Goal: Task Accomplishment & Management: Use online tool/utility

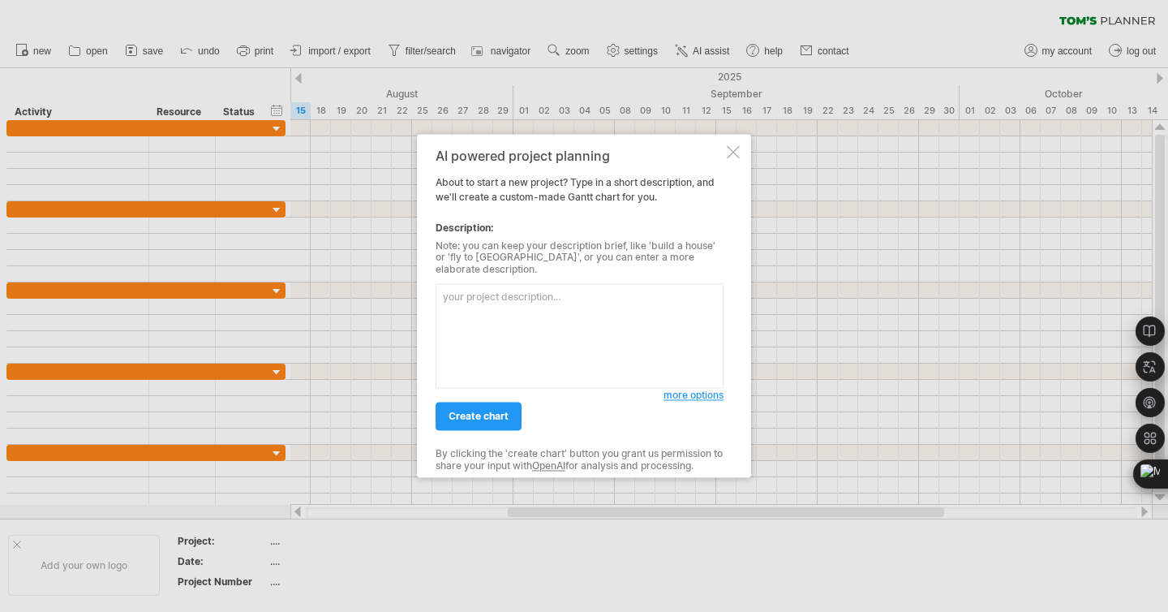
click at [497, 332] on textarea at bounding box center [580, 336] width 288 height 105
type textarea "j"
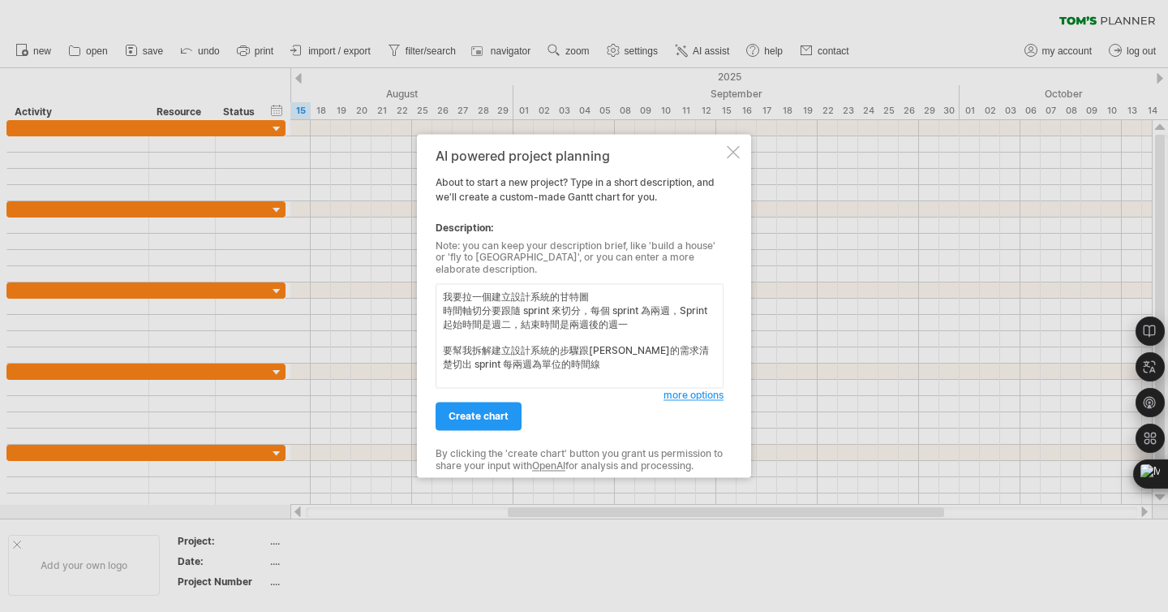
click at [626, 316] on textarea "我要拉一個建立設計系統的甘特圖 時間軸切分要跟隨 sprint 來切分，每個 sprint 為兩週，Sprint 起始時間是週二，結束時間是兩週後的週一 要幫…" at bounding box center [580, 336] width 288 height 105
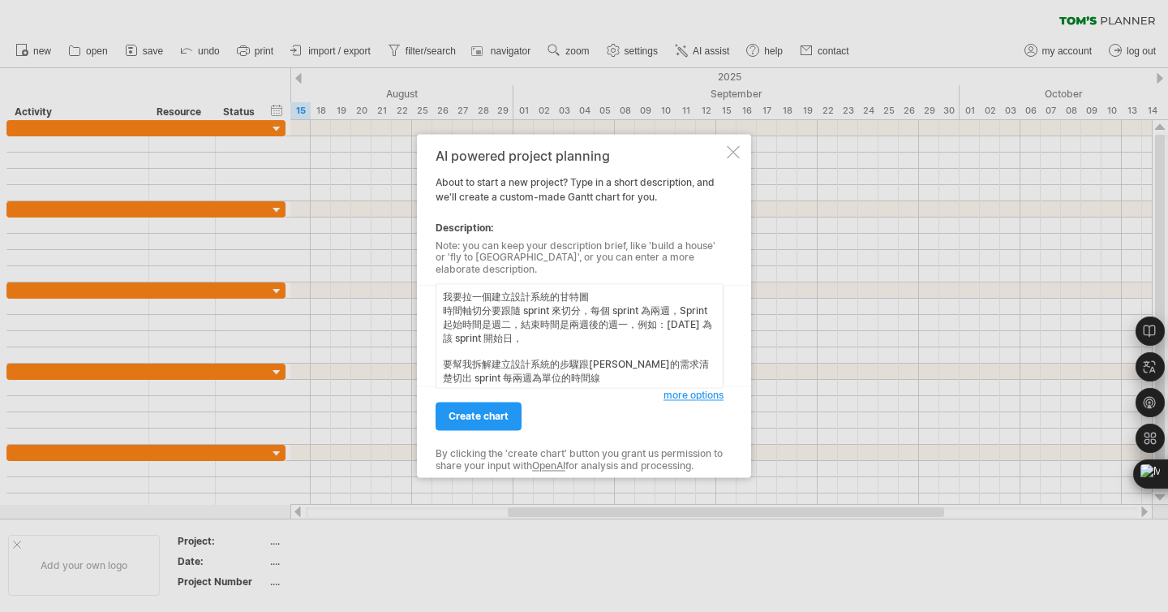
click at [714, 317] on textarea "我要拉一個建立設計系統的甘特圖 時間軸切分要跟隨 sprint 來切分，每個 sprint 為兩週，Sprint 起始時間是週二，結束時間是兩週後的週一，例如…" at bounding box center [580, 336] width 288 height 105
type textarea "我要拉一個建立設計系統的甘特圖 時間軸切分要跟隨 sprint 來切分，每個 sprint 為兩週，Sprint 起始時間是週二，結束時間是兩週後的週一，例如…"
click at [476, 419] on link "create chart" at bounding box center [479, 416] width 86 height 28
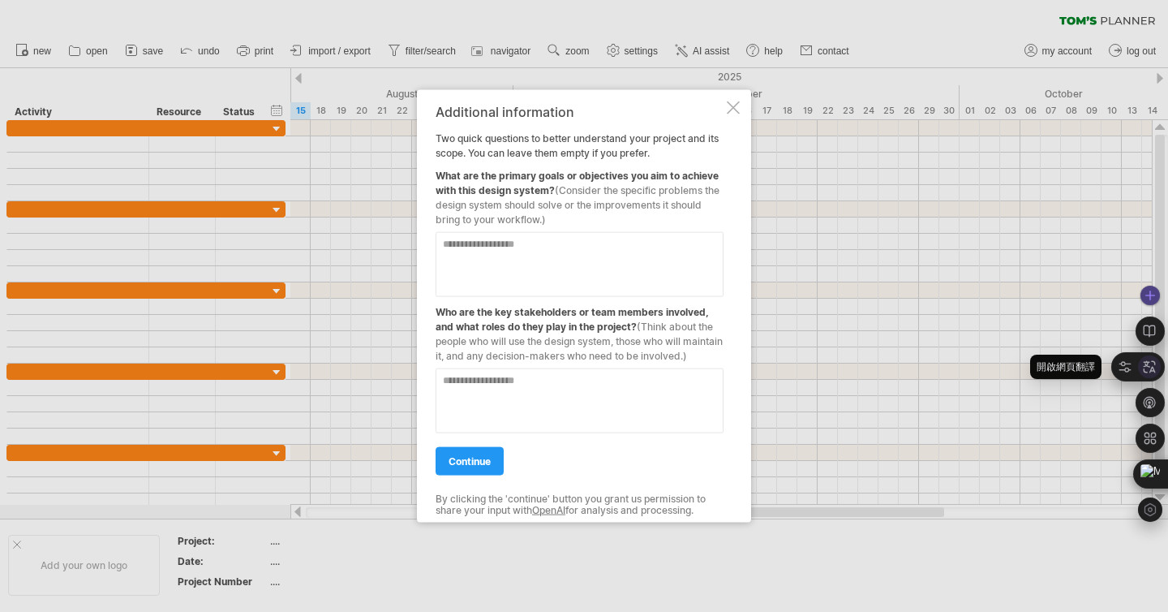
click at [1145, 371] on icon at bounding box center [1149, 366] width 15 height 15
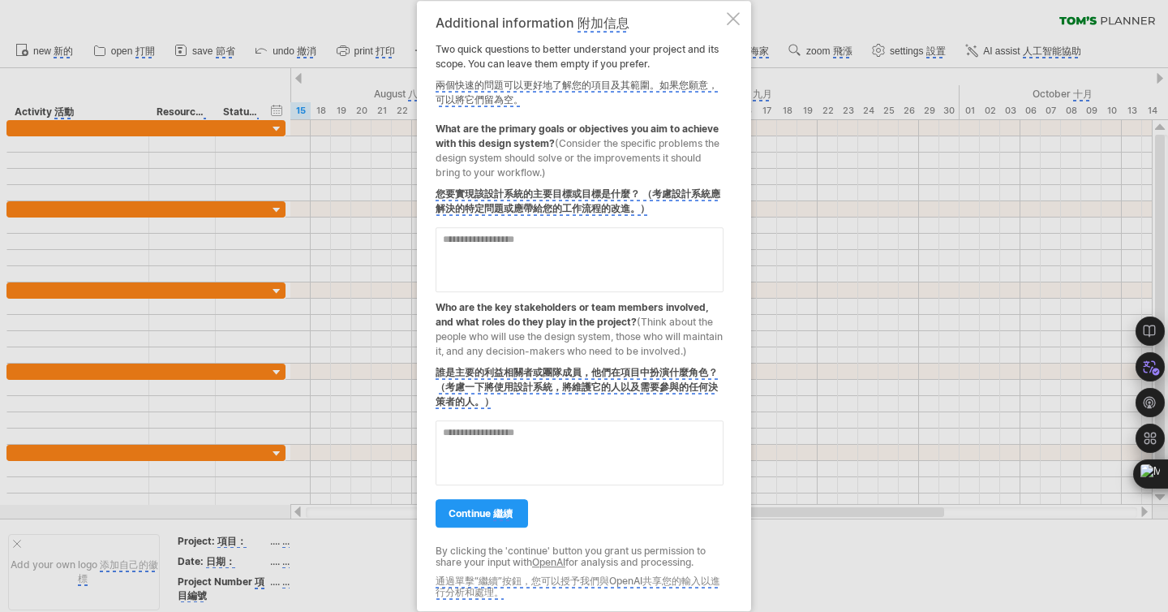
click at [621, 248] on textarea at bounding box center [580, 259] width 288 height 65
click at [588, 252] on textarea at bounding box center [580, 259] width 288 height 65
type textarea "*"
drag, startPoint x: 557, startPoint y: 232, endPoint x: 632, endPoint y: 232, distance: 75.5
click at [632, 232] on textarea "**********" at bounding box center [580, 259] width 288 height 65
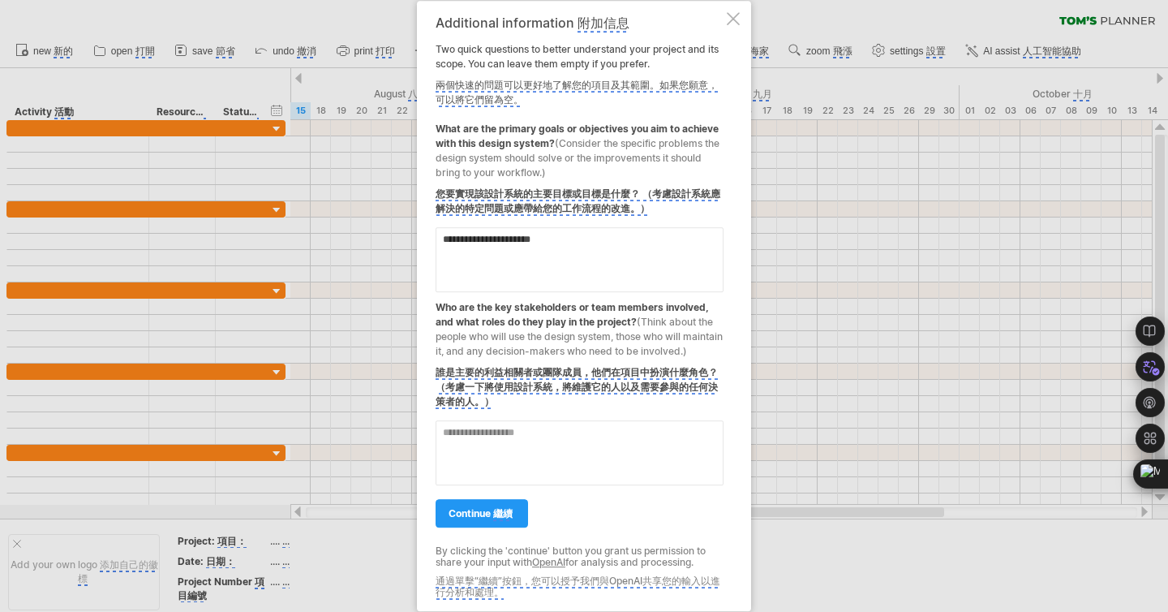
click at [522, 234] on textarea "**********" at bounding box center [580, 259] width 288 height 65
type textarea "**********"
click at [595, 443] on textarea at bounding box center [580, 452] width 288 height 65
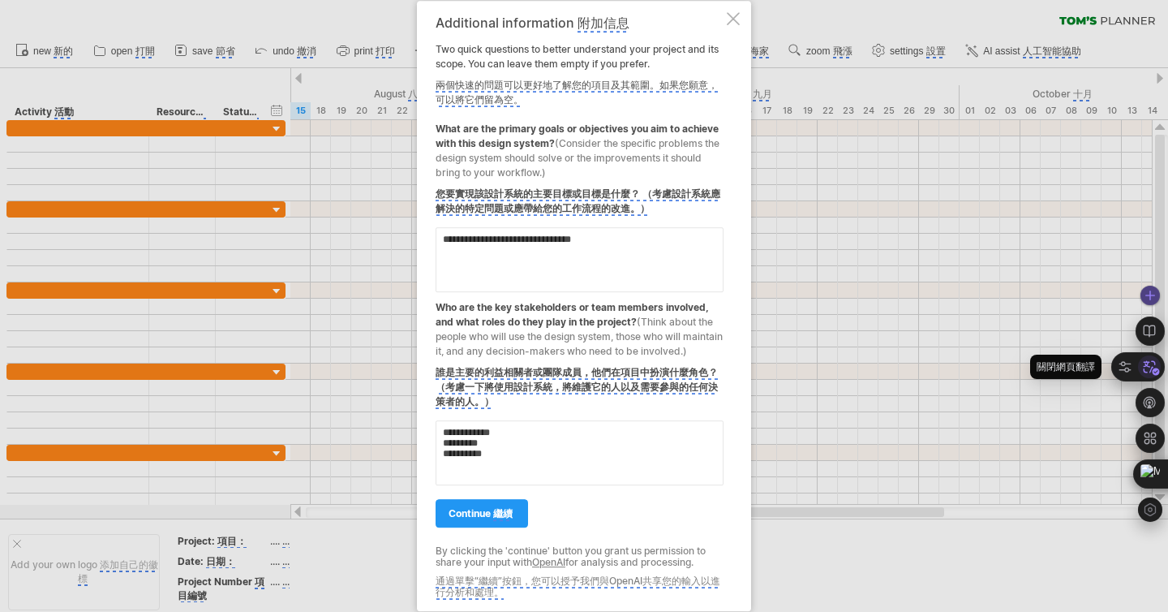
type textarea "**********"
click at [1144, 363] on icon at bounding box center [1149, 367] width 24 height 24
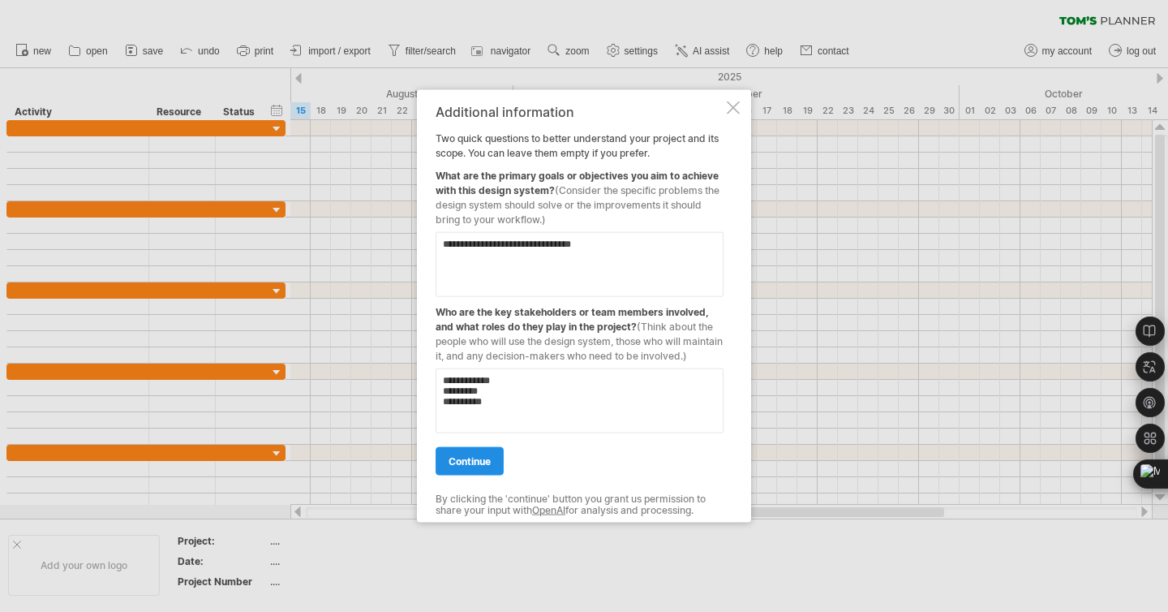
click at [485, 455] on link "continue" at bounding box center [470, 461] width 68 height 28
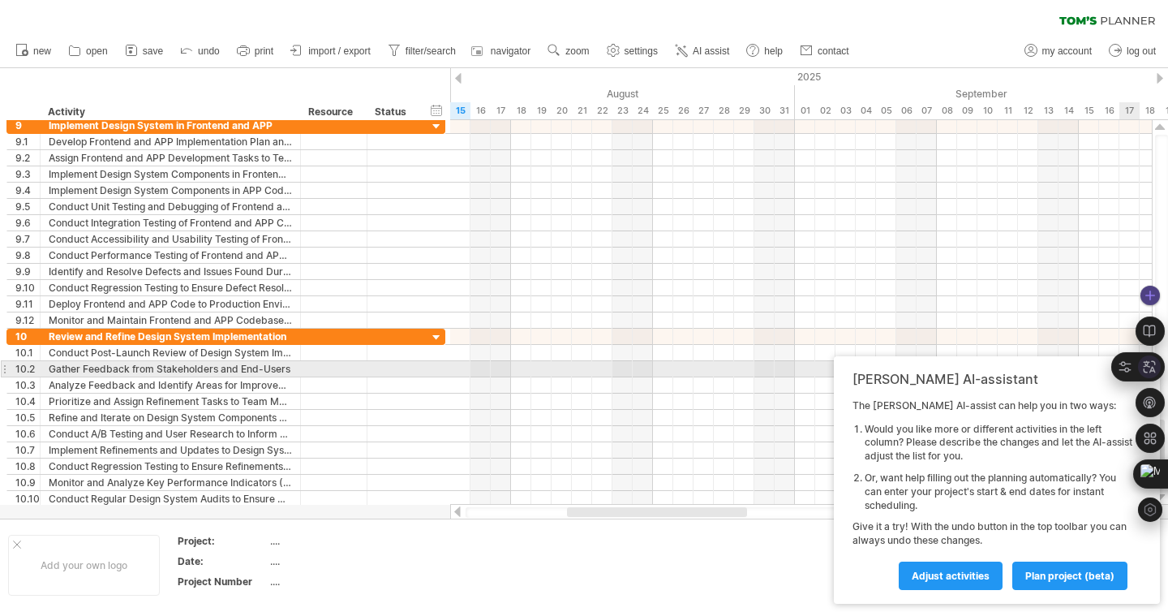
click at [1150, 368] on icon at bounding box center [1149, 366] width 15 height 15
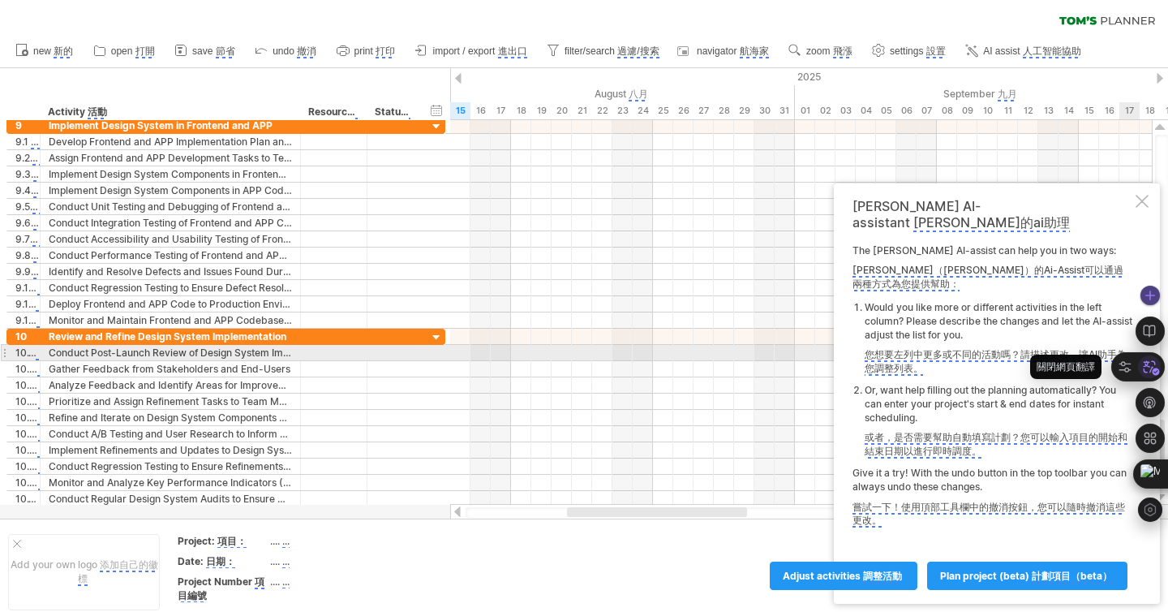
click at [1157, 359] on icon at bounding box center [1149, 367] width 24 height 24
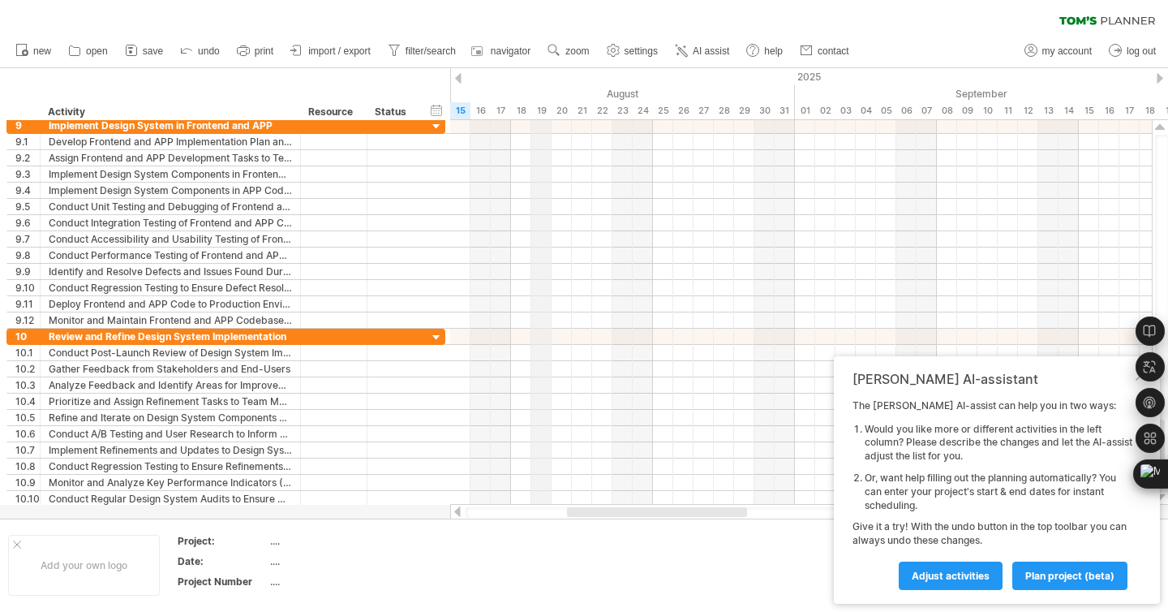
click at [542, 113] on div "19" at bounding box center [541, 110] width 20 height 17
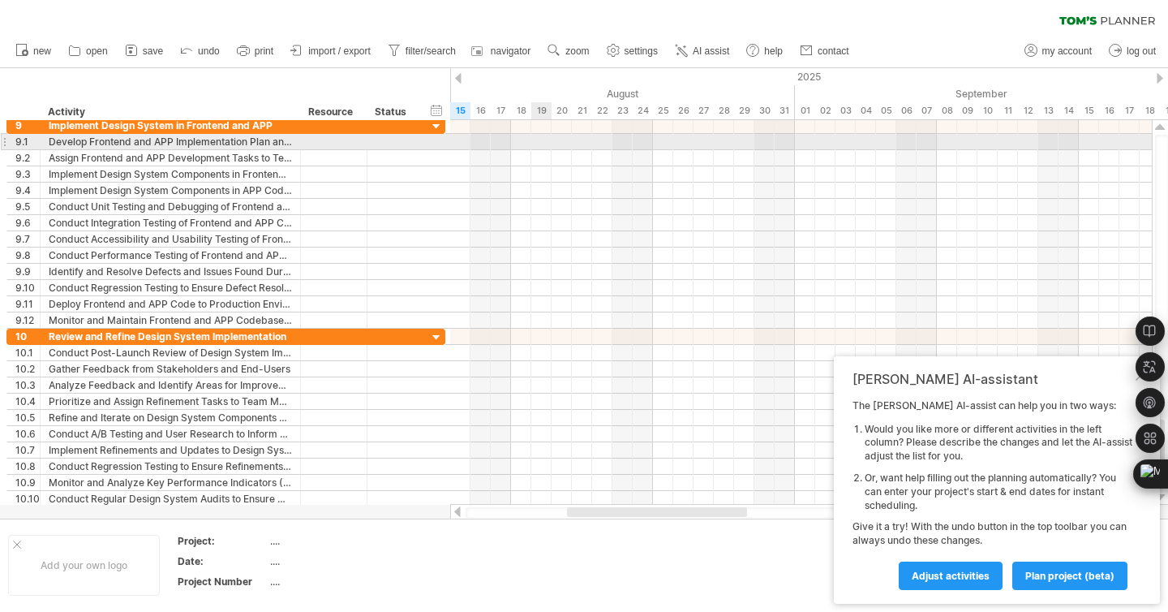
click at [542, 142] on div at bounding box center [801, 142] width 702 height 16
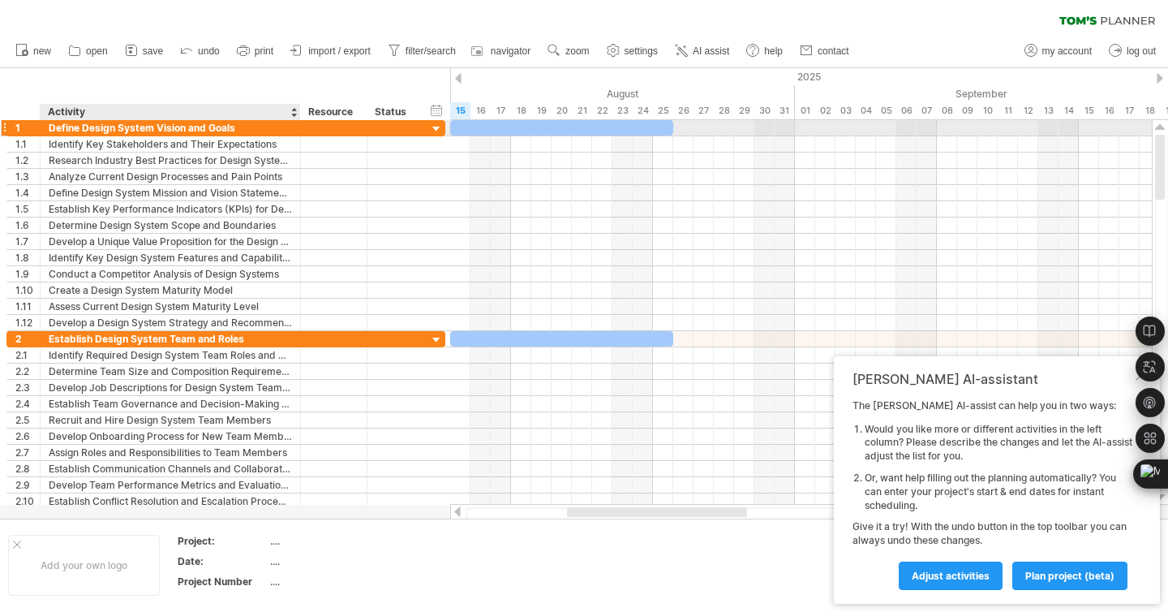
click at [172, 125] on div "Define Design System Vision and Goals" at bounding box center [170, 127] width 243 height 15
click at [6, 126] on div at bounding box center [4, 127] width 6 height 17
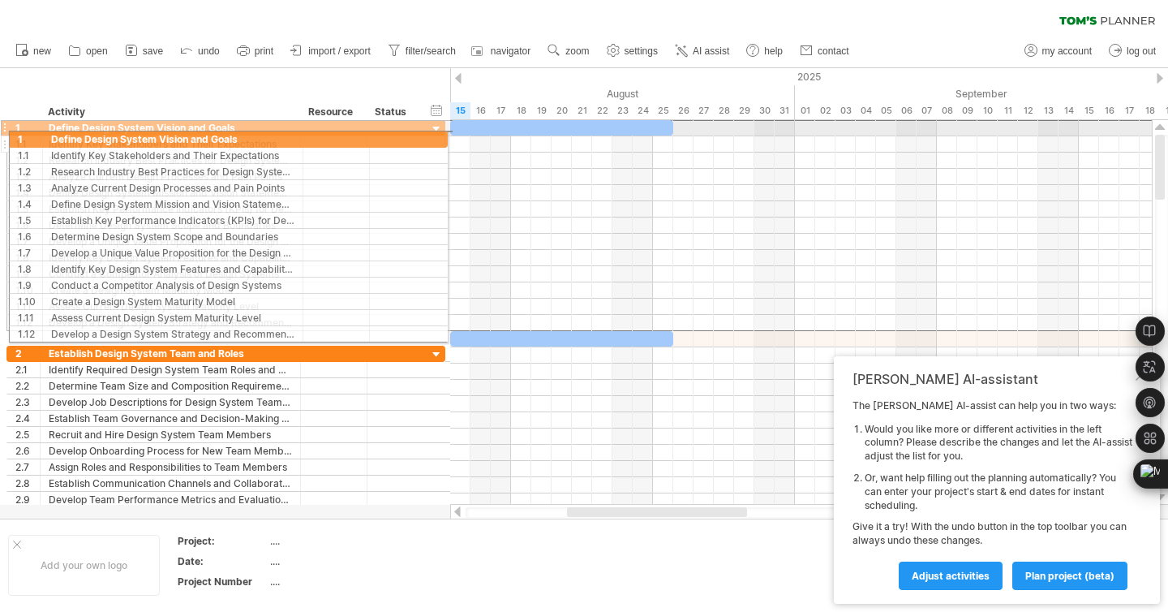
drag, startPoint x: 6, startPoint y: 126, endPoint x: 4, endPoint y: 136, distance: 10.7
click at [6, 136] on div "**********" at bounding box center [225, 225] width 439 height 212
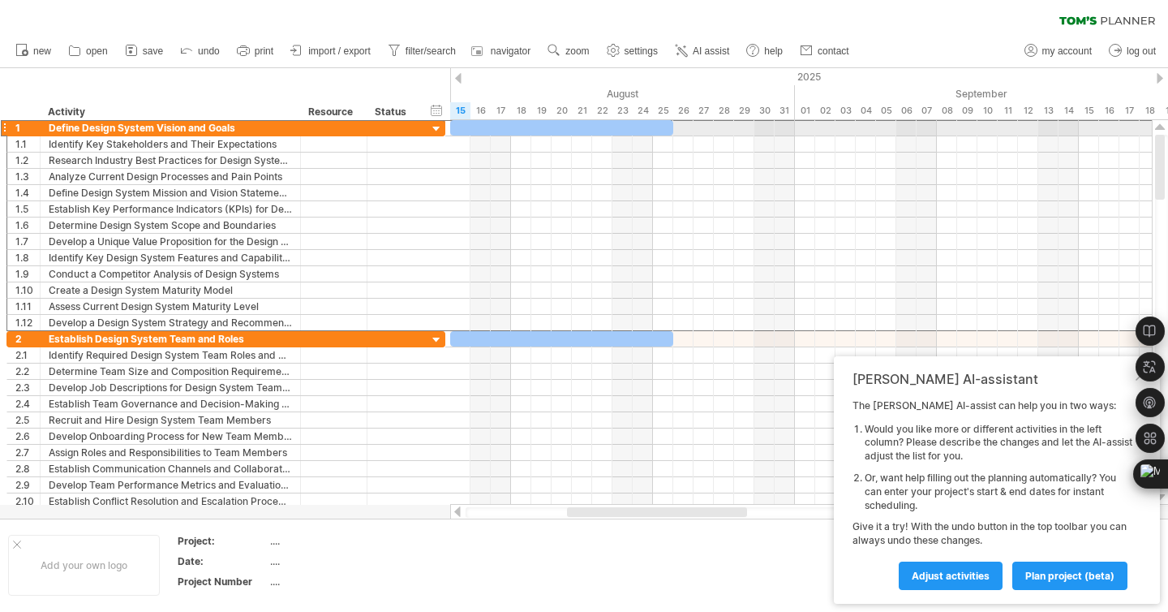
click at [7, 133] on div "1" at bounding box center [23, 127] width 33 height 15
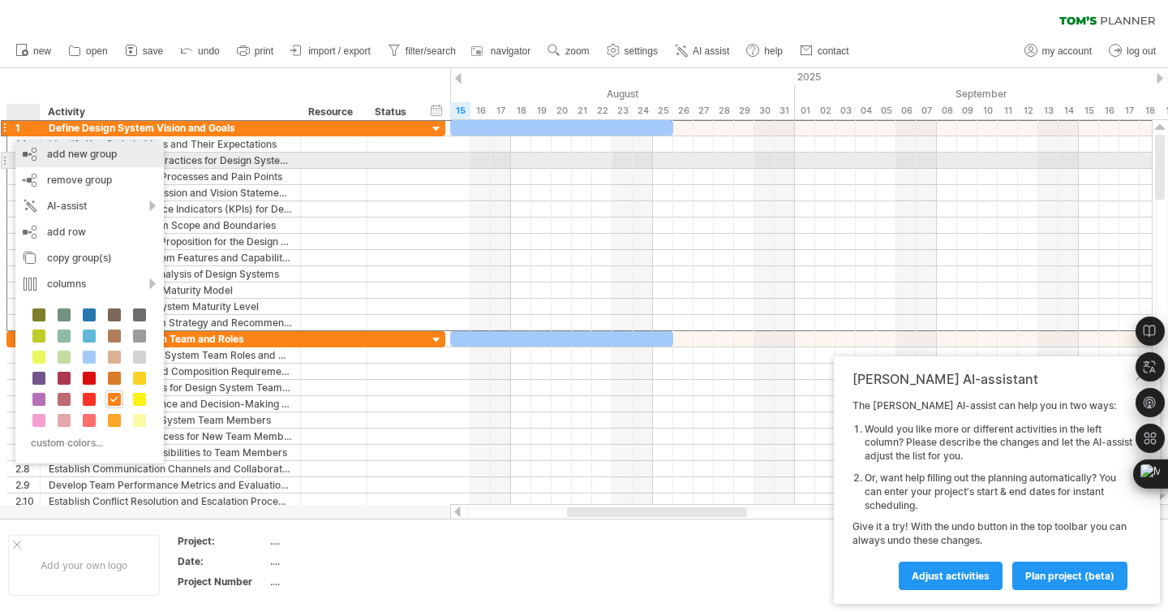
click at [45, 162] on div "add new group" at bounding box center [89, 154] width 148 height 26
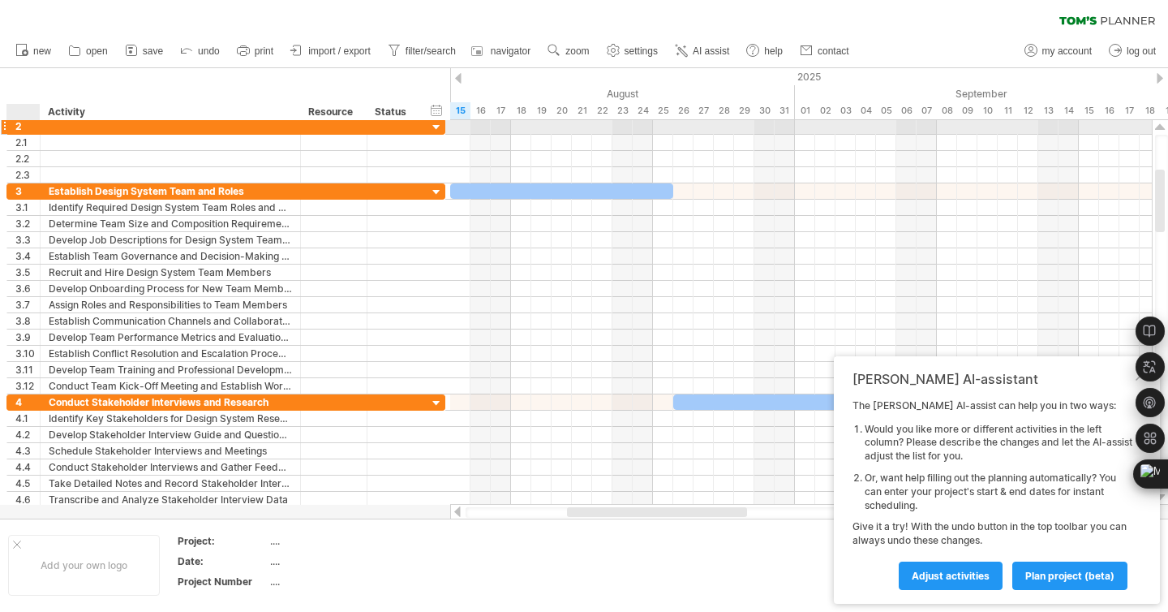
click at [41, 129] on div at bounding box center [171, 125] width 260 height 15
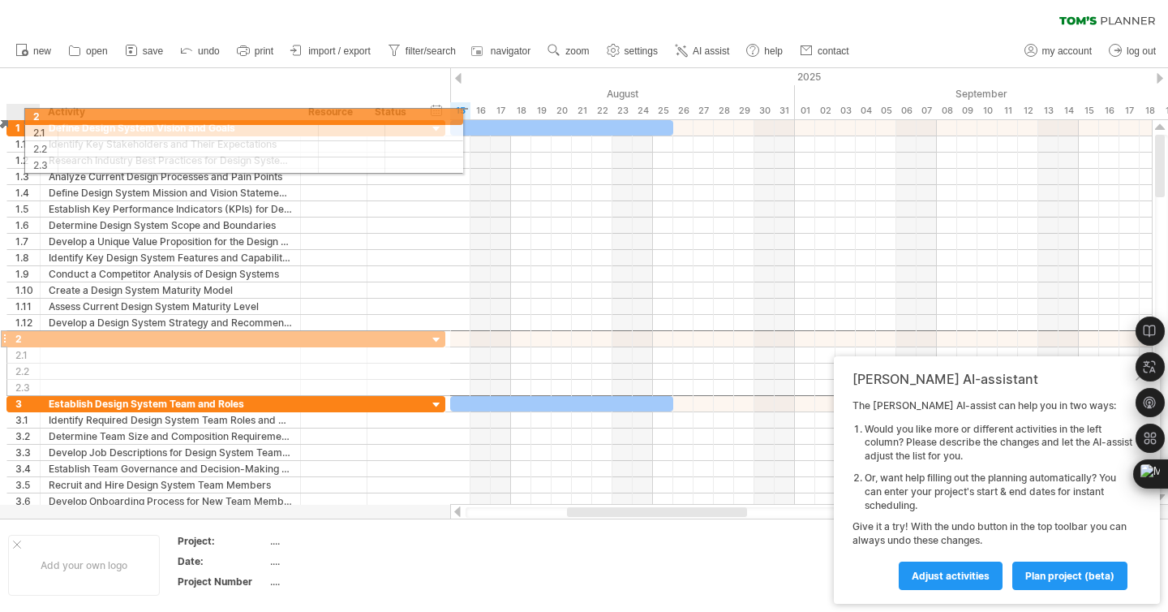
drag, startPoint x: 6, startPoint y: 338, endPoint x: 18, endPoint y: 114, distance: 225.1
click at [18, 114] on div "Trying to reach [DOMAIN_NAME] Connected again... 0% clear filter new 1" at bounding box center [584, 306] width 1168 height 612
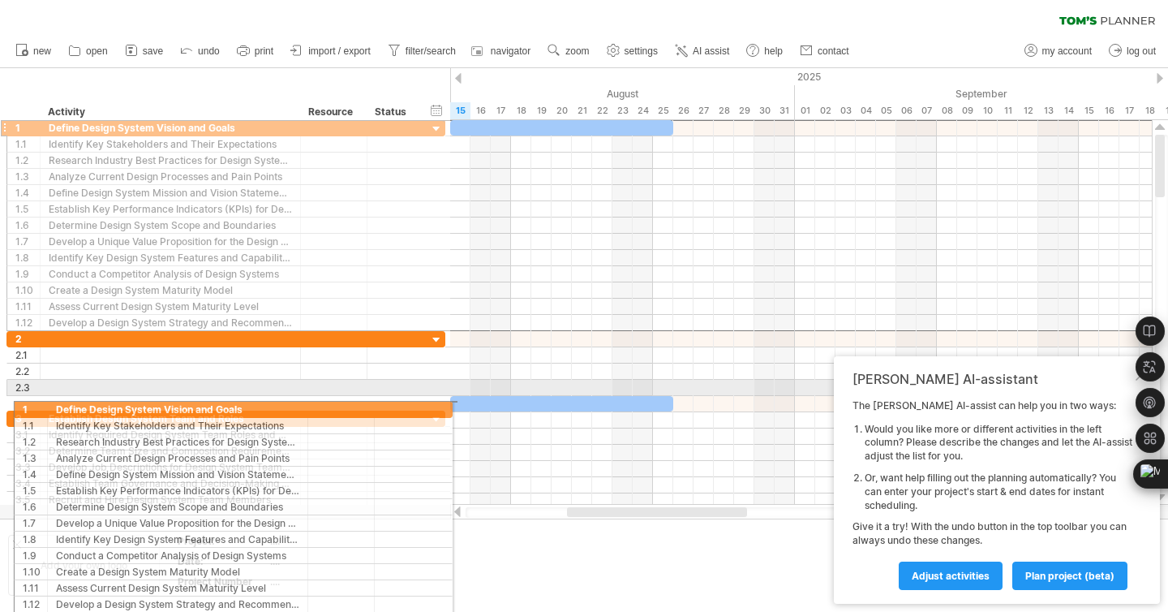
drag, startPoint x: 6, startPoint y: 129, endPoint x: 9, endPoint y: 406, distance: 277.5
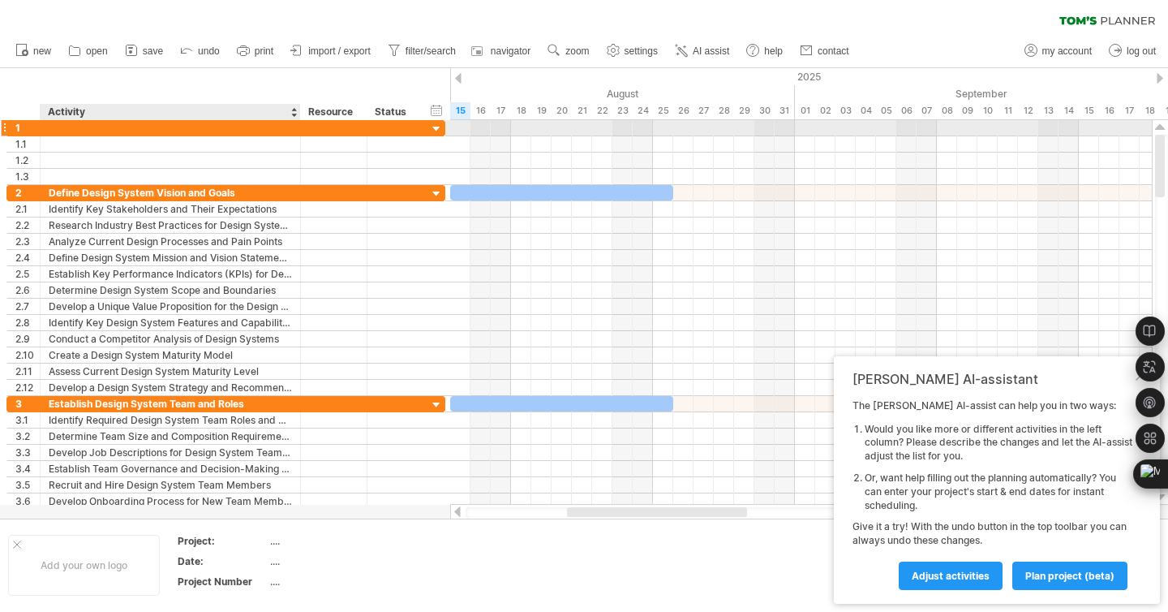
click at [88, 129] on div at bounding box center [170, 127] width 243 height 15
click at [88, 129] on input "text" at bounding box center [170, 127] width 243 height 15
type input "******"
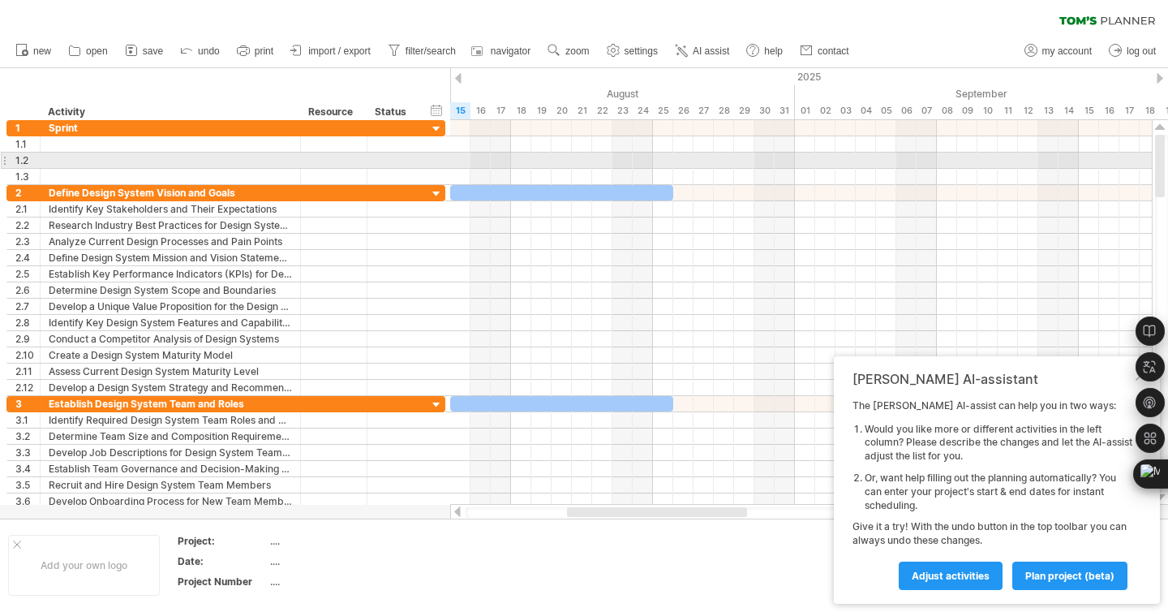
click at [4, 162] on div at bounding box center [4, 160] width 6 height 17
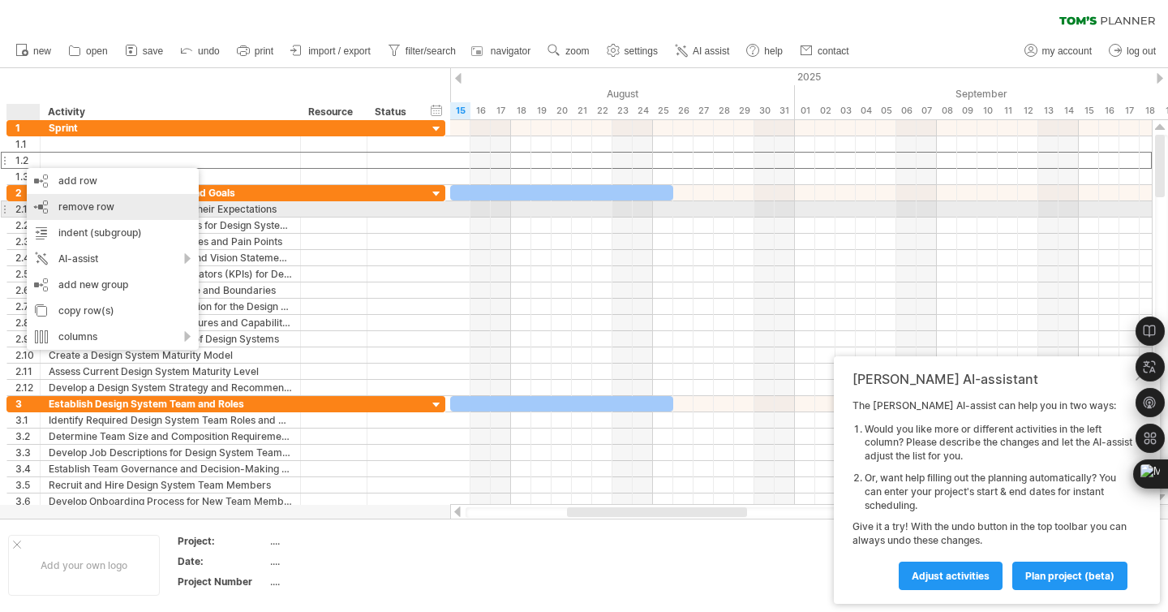
click at [108, 201] on span "remove row" at bounding box center [86, 206] width 56 height 12
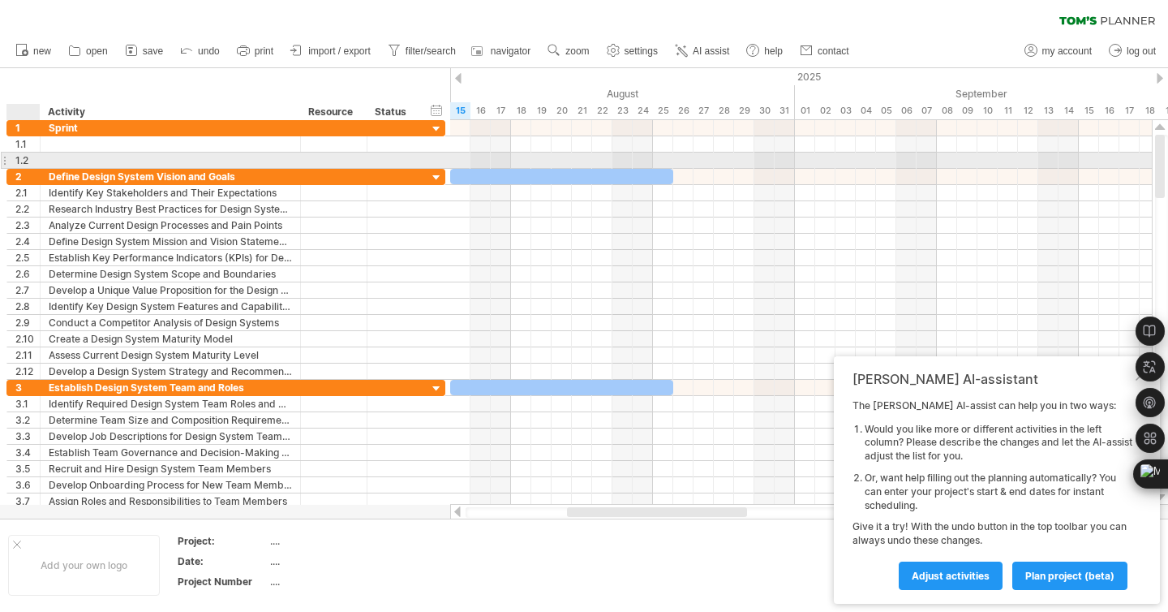
click at [15, 157] on div "1.2" at bounding box center [27, 160] width 24 height 15
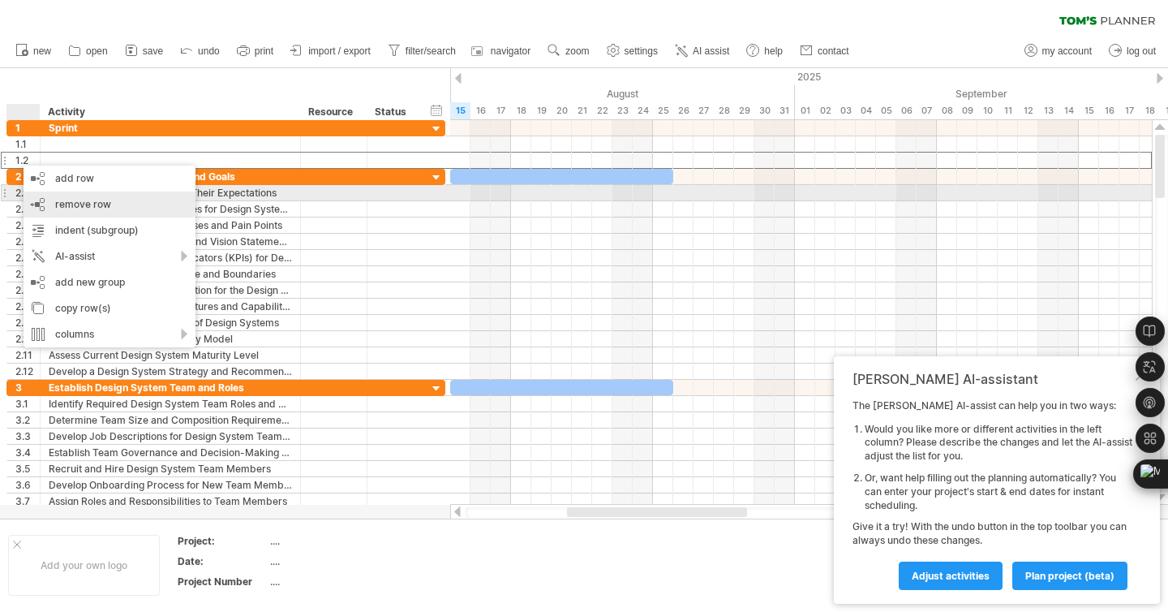
click at [54, 198] on div "remove row remove selected rows" at bounding box center [110, 204] width 172 height 26
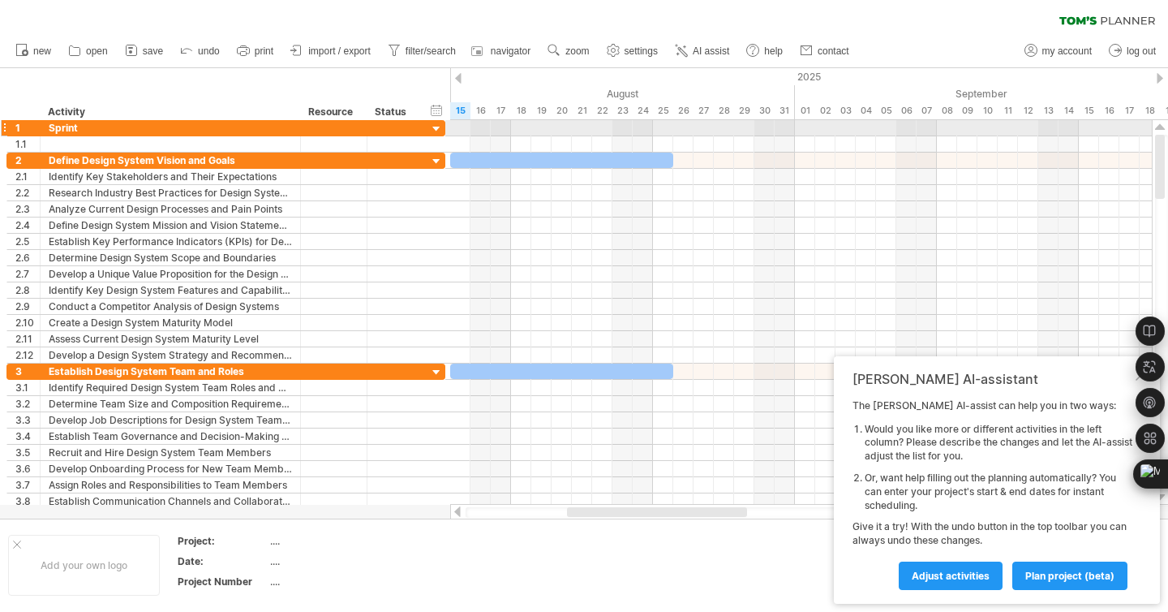
click at [436, 131] on div at bounding box center [436, 129] width 15 height 15
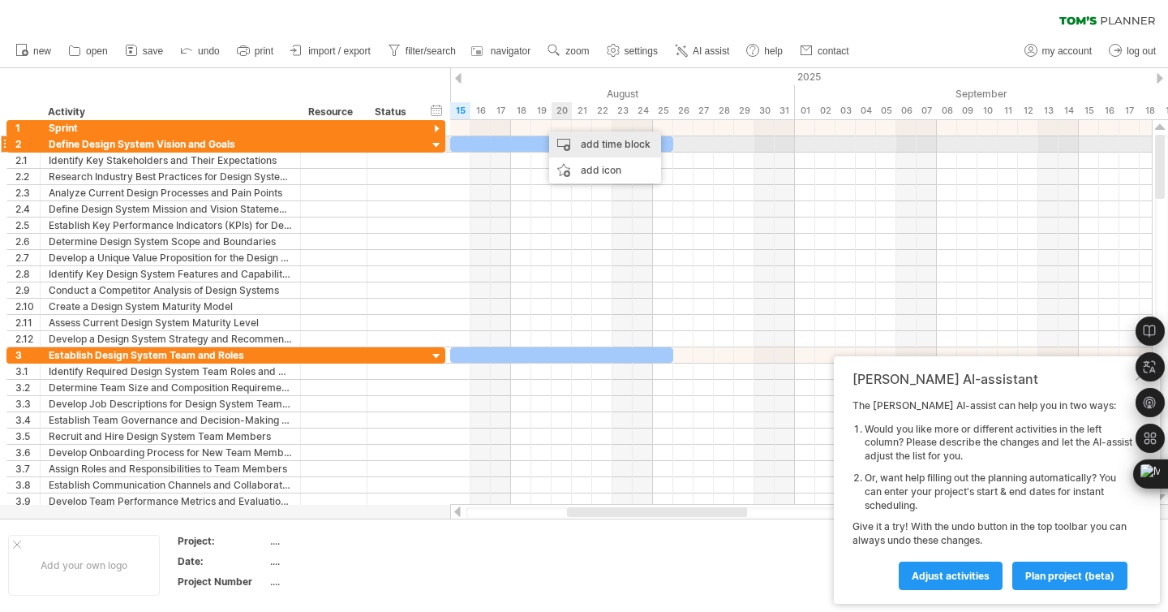
click at [565, 138] on div "add time block" at bounding box center [605, 144] width 112 height 26
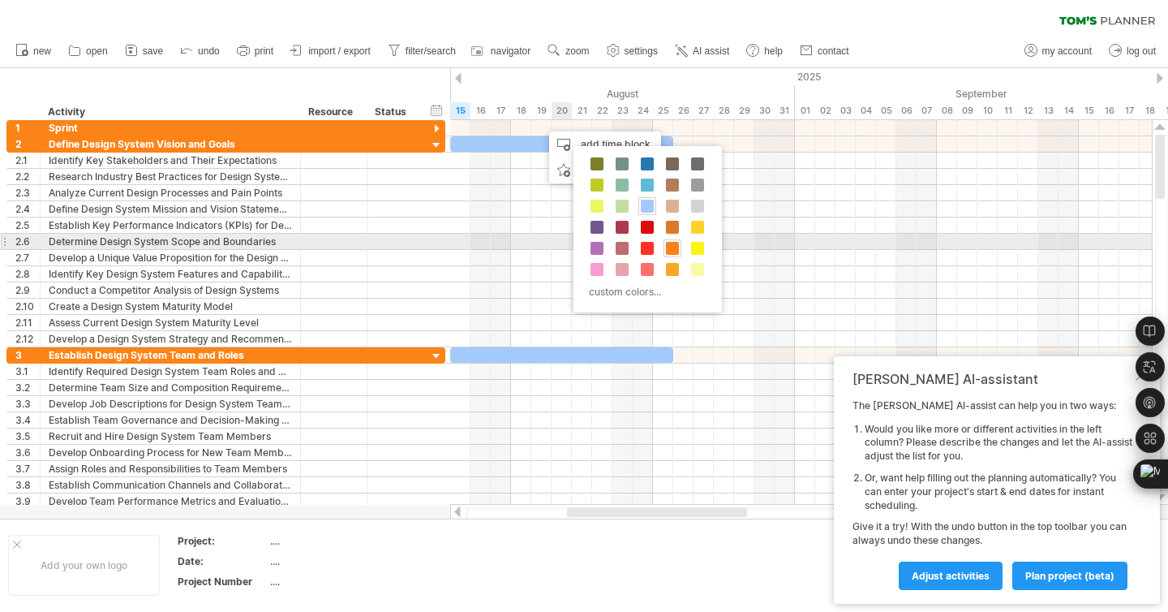
click at [668, 245] on span at bounding box center [672, 248] width 13 height 13
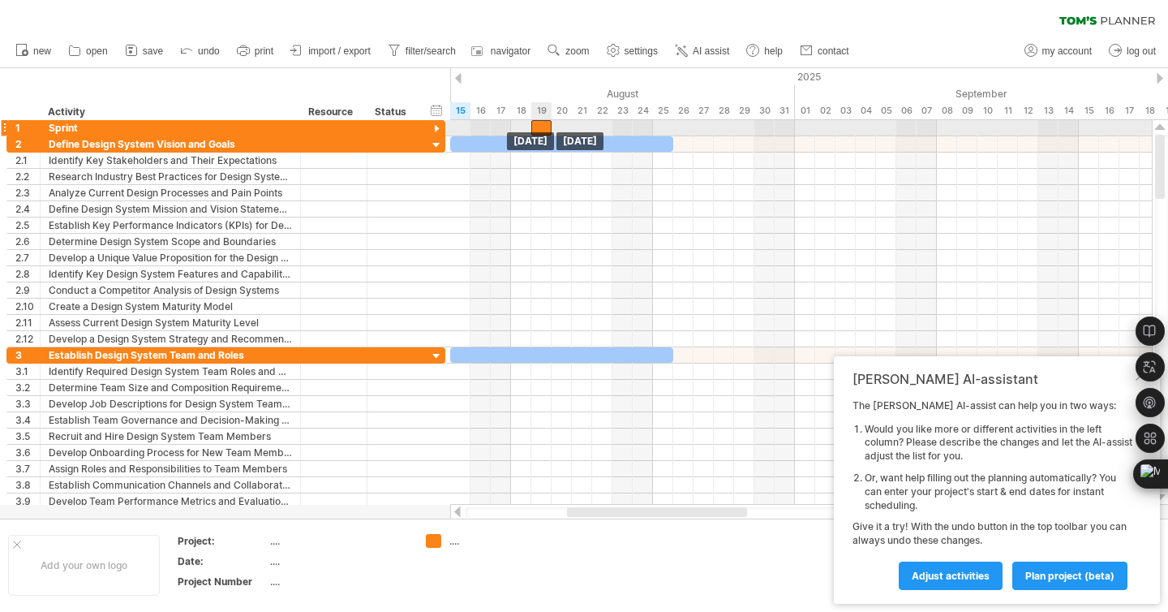
drag, startPoint x: 548, startPoint y: 121, endPoint x: 535, endPoint y: 123, distance: 13.2
click at [535, 123] on div at bounding box center [541, 127] width 20 height 15
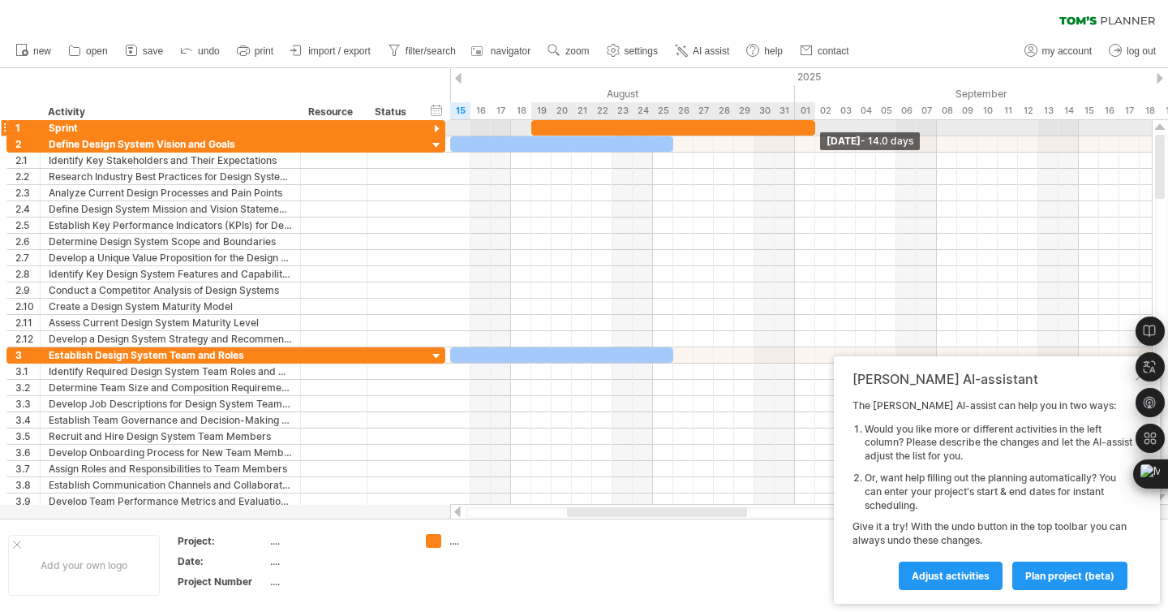
drag, startPoint x: 551, startPoint y: 123, endPoint x: 815, endPoint y: 131, distance: 263.8
click at [815, 131] on span at bounding box center [815, 127] width 6 height 15
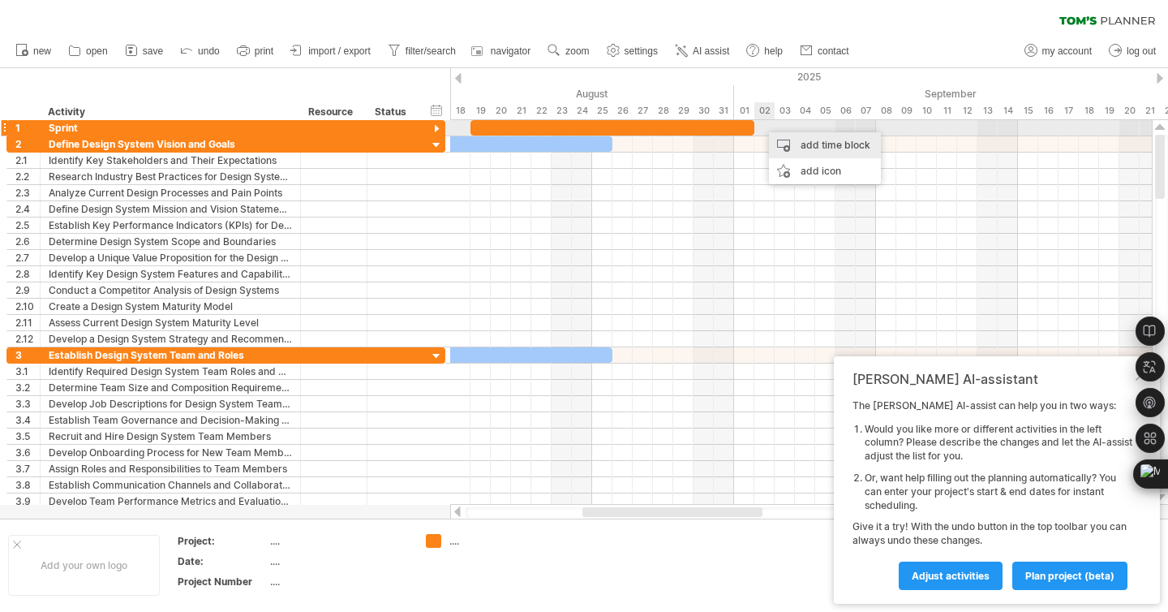
click at [776, 140] on div "add time block" at bounding box center [825, 145] width 112 height 26
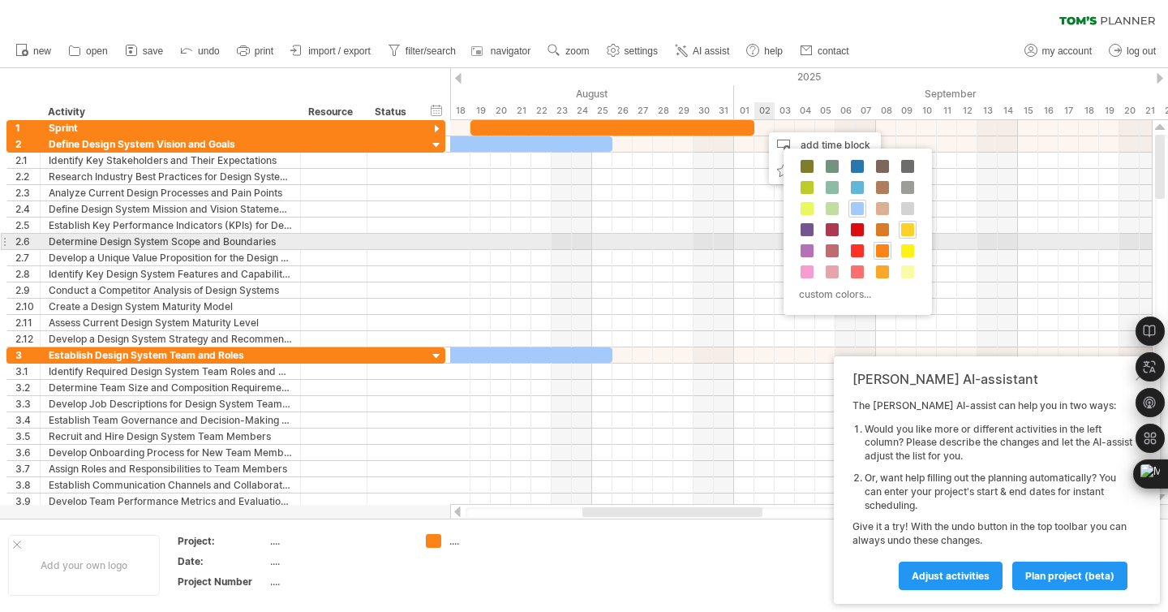
click at [910, 234] on span at bounding box center [907, 229] width 13 height 13
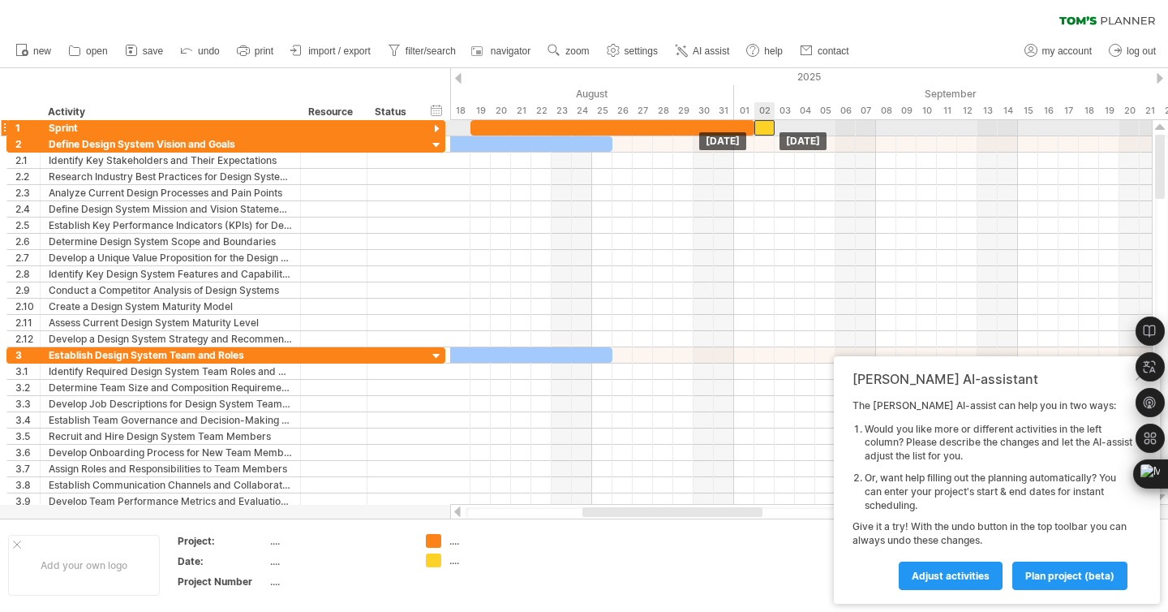
drag, startPoint x: 774, startPoint y: 127, endPoint x: 763, endPoint y: 127, distance: 11.4
click at [763, 127] on div at bounding box center [765, 127] width 20 height 15
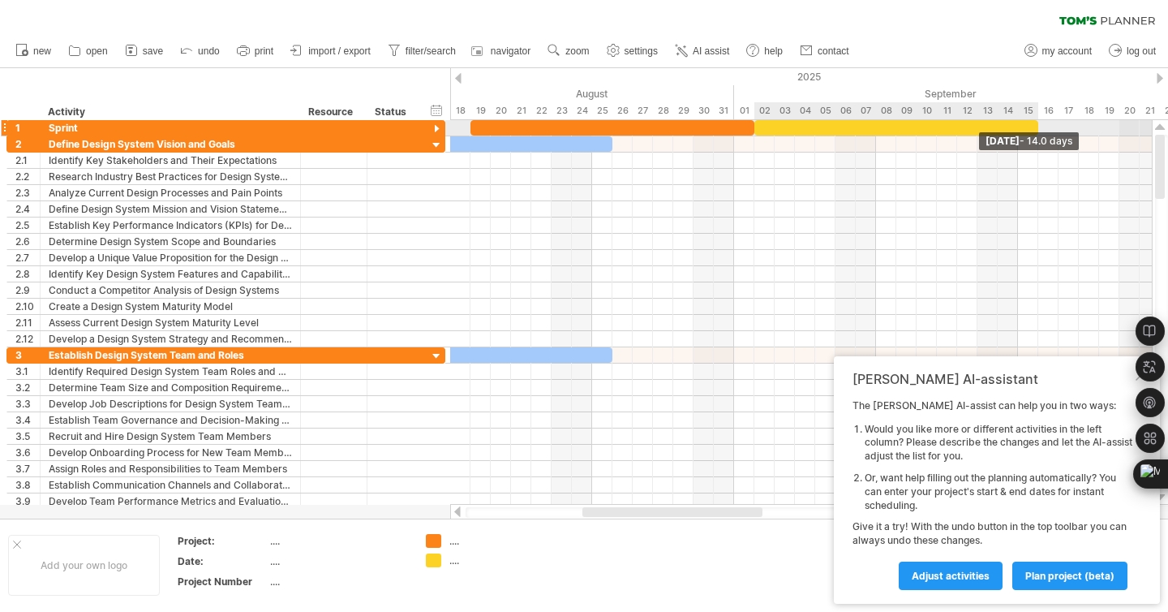
drag, startPoint x: 776, startPoint y: 127, endPoint x: 1038, endPoint y: 129, distance: 261.2
click at [1038, 129] on span at bounding box center [1038, 127] width 6 height 15
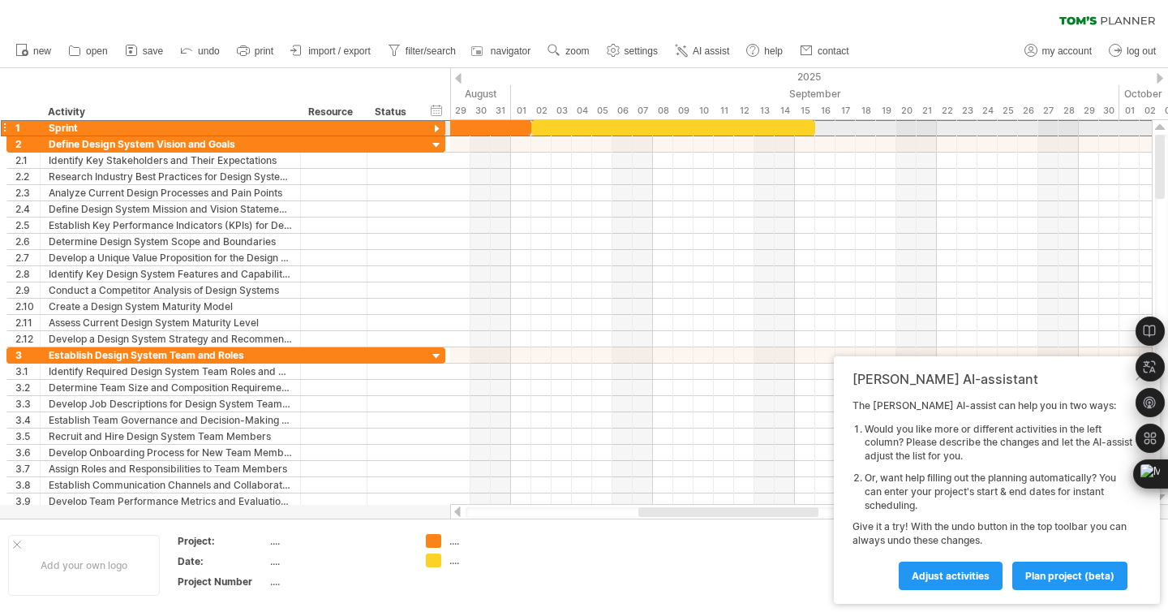
click at [2, 127] on div at bounding box center [4, 127] width 6 height 17
click at [437, 128] on div at bounding box center [436, 129] width 15 height 15
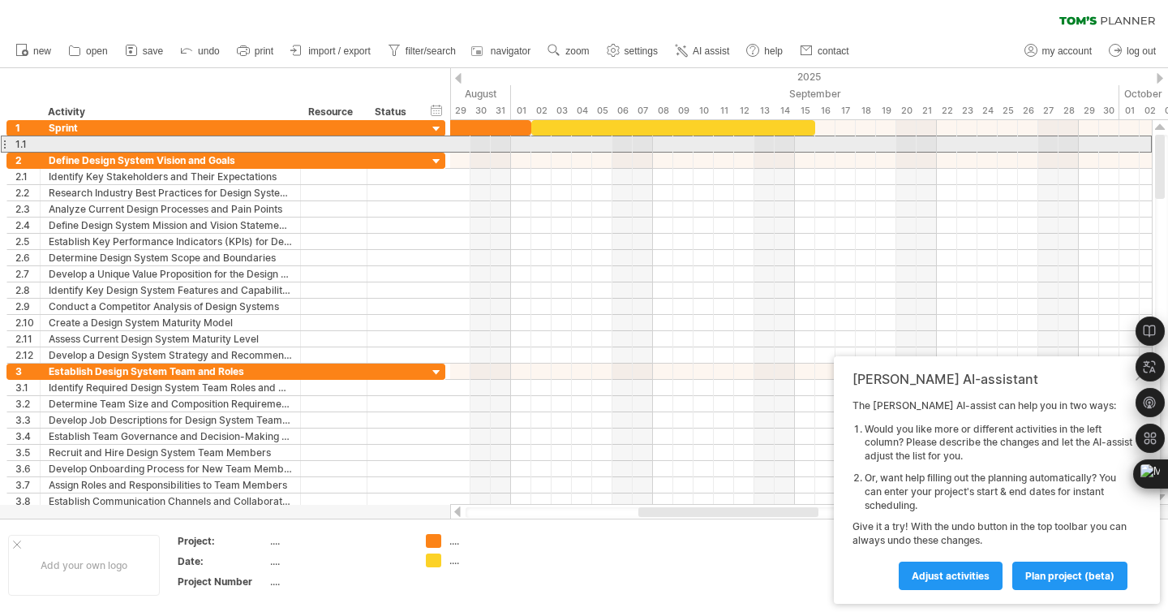
click at [6, 143] on div at bounding box center [4, 143] width 6 height 17
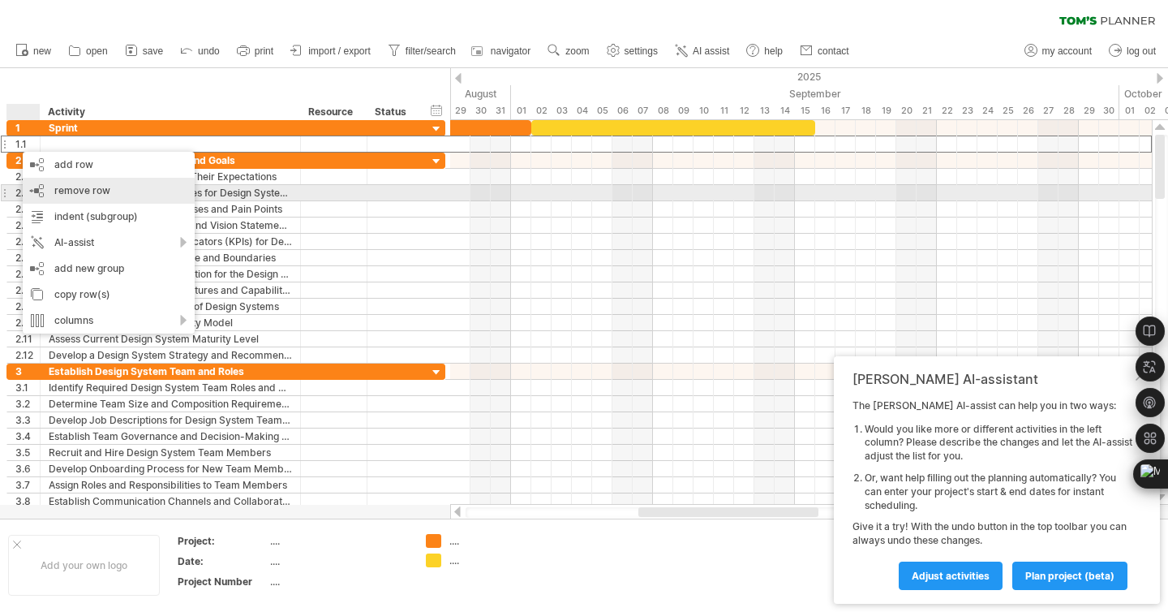
click at [54, 192] on span "remove row" at bounding box center [82, 190] width 56 height 12
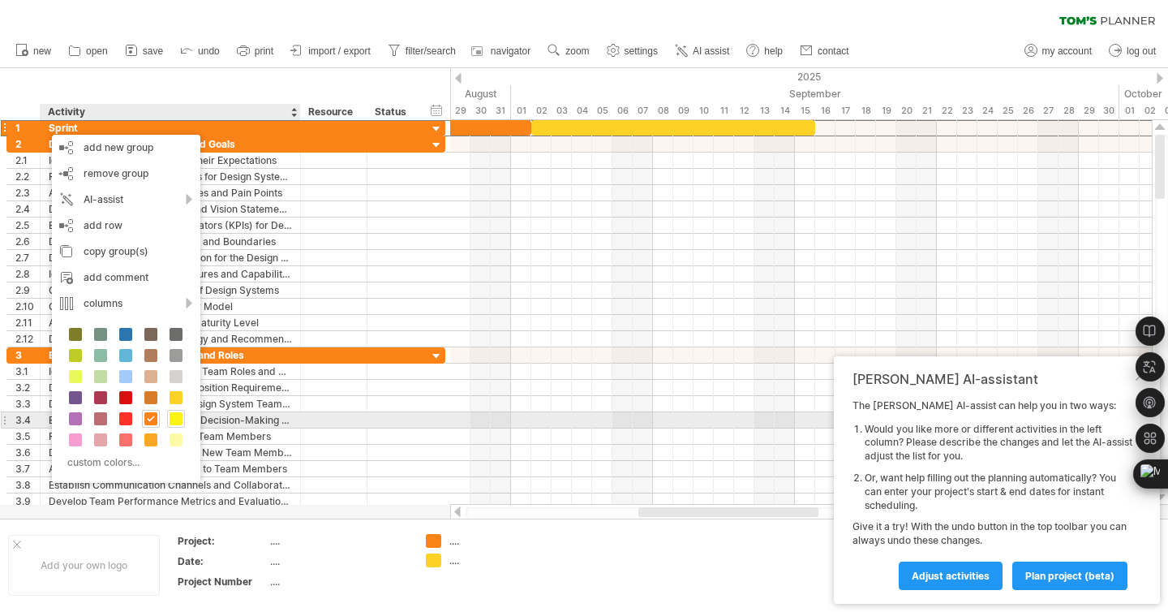
click at [175, 416] on span at bounding box center [176, 418] width 13 height 13
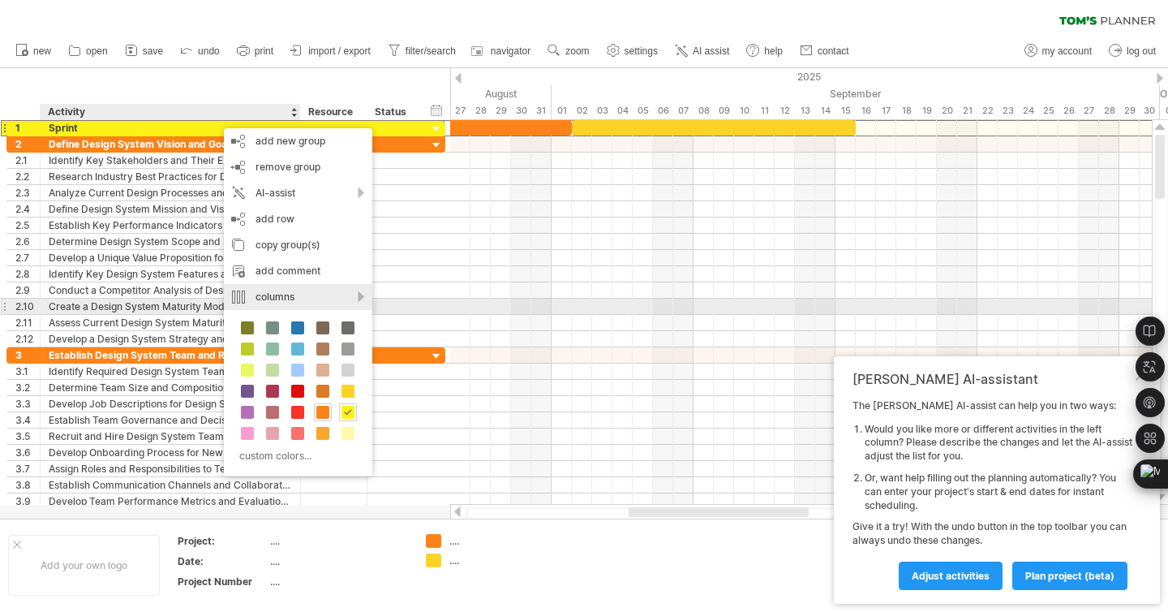
click at [294, 303] on div "columns" at bounding box center [298, 297] width 148 height 26
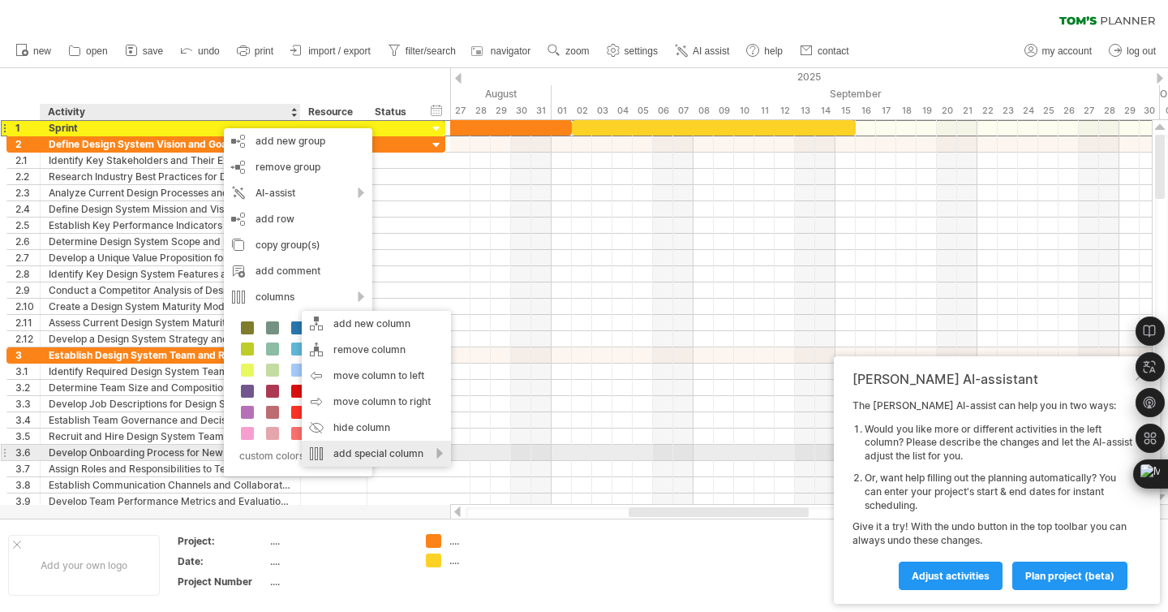
click at [363, 458] on div "add special column" at bounding box center [376, 454] width 149 height 26
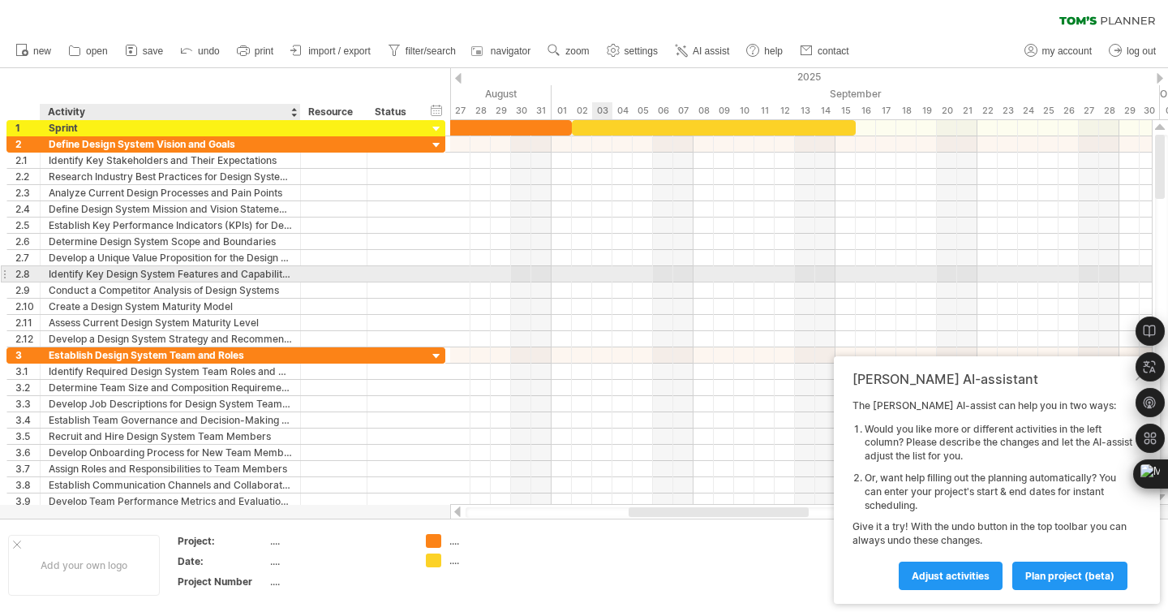
click at [612, 272] on div at bounding box center [801, 274] width 702 height 16
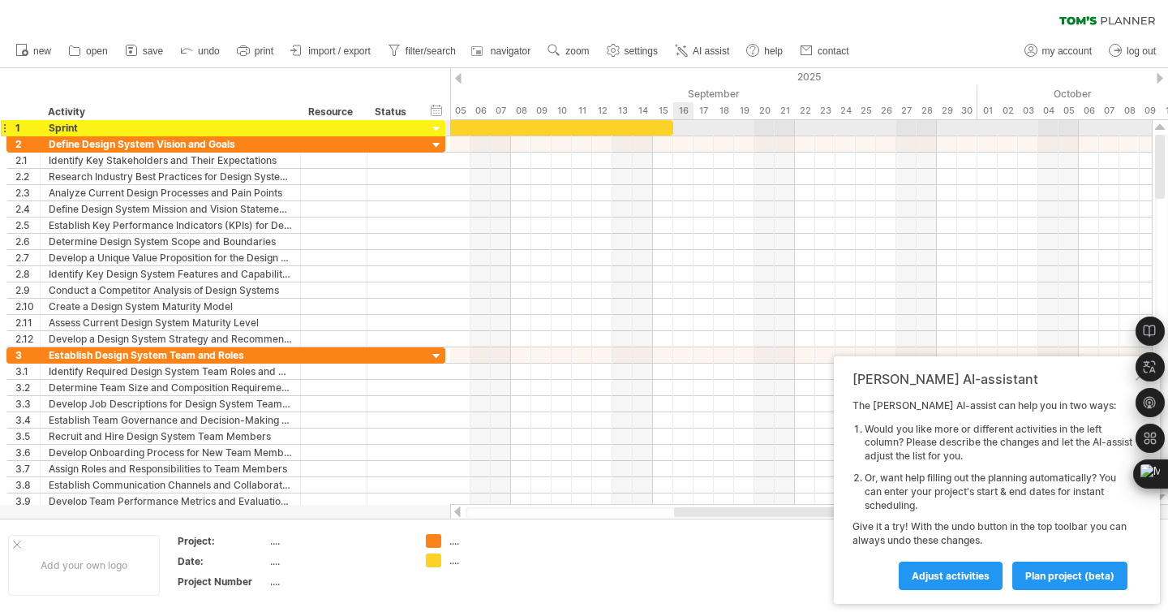
click at [685, 124] on div at bounding box center [801, 128] width 702 height 16
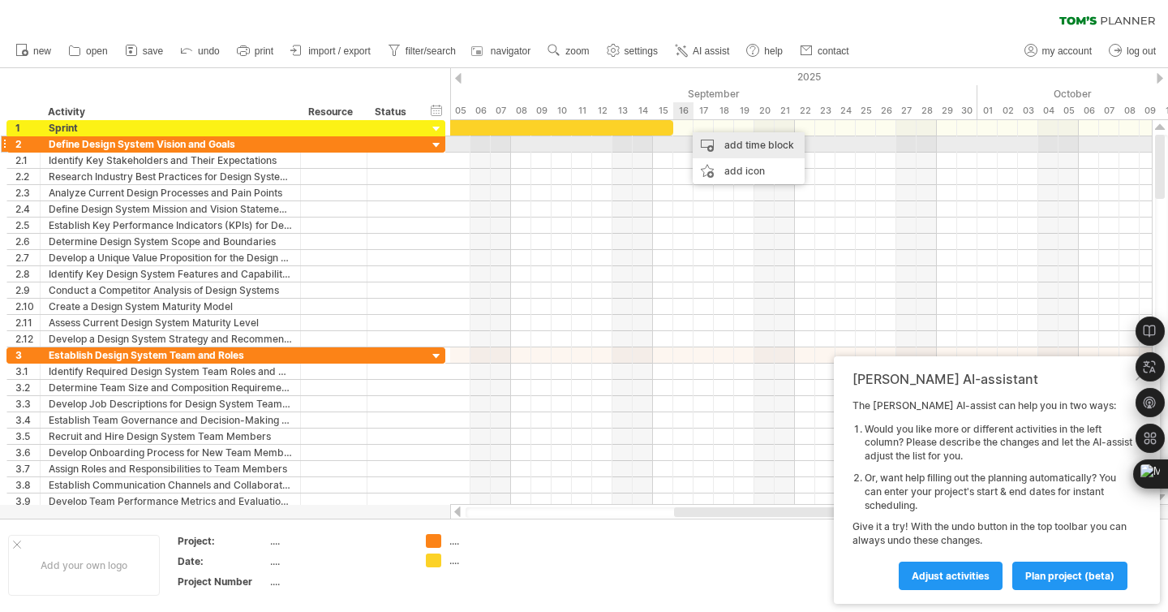
click at [703, 143] on div "add time block" at bounding box center [749, 145] width 112 height 26
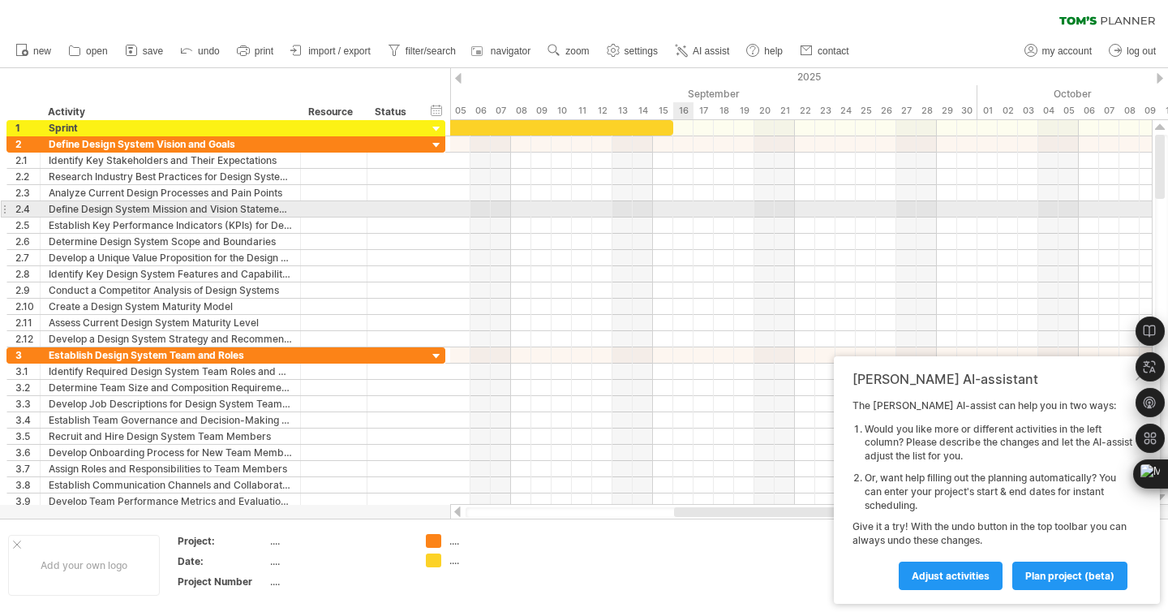
click at [679, 213] on div at bounding box center [801, 209] width 702 height 16
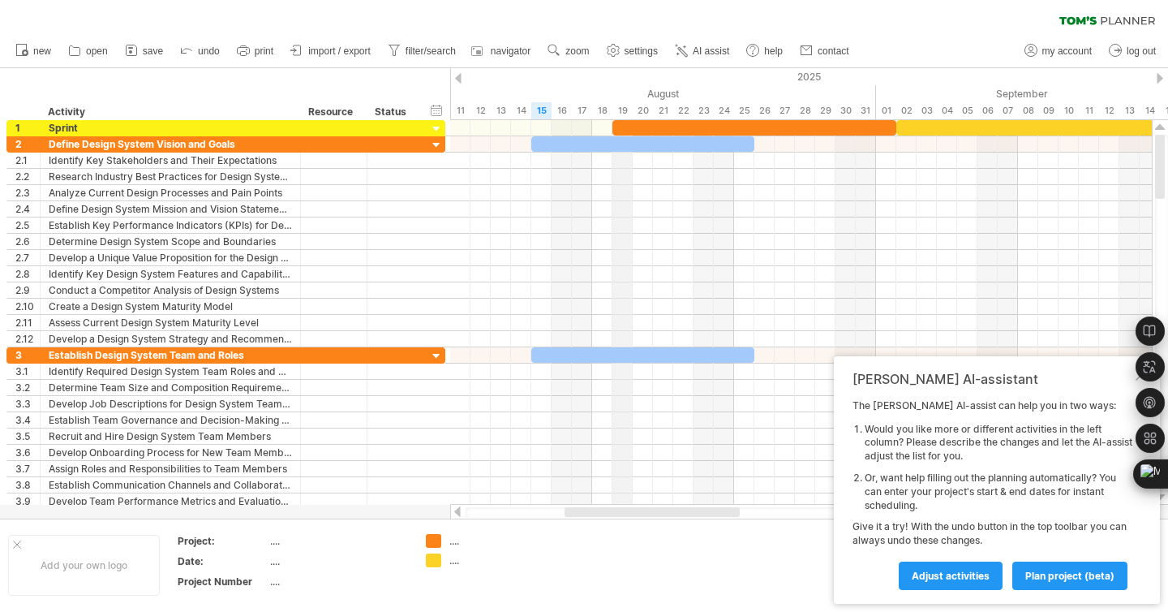
click at [626, 105] on div "19" at bounding box center [623, 110] width 20 height 17
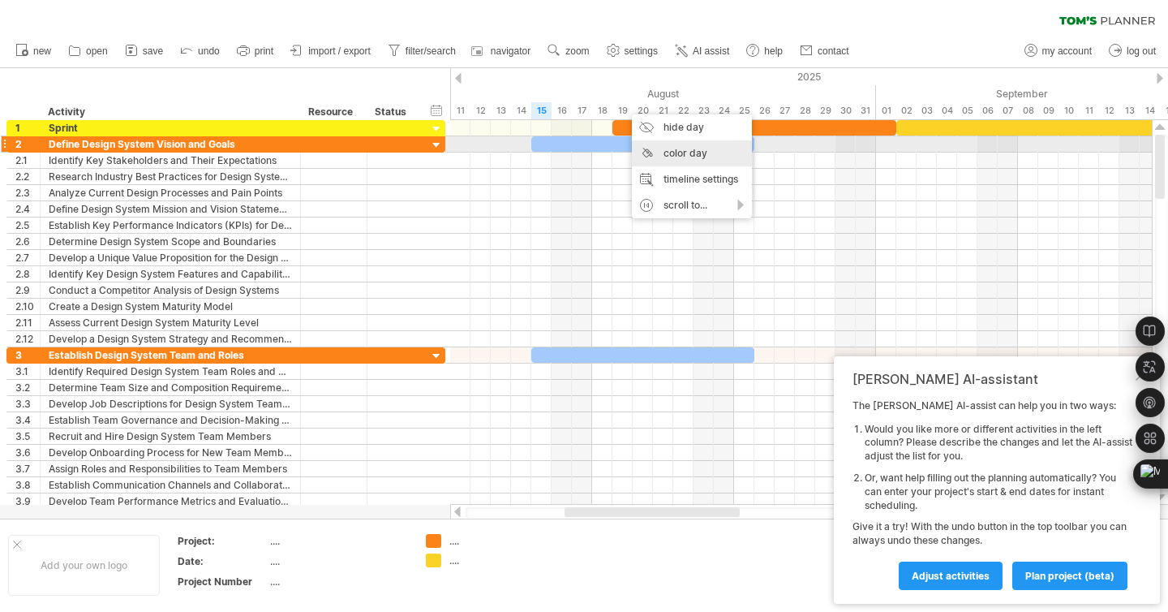
click at [659, 146] on div "color day" at bounding box center [692, 153] width 120 height 26
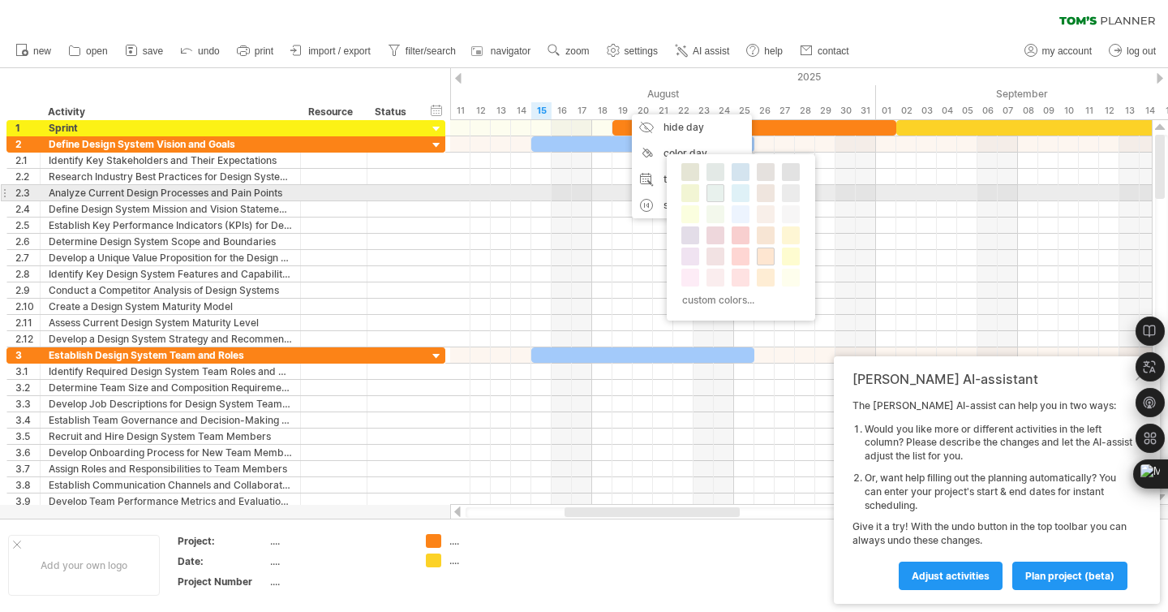
click at [708, 194] on div at bounding box center [716, 193] width 18 height 18
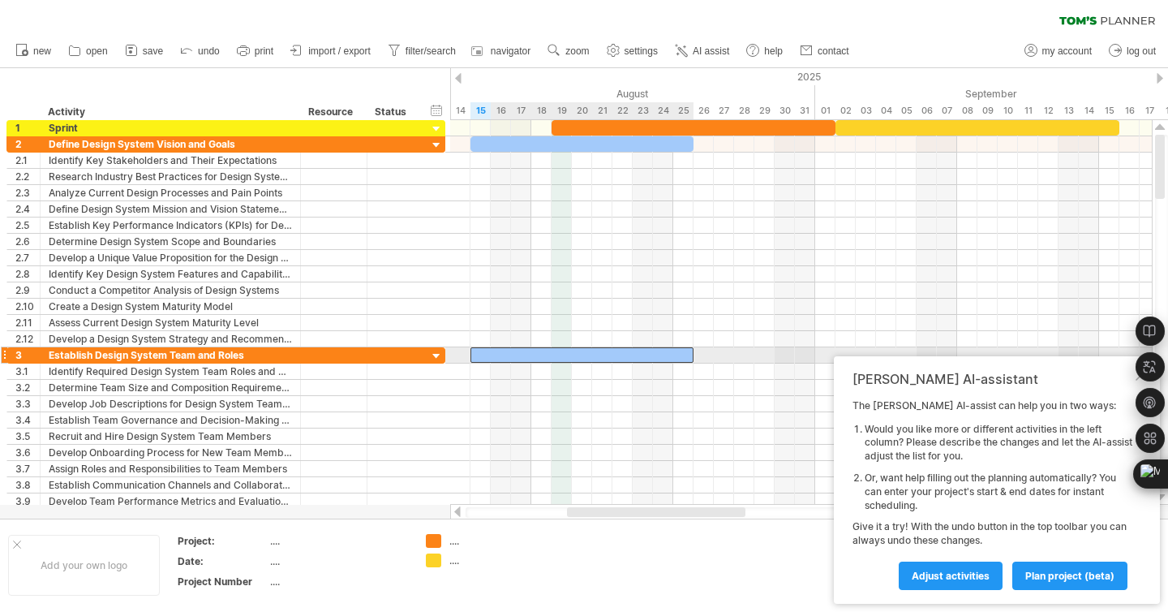
click at [530, 350] on div at bounding box center [582, 354] width 223 height 15
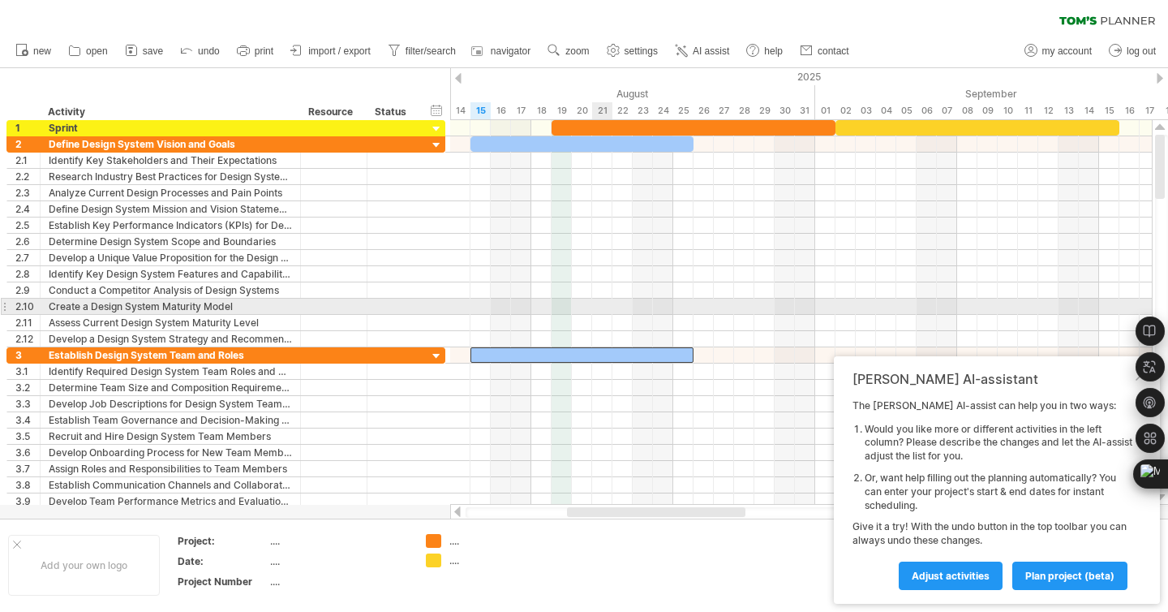
click at [606, 314] on div at bounding box center [801, 307] width 702 height 16
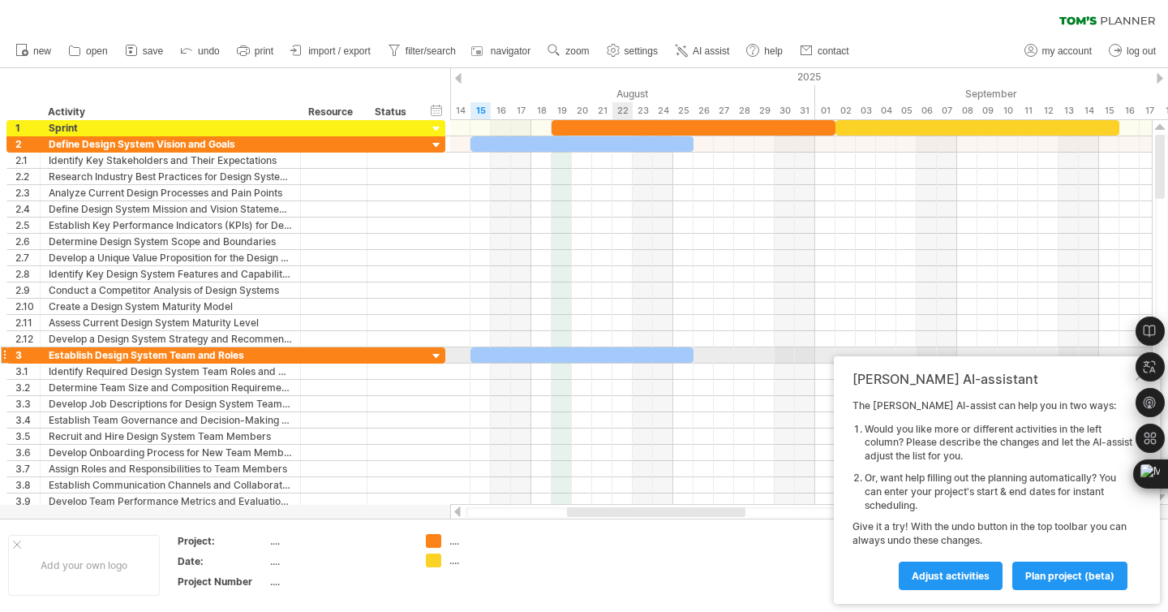
click at [616, 353] on div at bounding box center [582, 354] width 223 height 15
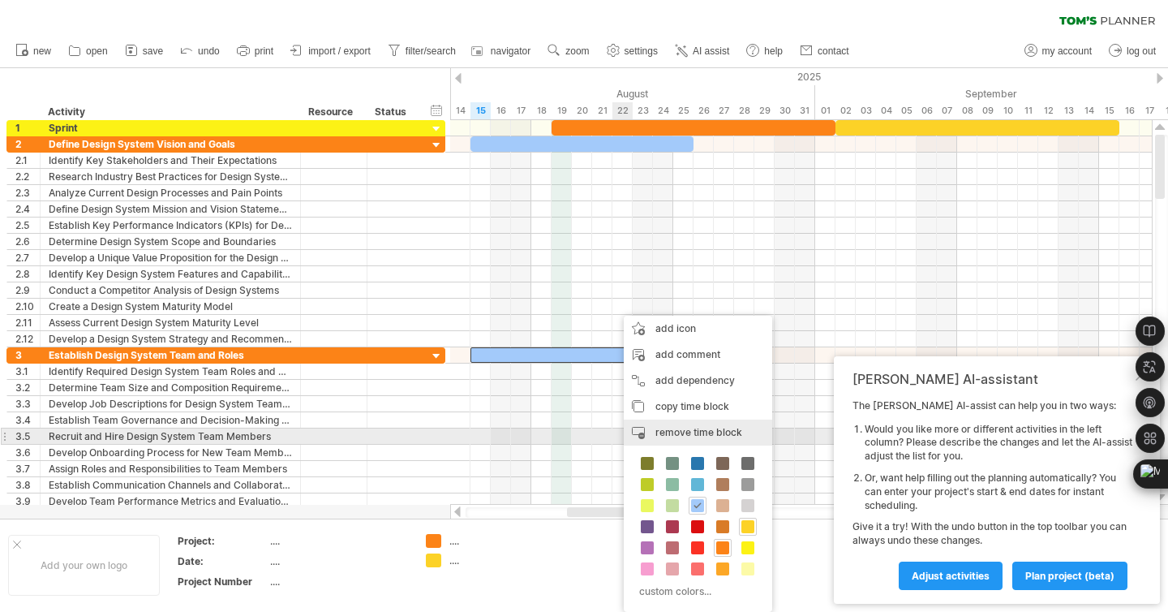
click at [660, 443] on div "remove time block remove selected items" at bounding box center [698, 432] width 148 height 26
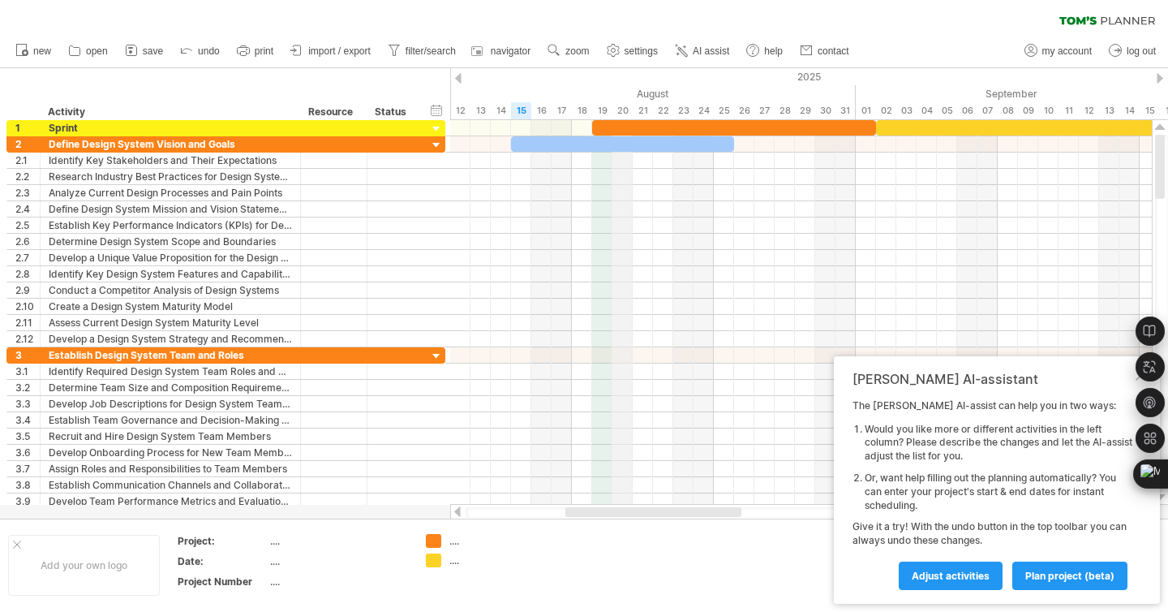
click at [622, 110] on div "20" at bounding box center [623, 110] width 20 height 17
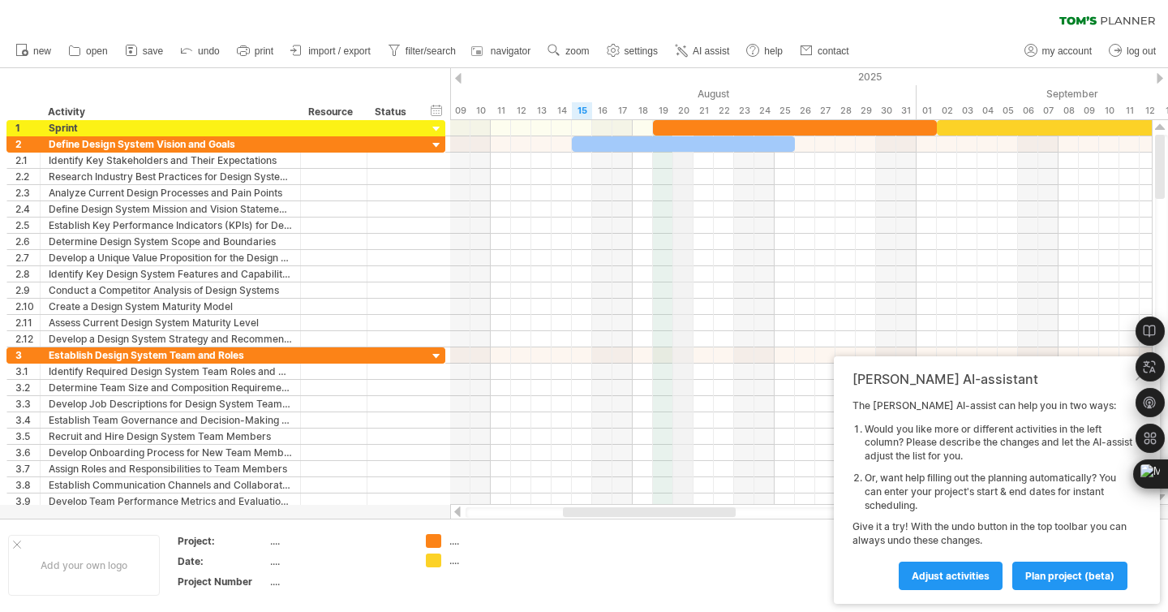
drag, startPoint x: 622, startPoint y: 109, endPoint x: 680, endPoint y: 110, distance: 57.6
click at [680, 110] on div "20" at bounding box center [683, 110] width 20 height 17
click at [690, 109] on div "20" at bounding box center [683, 110] width 20 height 17
click at [686, 109] on div "20" at bounding box center [683, 110] width 20 height 17
click at [703, 109] on div "21" at bounding box center [704, 110] width 20 height 17
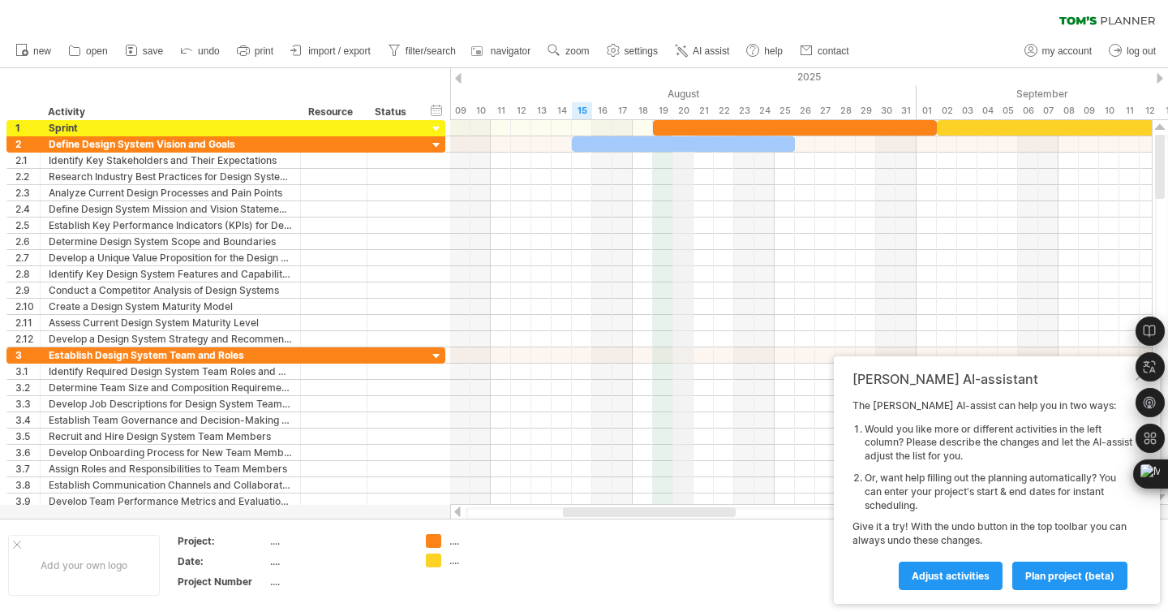
click at [687, 107] on div "20" at bounding box center [683, 110] width 20 height 17
click at [906, 105] on div "31" at bounding box center [907, 110] width 20 height 17
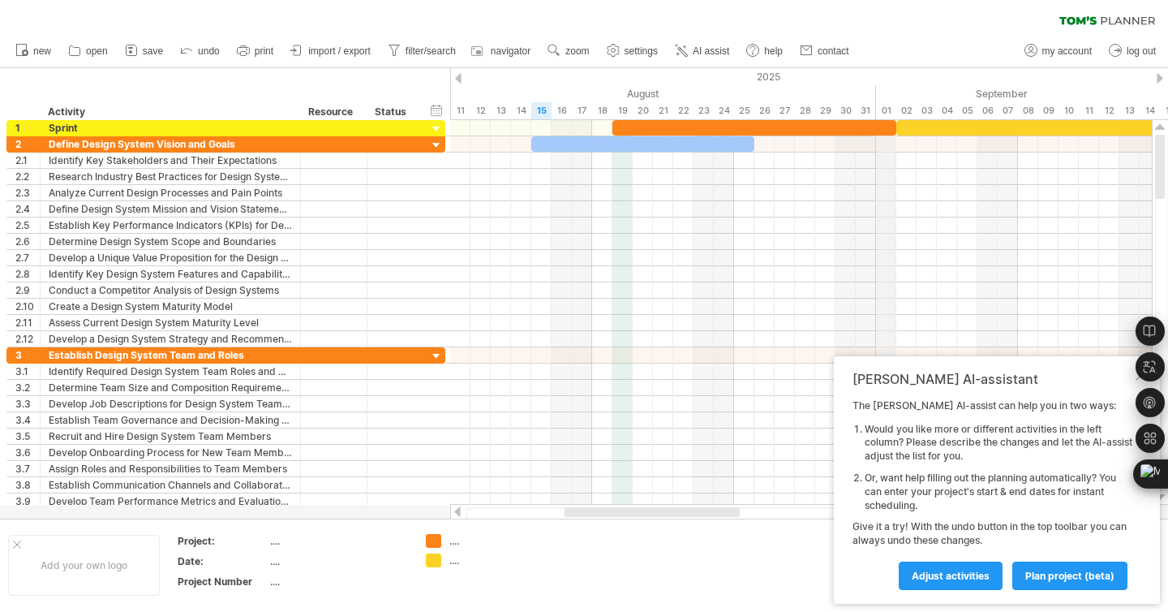
drag, startPoint x: 928, startPoint y: 112, endPoint x: 895, endPoint y: 114, distance: 33.3
click at [895, 114] on div "01" at bounding box center [886, 110] width 20 height 17
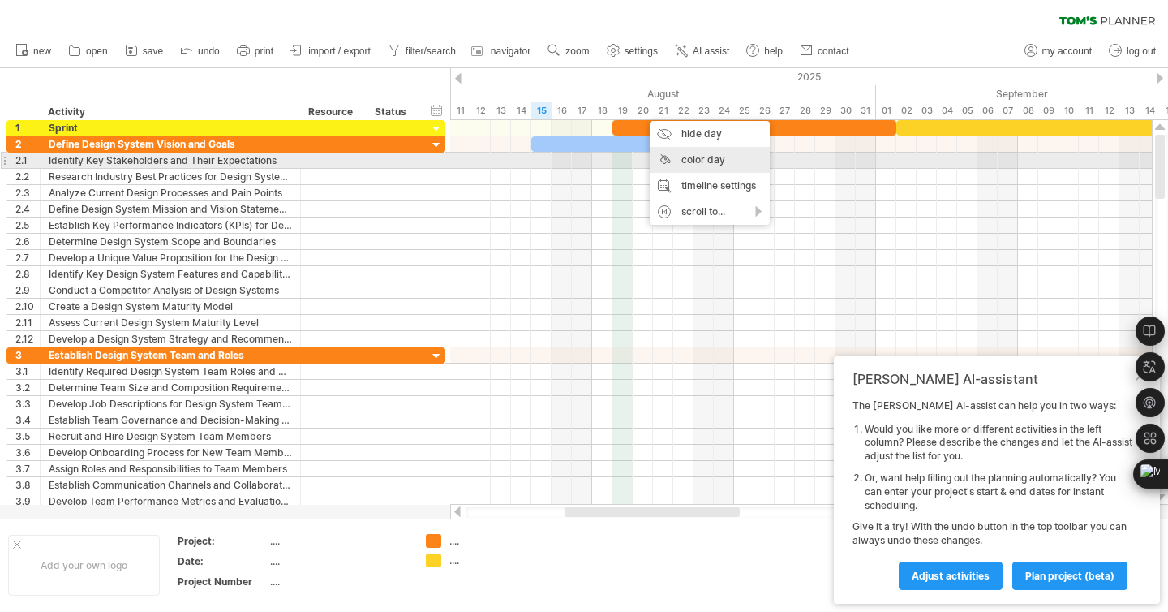
click at [690, 154] on div "color day" at bounding box center [710, 160] width 120 height 26
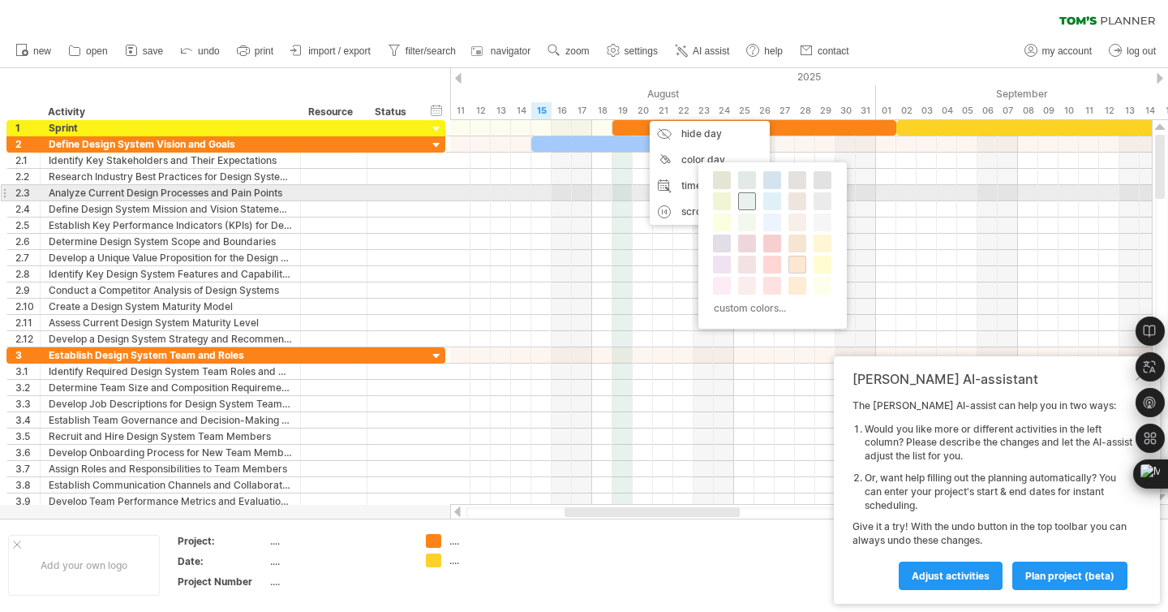
click at [747, 199] on span at bounding box center [747, 201] width 13 height 13
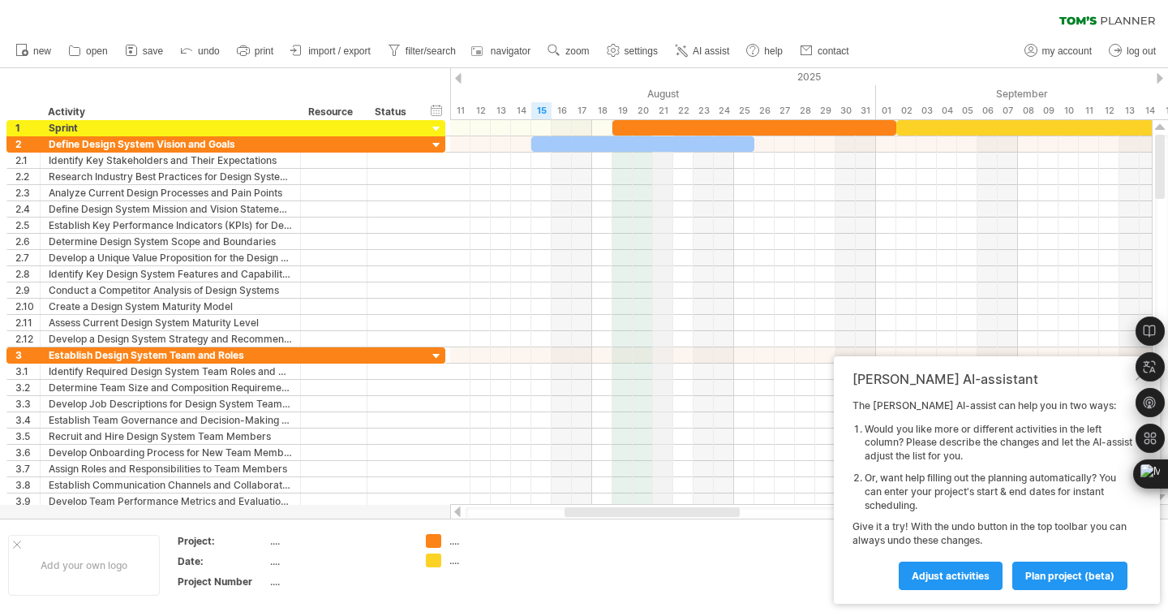
click at [663, 111] on div "21" at bounding box center [663, 110] width 20 height 17
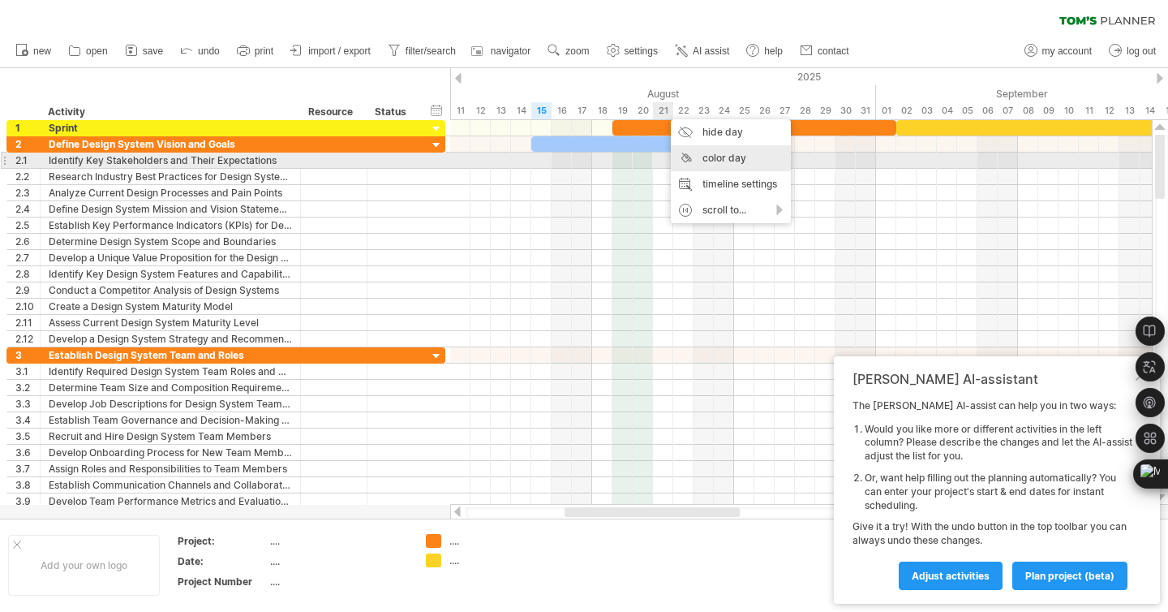
click at [706, 161] on div "color day" at bounding box center [731, 158] width 120 height 26
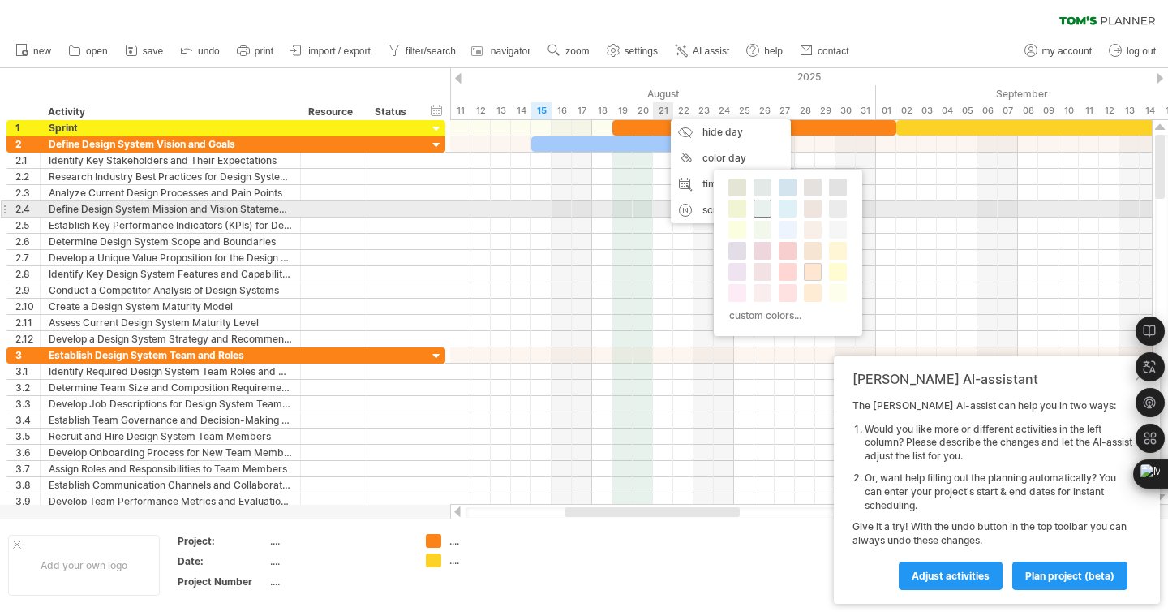
click at [759, 211] on span at bounding box center [762, 208] width 13 height 13
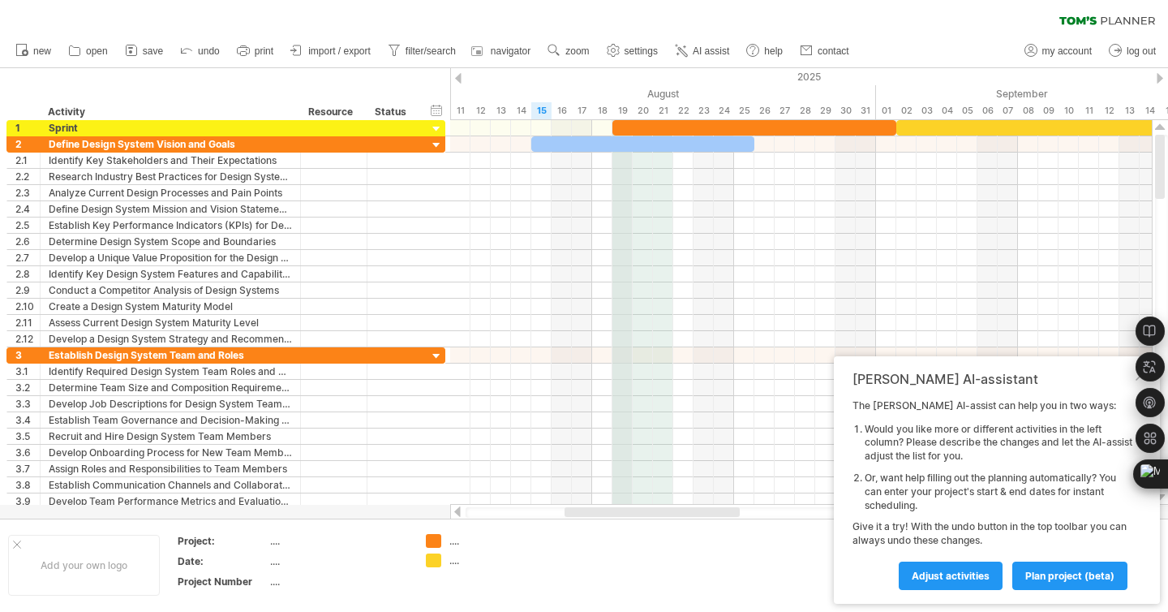
click at [622, 110] on div "19" at bounding box center [623, 110] width 20 height 17
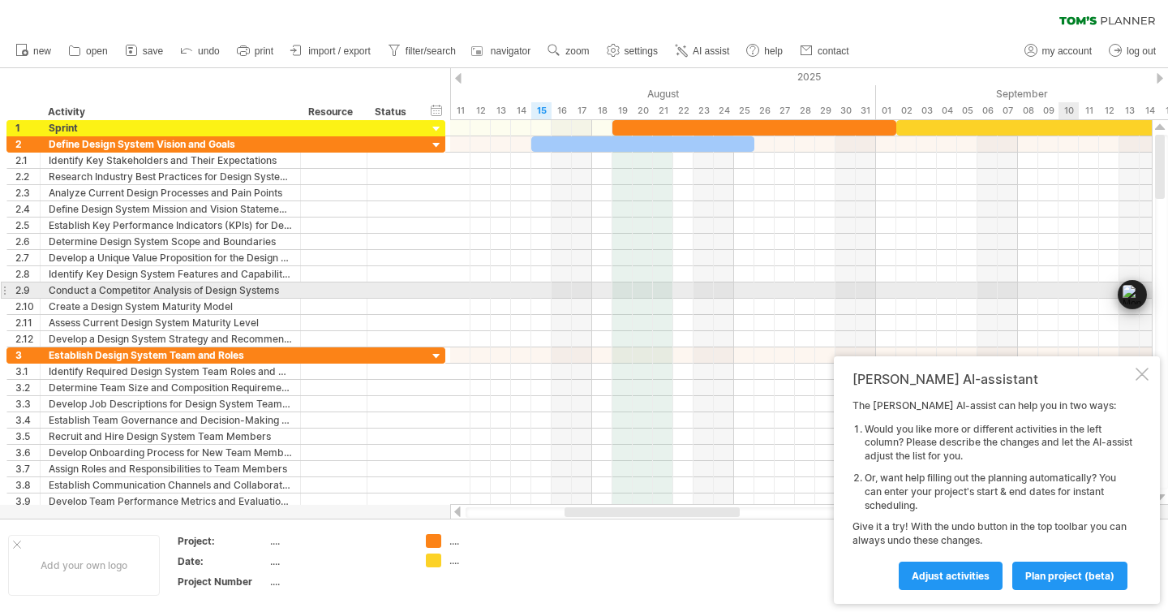
drag, startPoint x: 1132, startPoint y: 471, endPoint x: 1132, endPoint y: 294, distance: 176.9
click at [1132, 294] on div "⌘M" at bounding box center [1137, 294] width 62 height 29
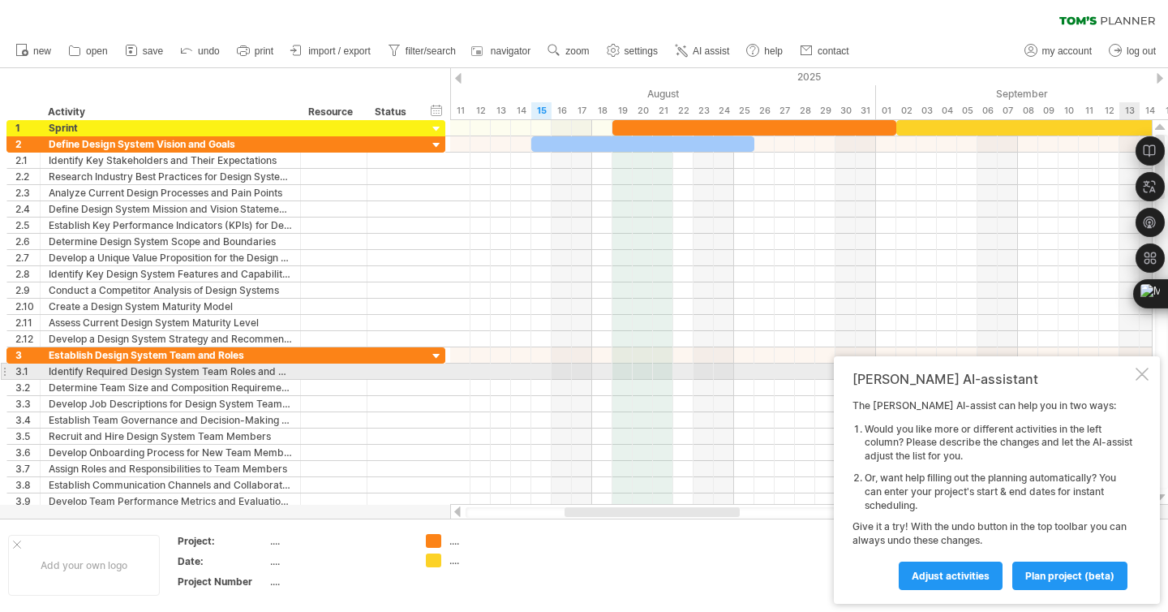
click at [1142, 372] on div at bounding box center [1142, 374] width 13 height 13
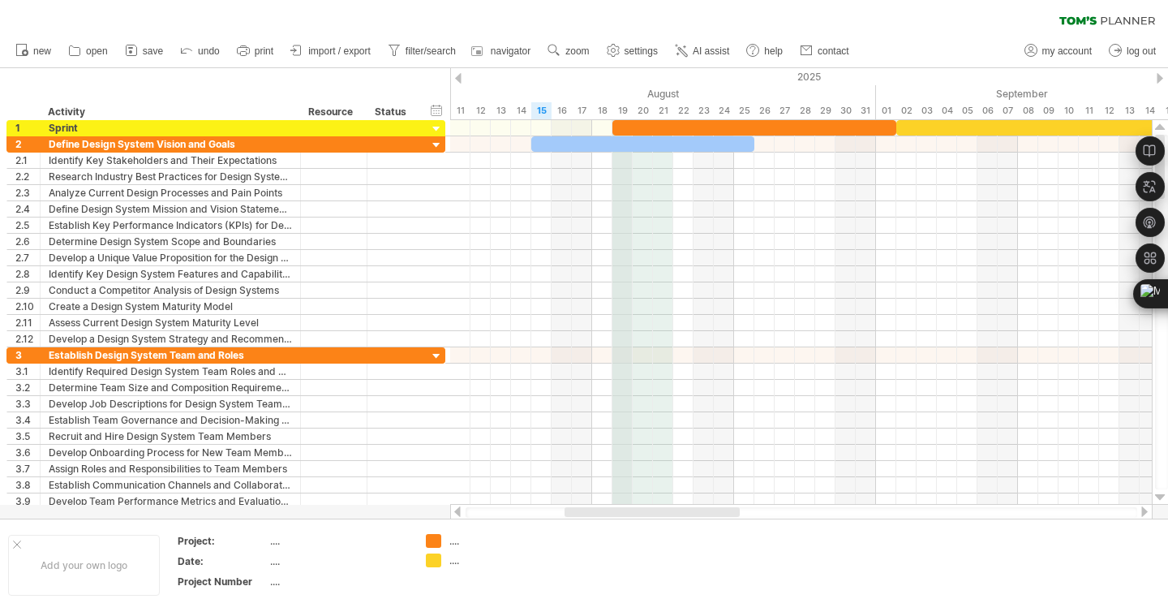
click at [621, 104] on div "19" at bounding box center [623, 110] width 20 height 17
click at [621, 105] on div "19" at bounding box center [623, 110] width 20 height 17
click at [625, 108] on div "19" at bounding box center [623, 110] width 20 height 17
click at [869, 112] on div "31" at bounding box center [866, 110] width 20 height 17
click at [869, 110] on div "31" at bounding box center [866, 110] width 20 height 17
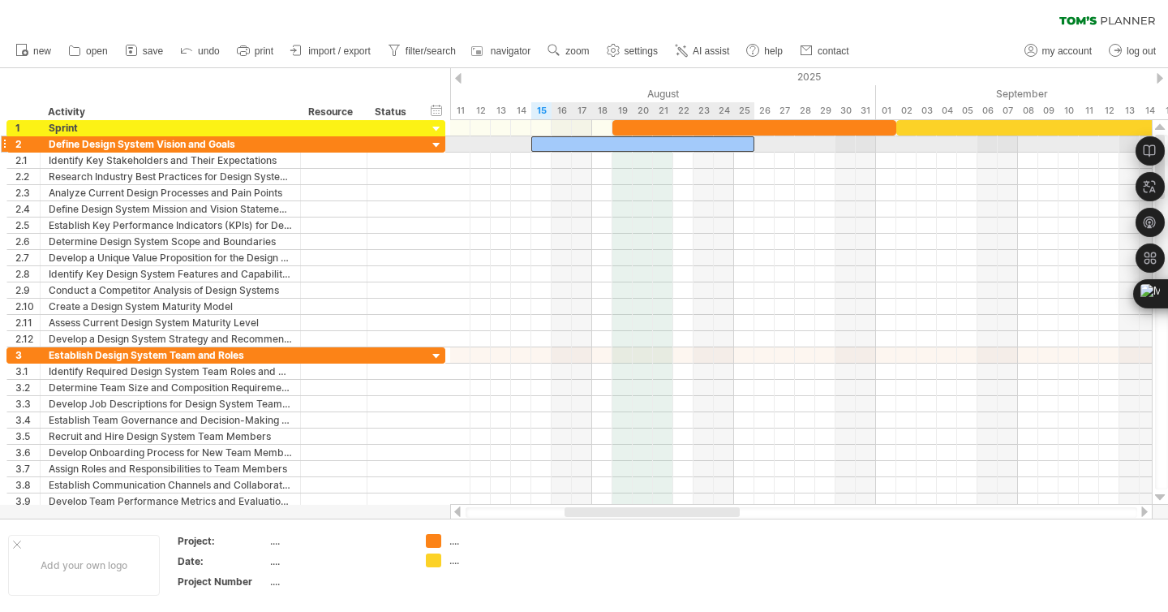
click at [626, 142] on div at bounding box center [642, 143] width 223 height 15
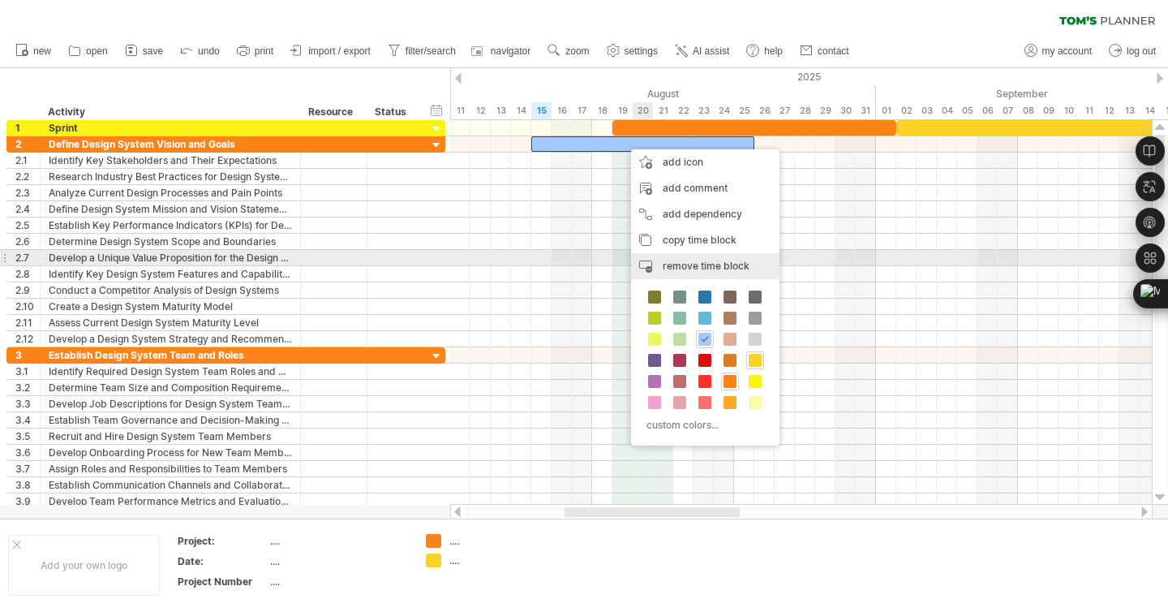
click at [682, 260] on span "remove time block" at bounding box center [706, 266] width 87 height 12
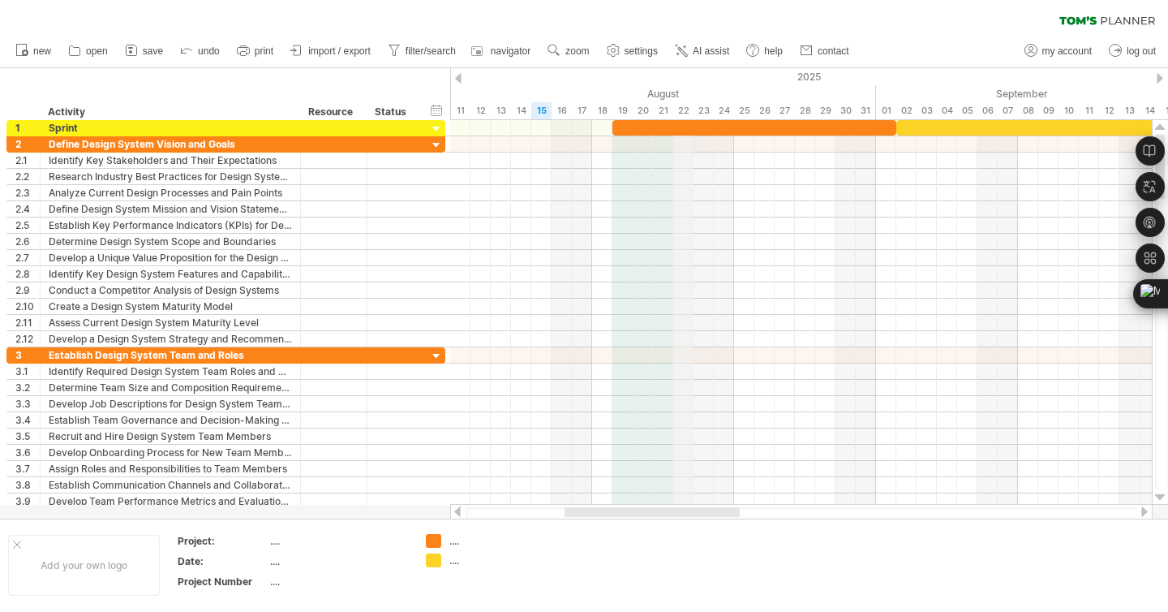
click at [681, 107] on div "22" at bounding box center [683, 110] width 20 height 17
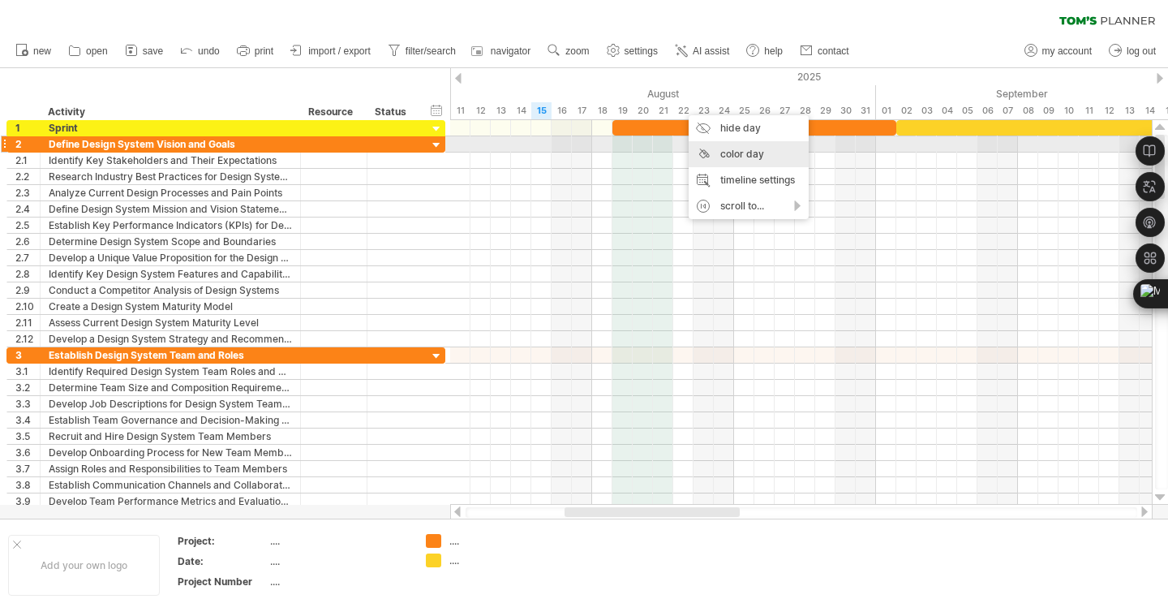
click at [718, 146] on div "color day" at bounding box center [749, 154] width 120 height 26
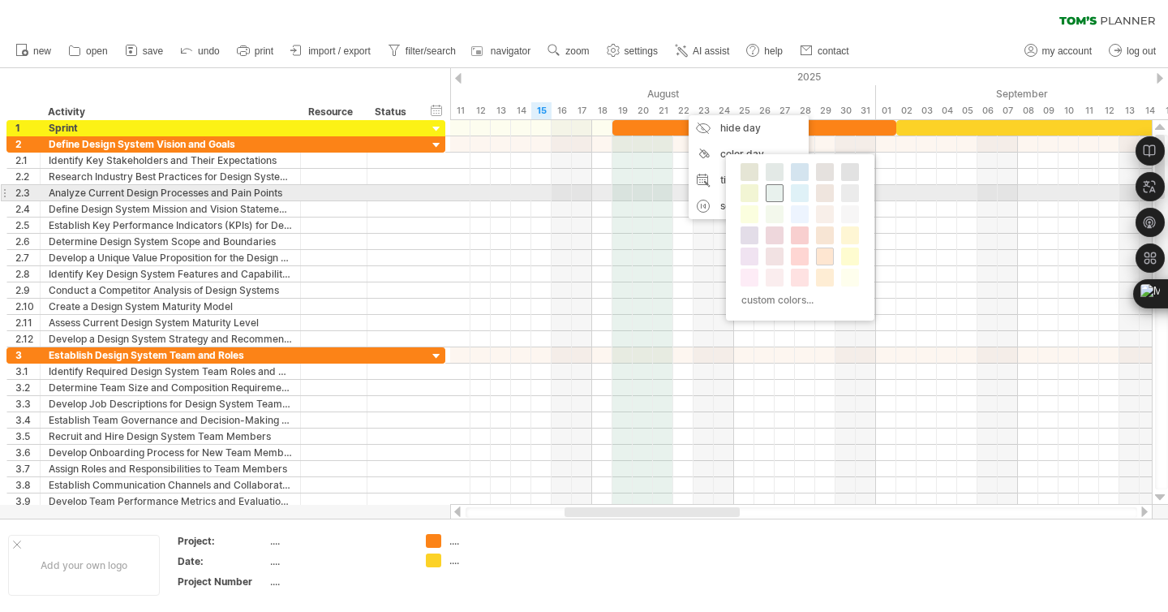
click at [775, 193] on span at bounding box center [774, 193] width 13 height 13
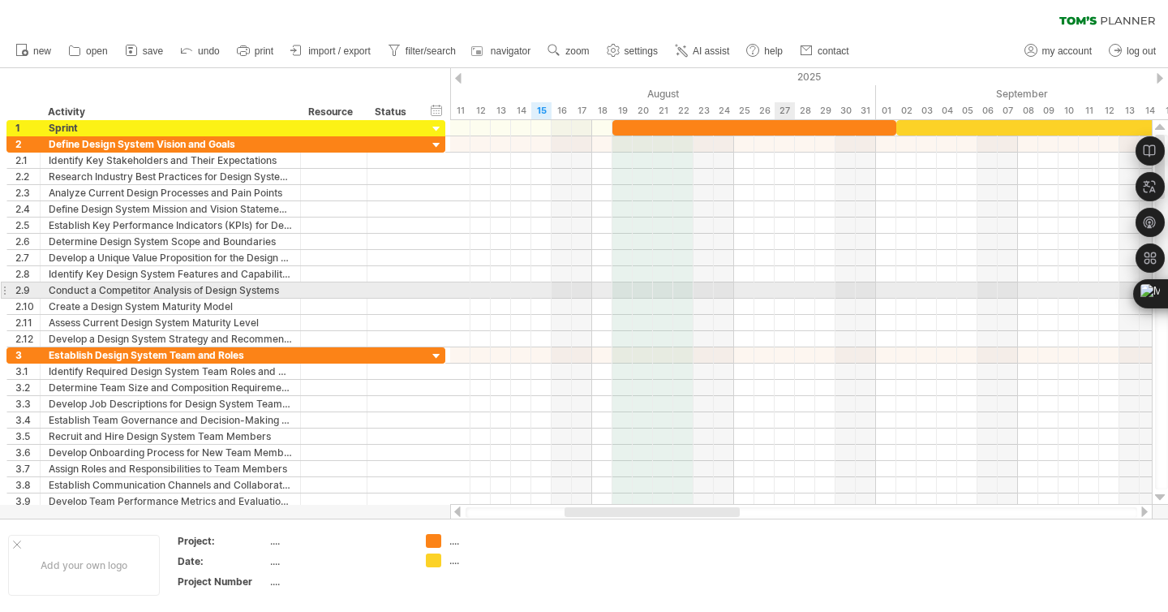
click at [778, 297] on div at bounding box center [801, 290] width 702 height 16
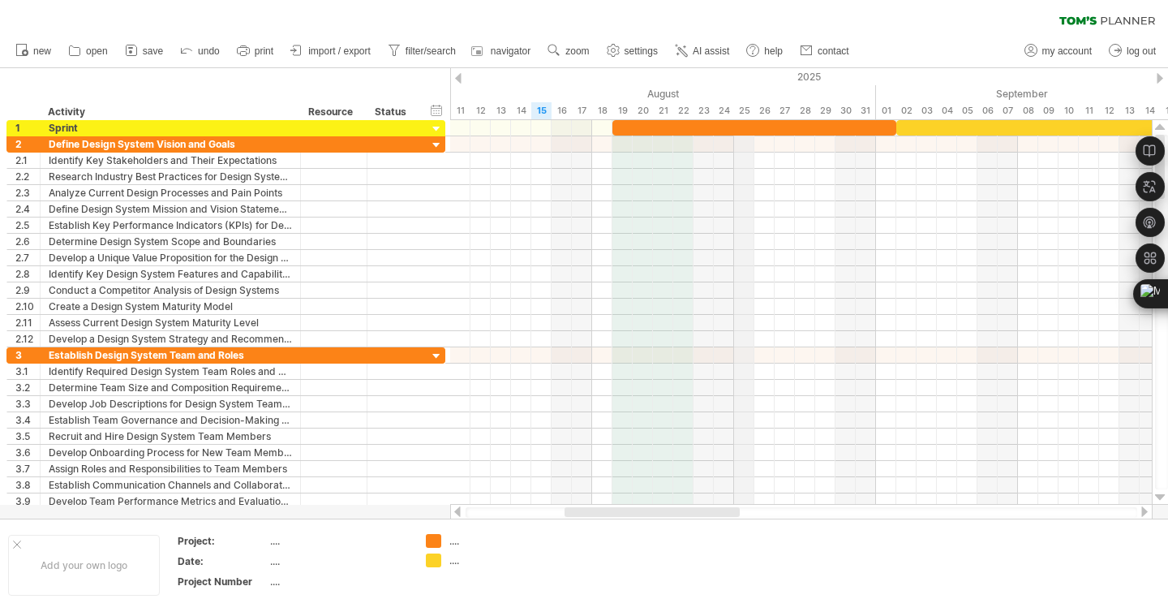
click at [748, 110] on div "25" at bounding box center [744, 110] width 20 height 17
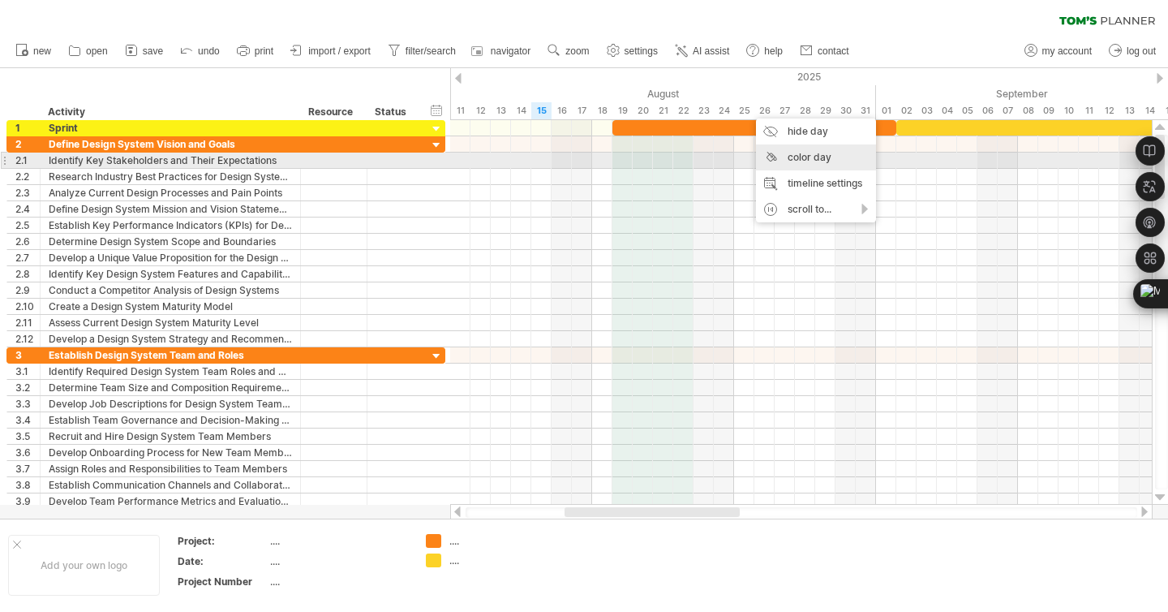
click at [779, 156] on div "color day" at bounding box center [816, 157] width 120 height 26
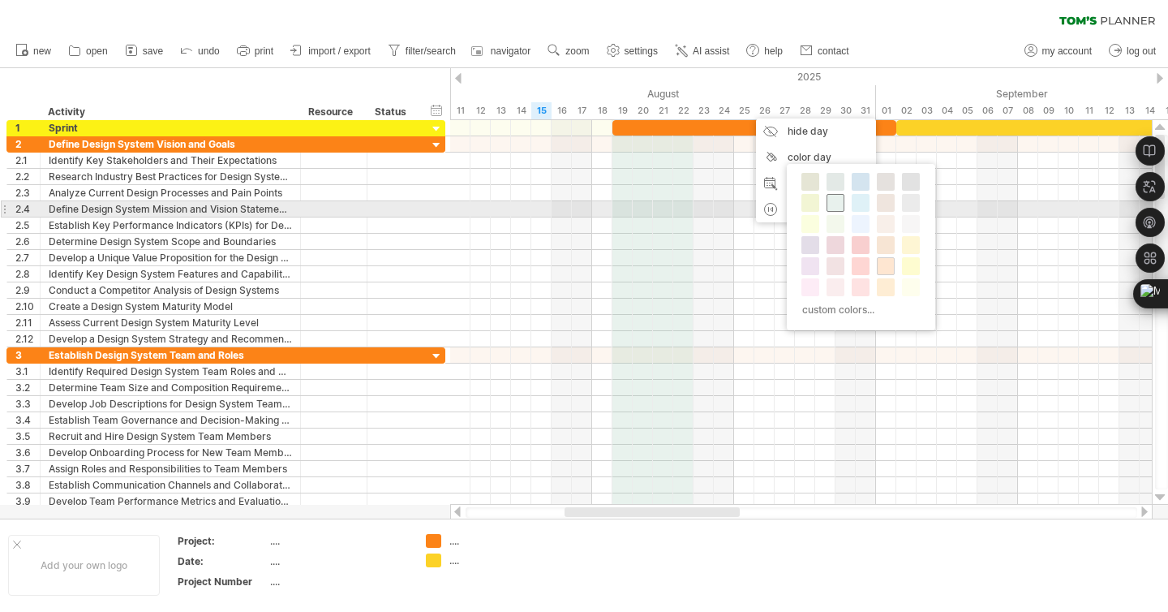
click at [832, 204] on span at bounding box center [835, 202] width 13 height 13
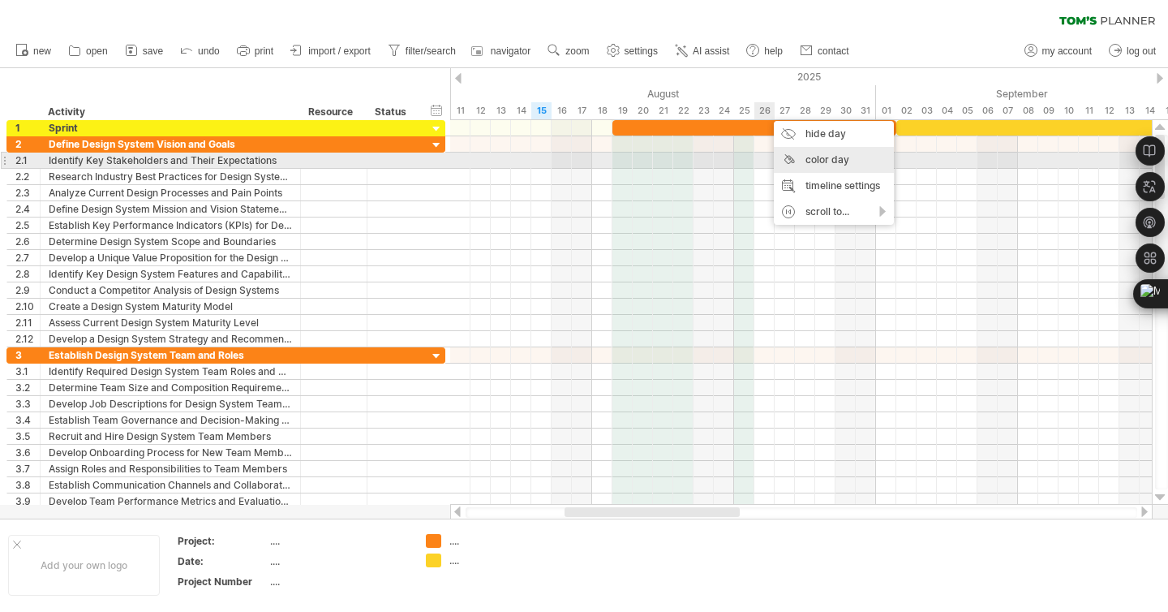
click at [796, 154] on div "color day" at bounding box center [834, 160] width 120 height 26
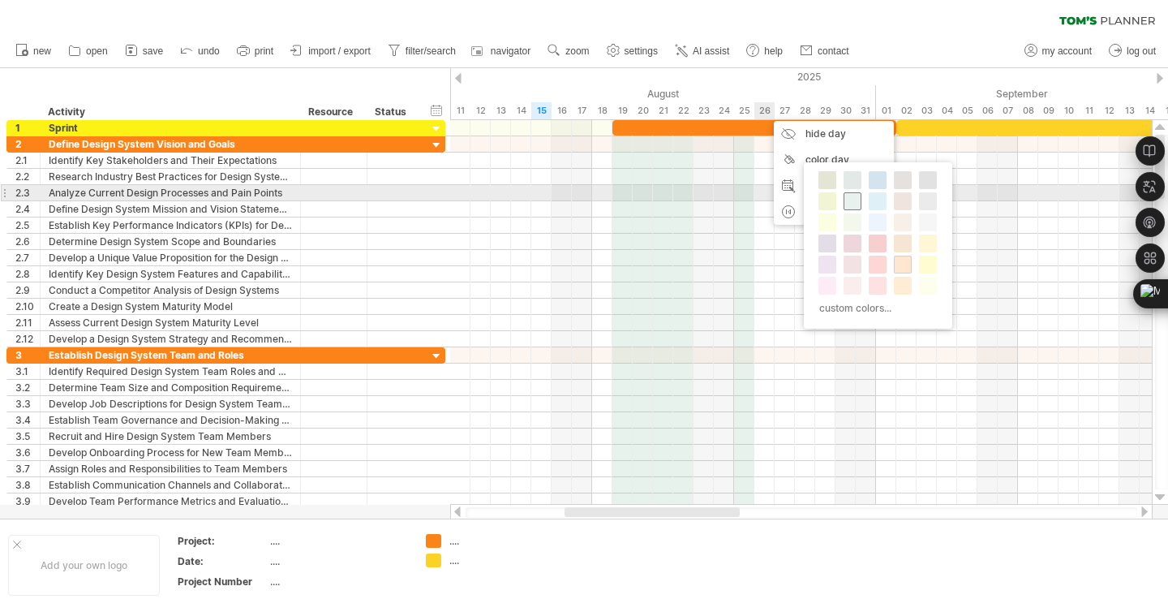
click at [853, 197] on span at bounding box center [852, 201] width 13 height 13
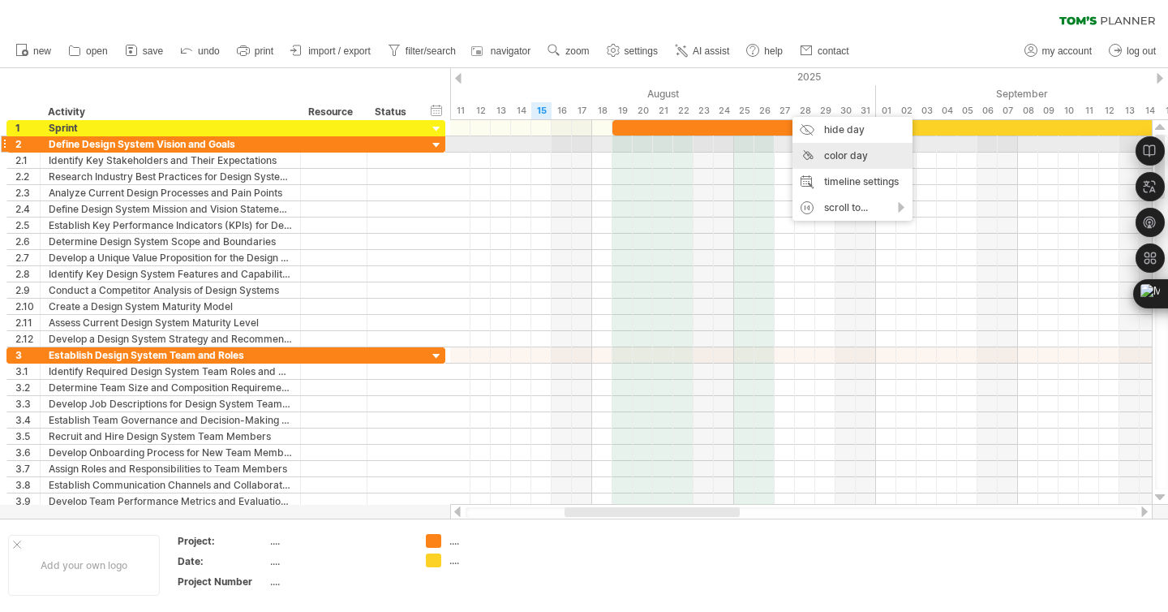
click at [826, 149] on div "color day" at bounding box center [853, 156] width 120 height 26
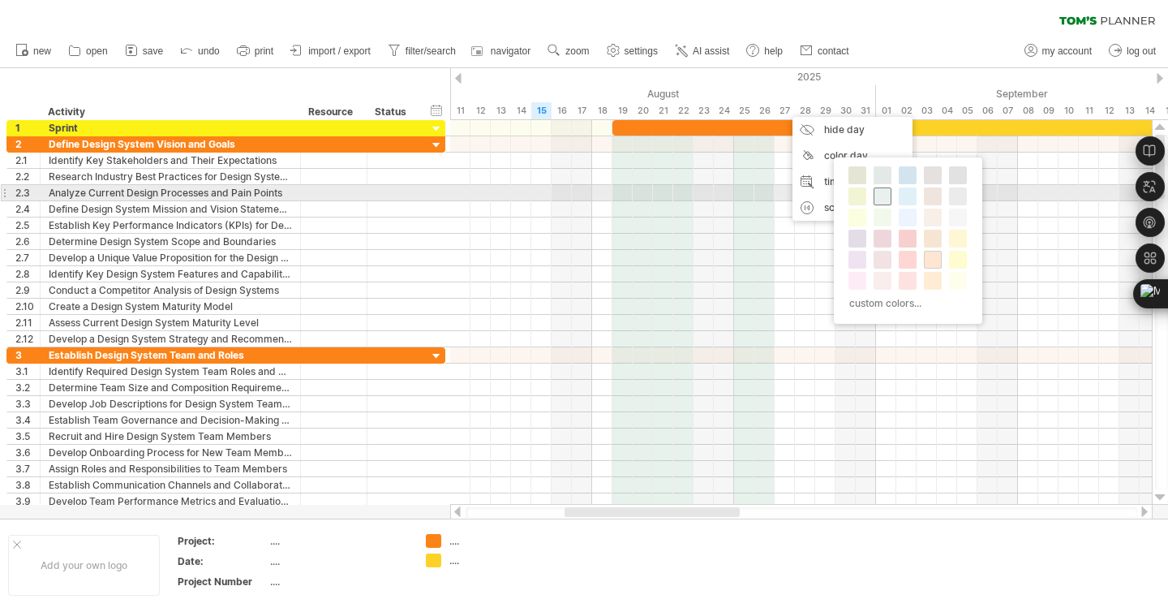
click at [879, 197] on span at bounding box center [882, 196] width 13 height 13
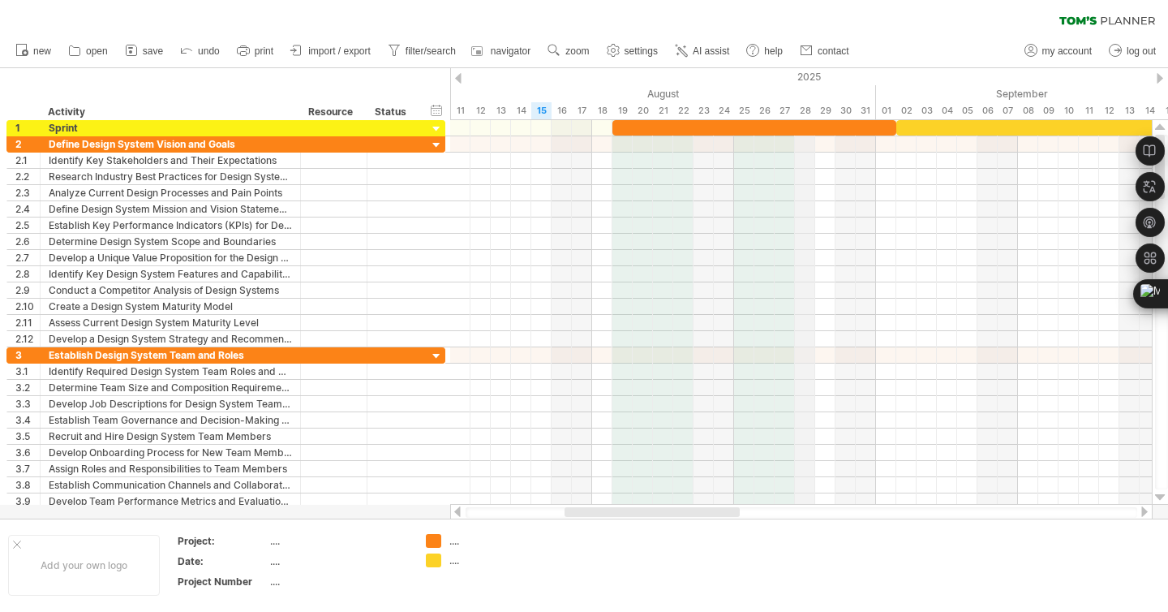
click at [806, 109] on div "28" at bounding box center [805, 110] width 20 height 17
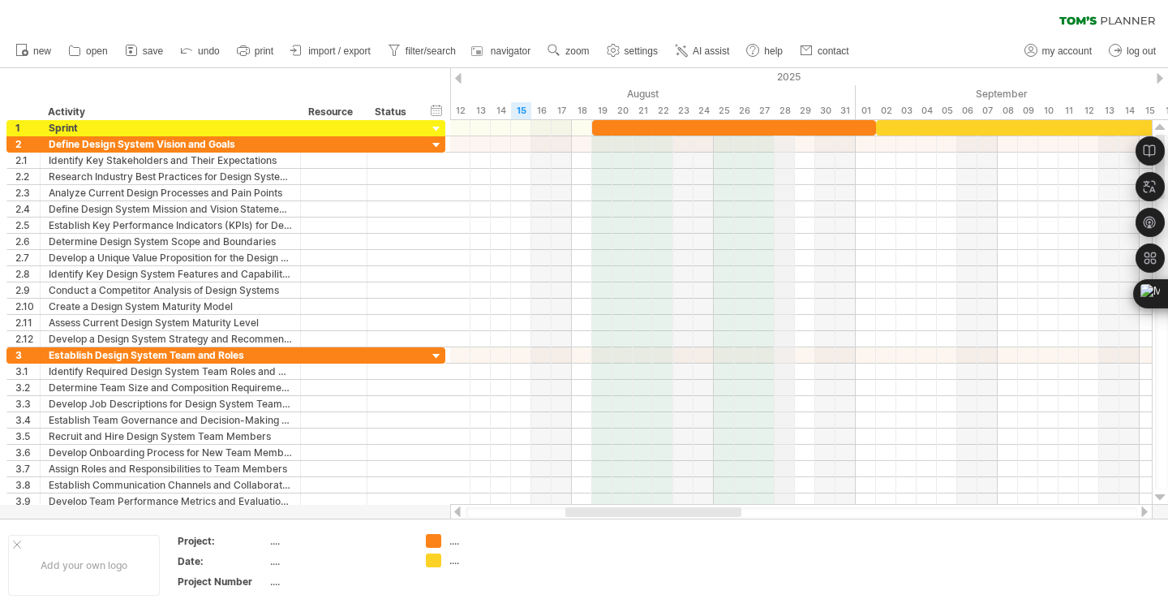
drag, startPoint x: 806, startPoint y: 109, endPoint x: 789, endPoint y: 109, distance: 17.8
click at [789, 109] on div "28" at bounding box center [785, 110] width 20 height 17
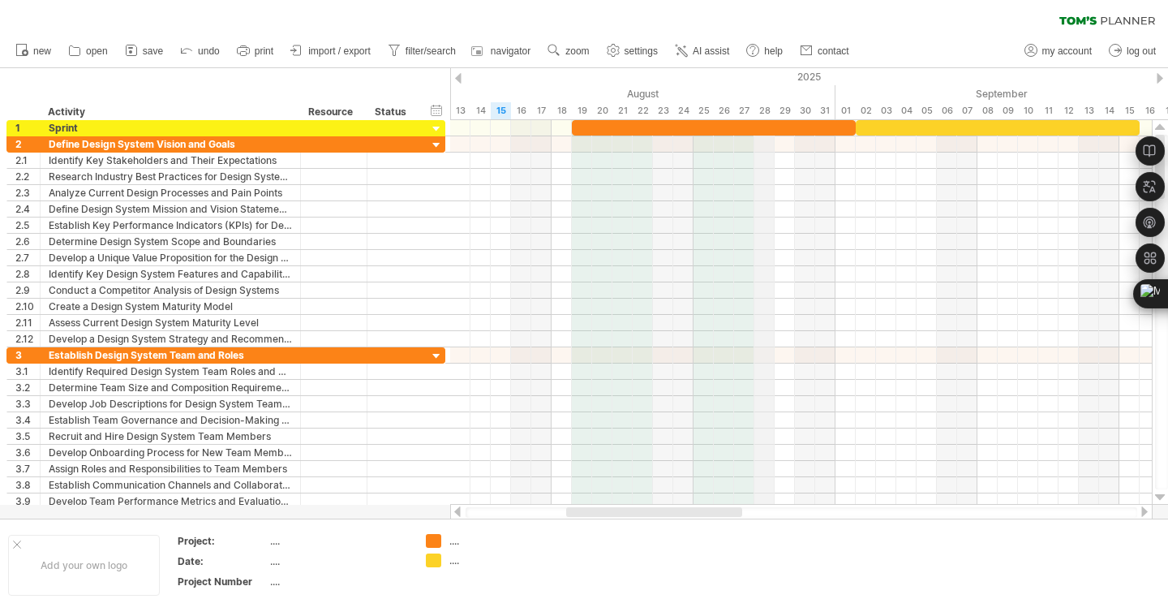
click at [765, 105] on div "28" at bounding box center [765, 110] width 20 height 17
click at [780, 108] on div "29" at bounding box center [785, 110] width 20 height 17
click at [763, 108] on div "28" at bounding box center [765, 110] width 20 height 17
click at [786, 108] on div "29" at bounding box center [785, 110] width 20 height 17
click at [763, 108] on div "28" at bounding box center [765, 110] width 20 height 17
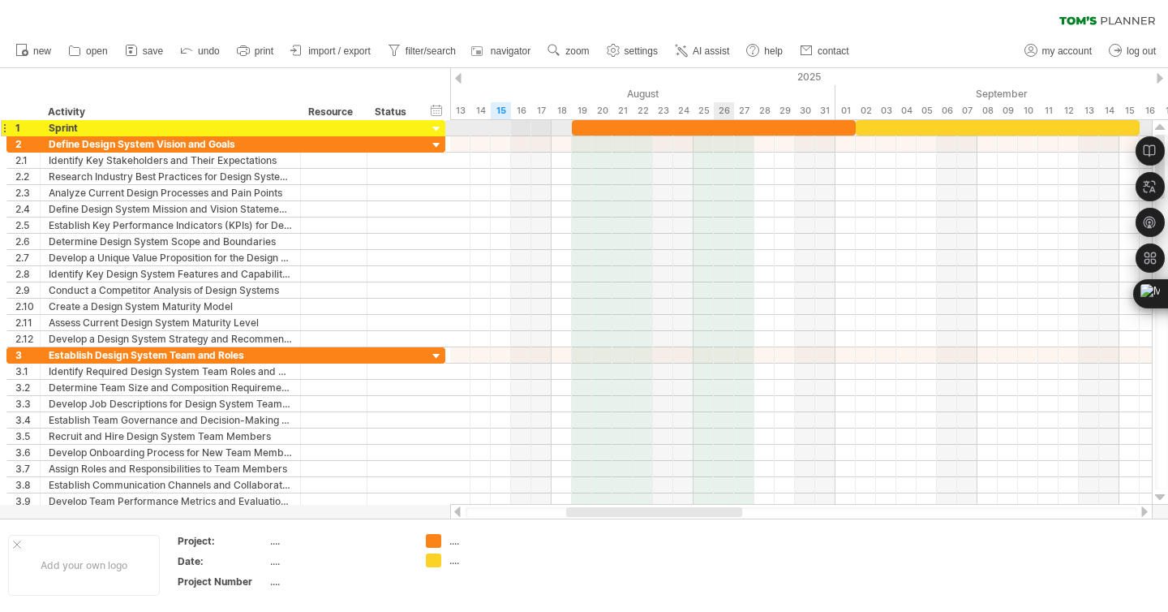
click at [722, 130] on div at bounding box center [714, 127] width 284 height 15
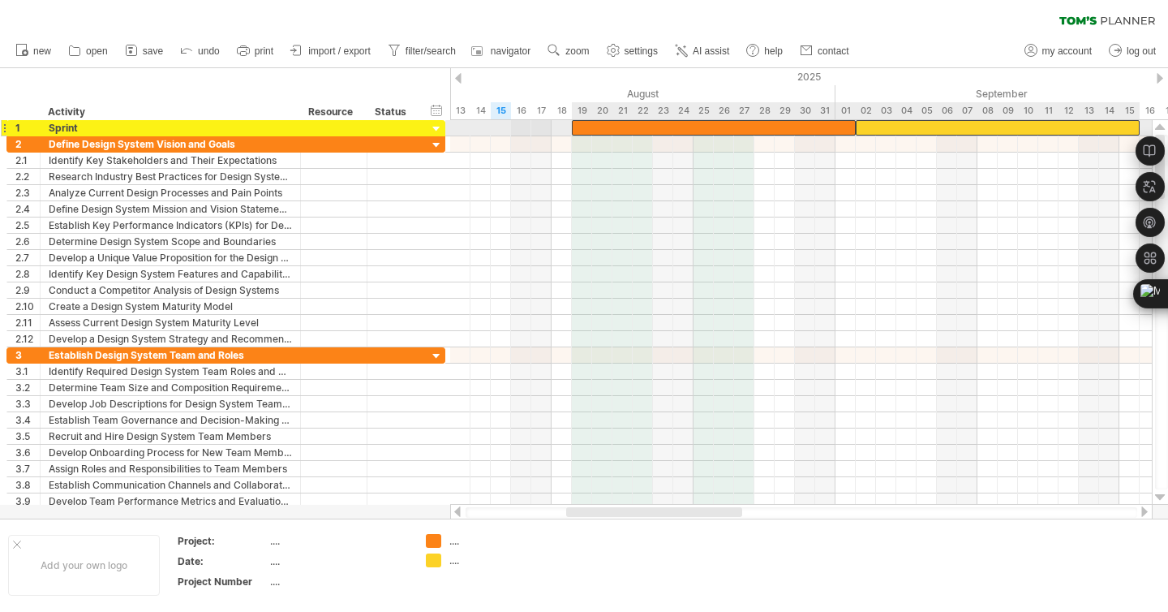
click at [907, 126] on div at bounding box center [998, 127] width 284 height 15
click at [903, 131] on div at bounding box center [998, 127] width 284 height 15
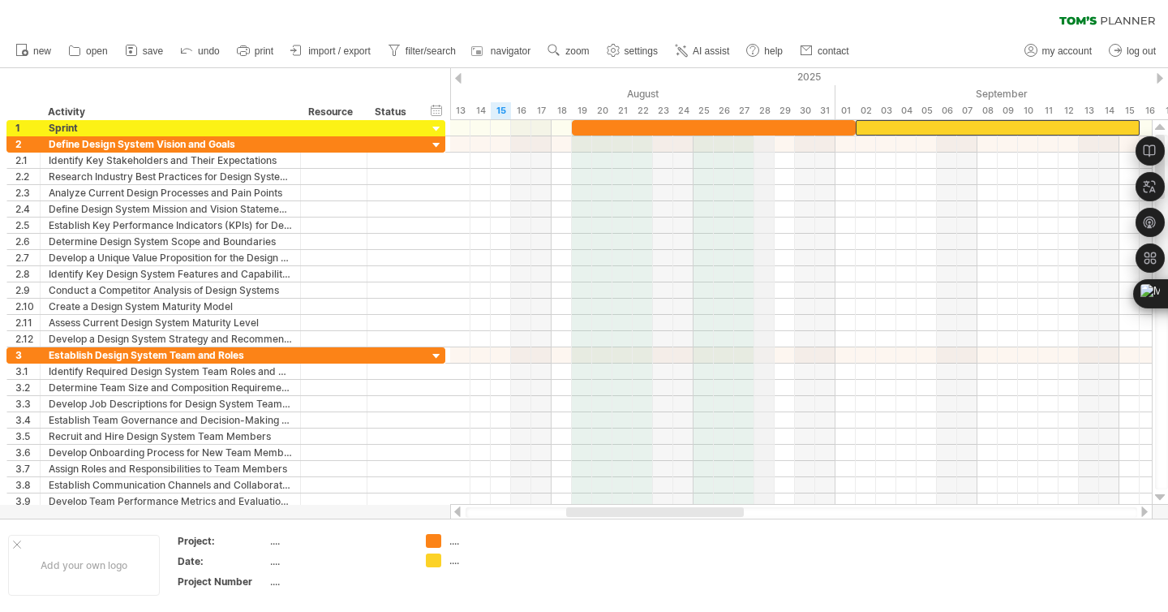
click at [762, 112] on div "28" at bounding box center [765, 110] width 20 height 17
click at [790, 106] on div "29" at bounding box center [785, 110] width 20 height 17
click at [767, 106] on div "28" at bounding box center [765, 110] width 20 height 17
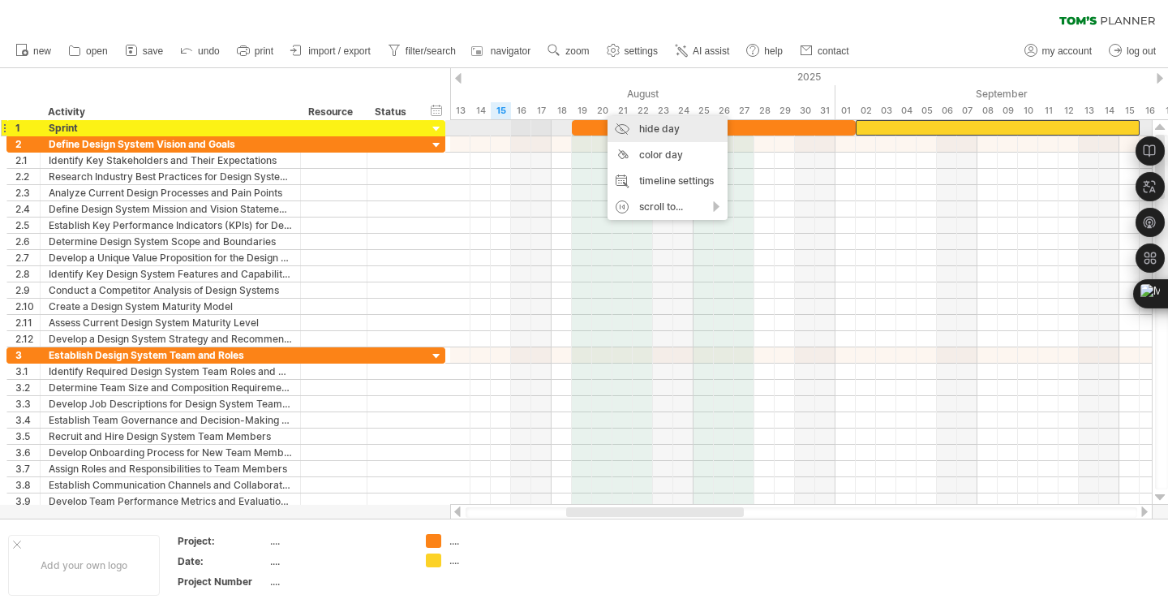
click at [631, 127] on div "hide day" at bounding box center [668, 129] width 120 height 26
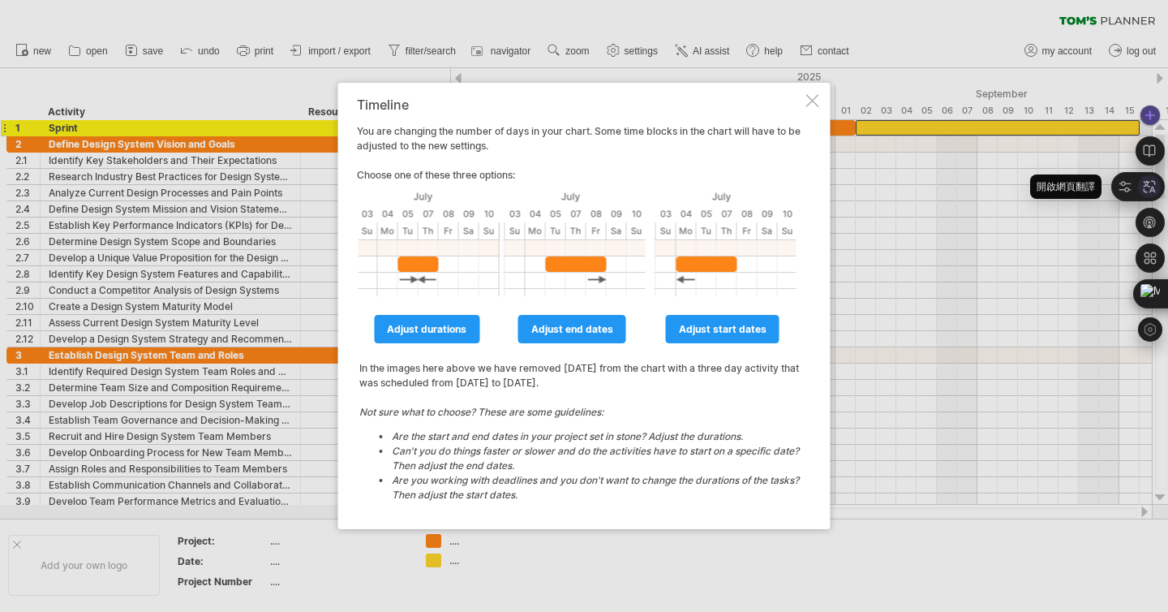
click at [1151, 182] on icon at bounding box center [1149, 186] width 15 height 15
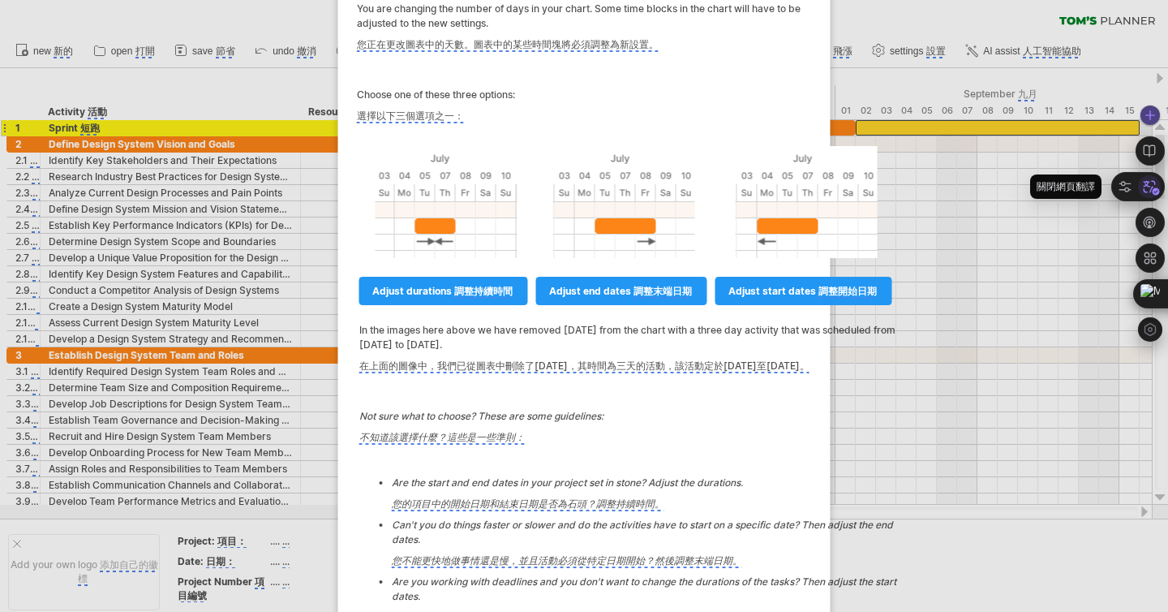
click at [1155, 192] on icon at bounding box center [1149, 186] width 24 height 24
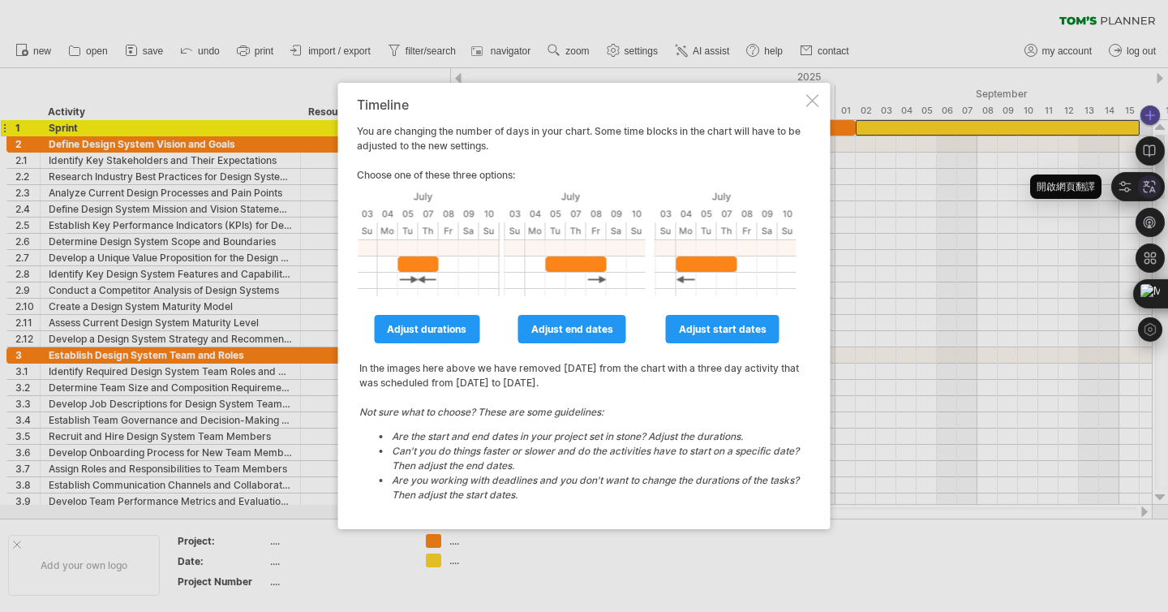
click at [1150, 190] on icon at bounding box center [1149, 186] width 15 height 15
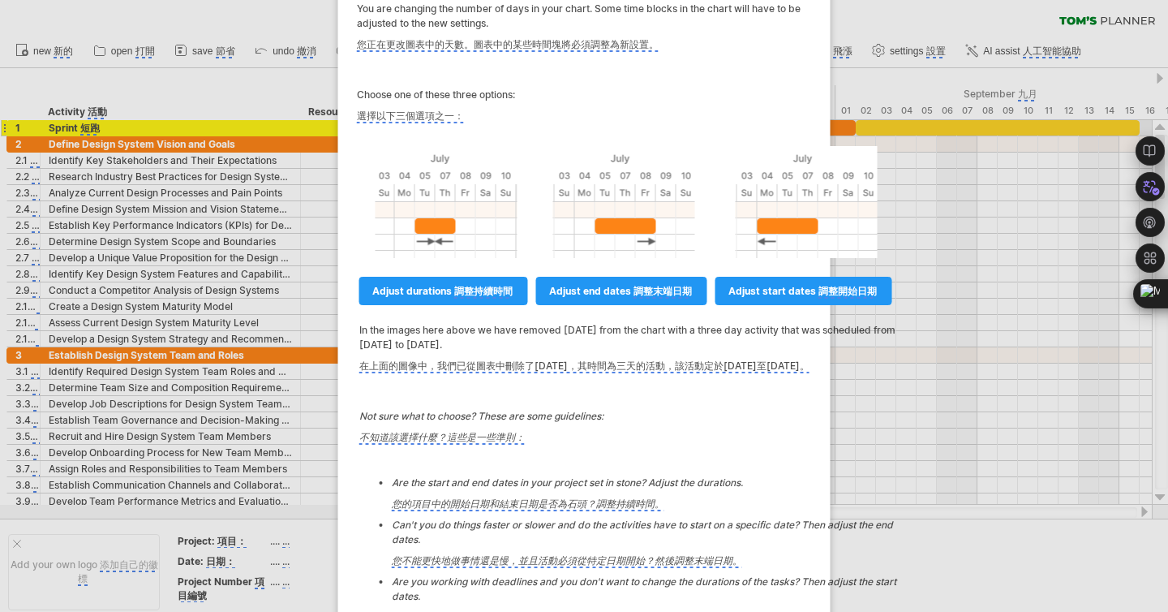
click at [904, 443] on div at bounding box center [584, 306] width 1168 height 612
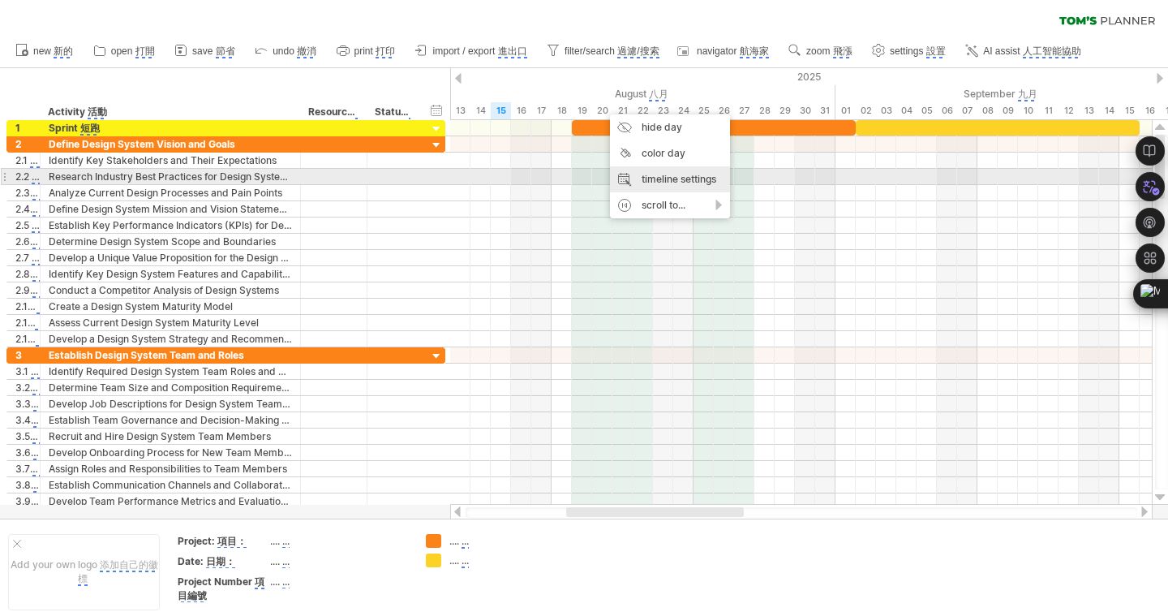
click at [669, 171] on div "timeline settings" at bounding box center [670, 179] width 120 height 26
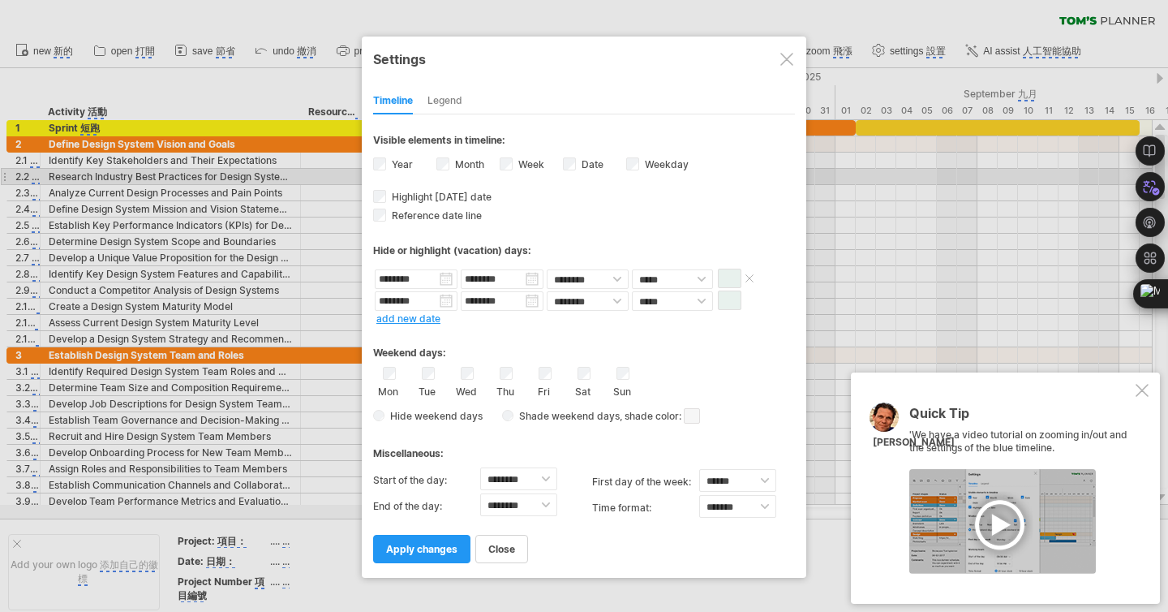
click at [531, 276] on input "********" at bounding box center [502, 278] width 83 height 19
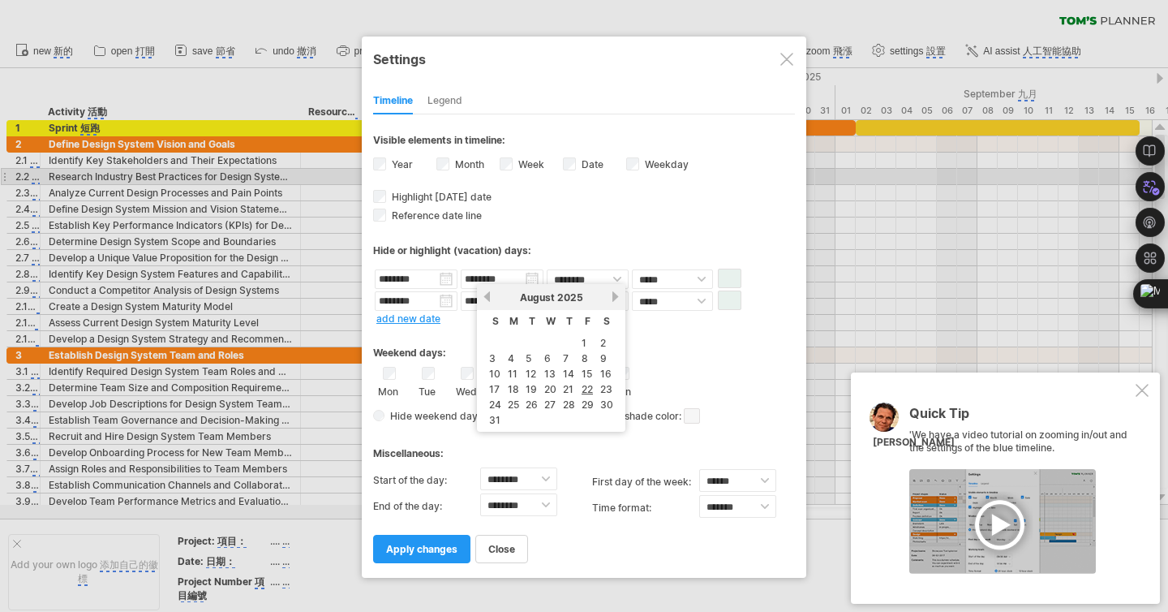
click at [612, 297] on link "next" at bounding box center [615, 296] width 12 height 12
click at [509, 342] on link "1" at bounding box center [510, 342] width 8 height 15
type input "********"
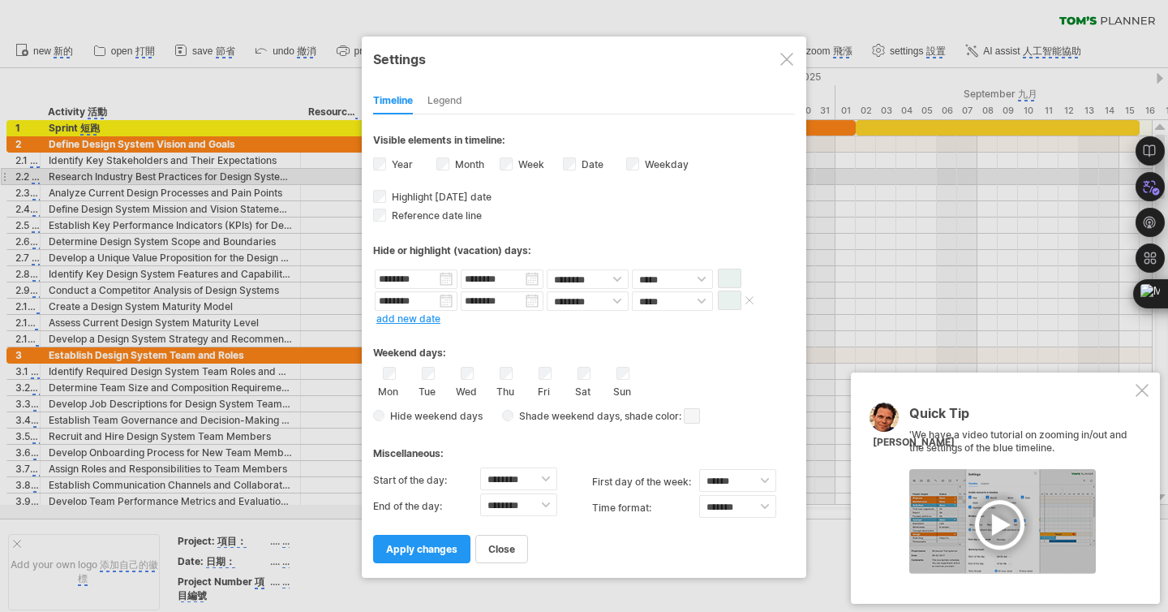
click at [749, 299] on span at bounding box center [750, 300] width 16 height 12
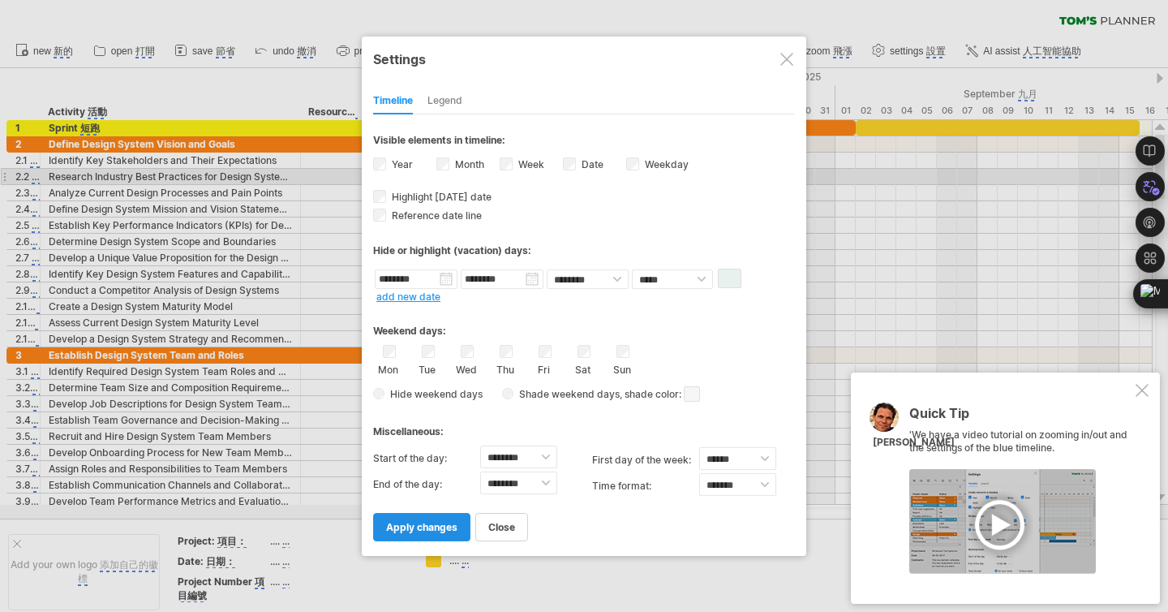
click at [421, 526] on span "apply changes" at bounding box center [421, 527] width 71 height 12
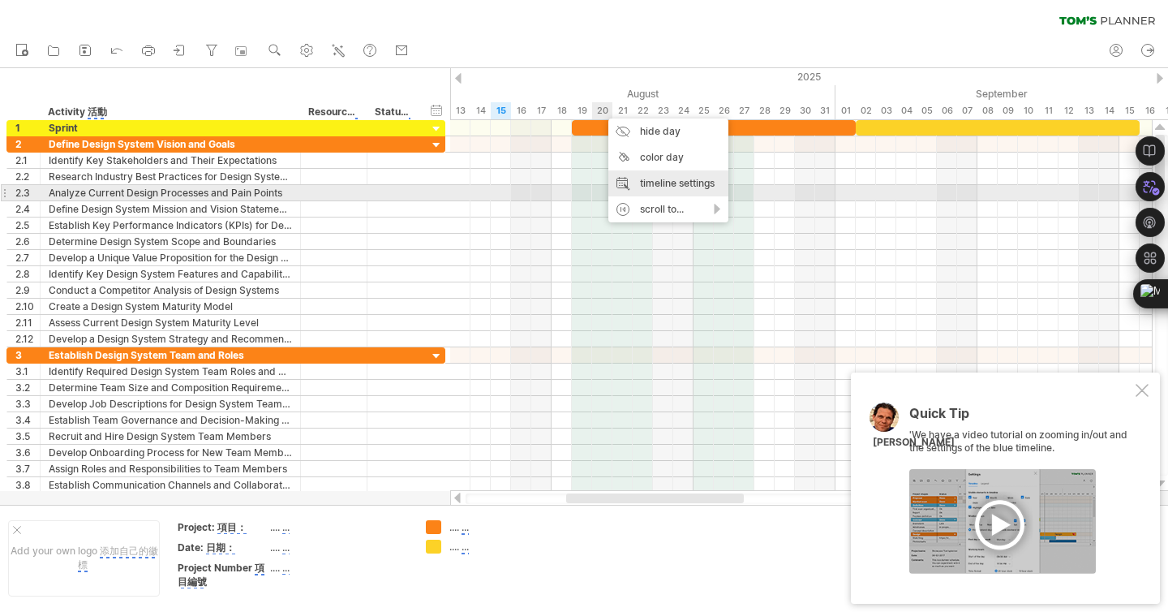
click at [633, 189] on div "timeline settings" at bounding box center [668, 183] width 120 height 26
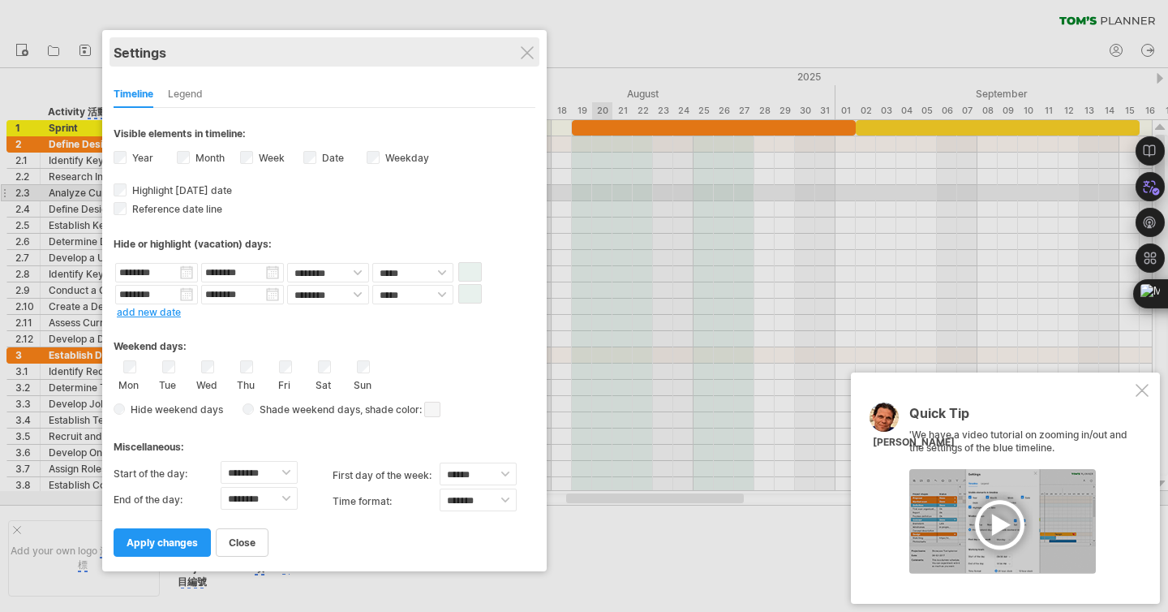
drag, startPoint x: 713, startPoint y: 49, endPoint x: 454, endPoint y: 43, distance: 259.7
click at [454, 43] on div "Settings" at bounding box center [325, 51] width 422 height 29
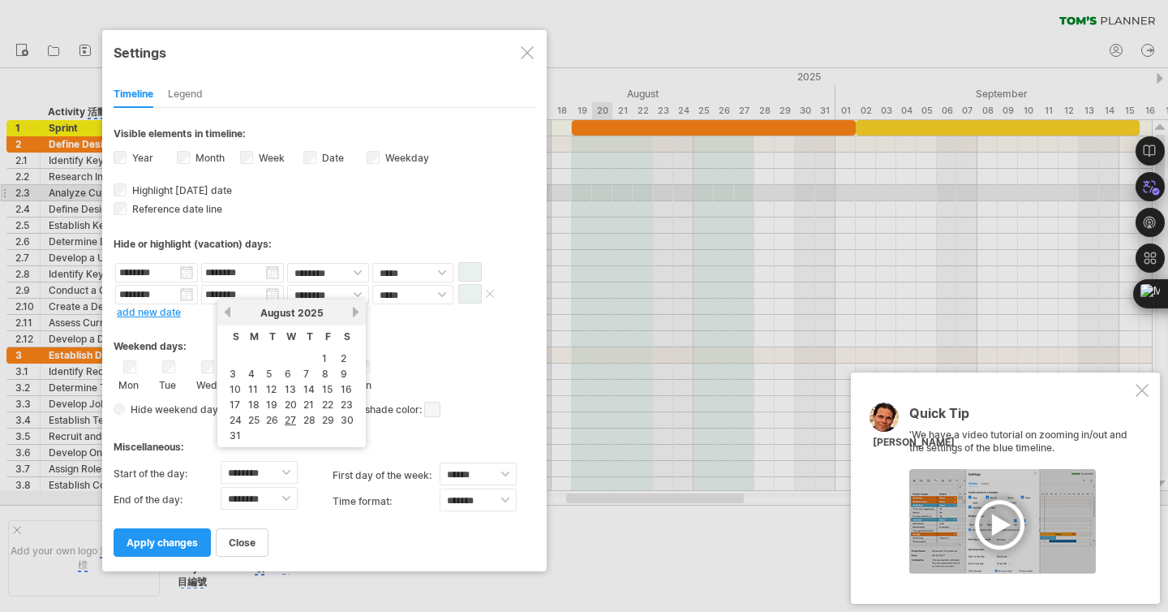
click at [269, 295] on input "********" at bounding box center [242, 294] width 83 height 19
click at [331, 415] on link "29" at bounding box center [327, 419] width 15 height 15
type input "********"
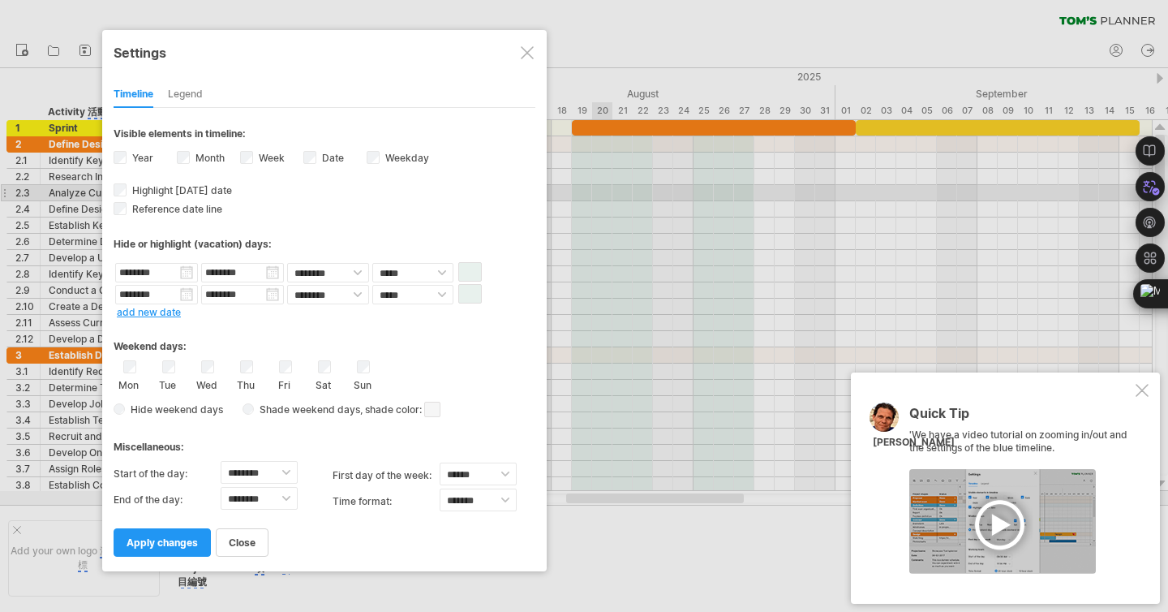
click at [144, 310] on link "add new date" at bounding box center [149, 312] width 64 height 12
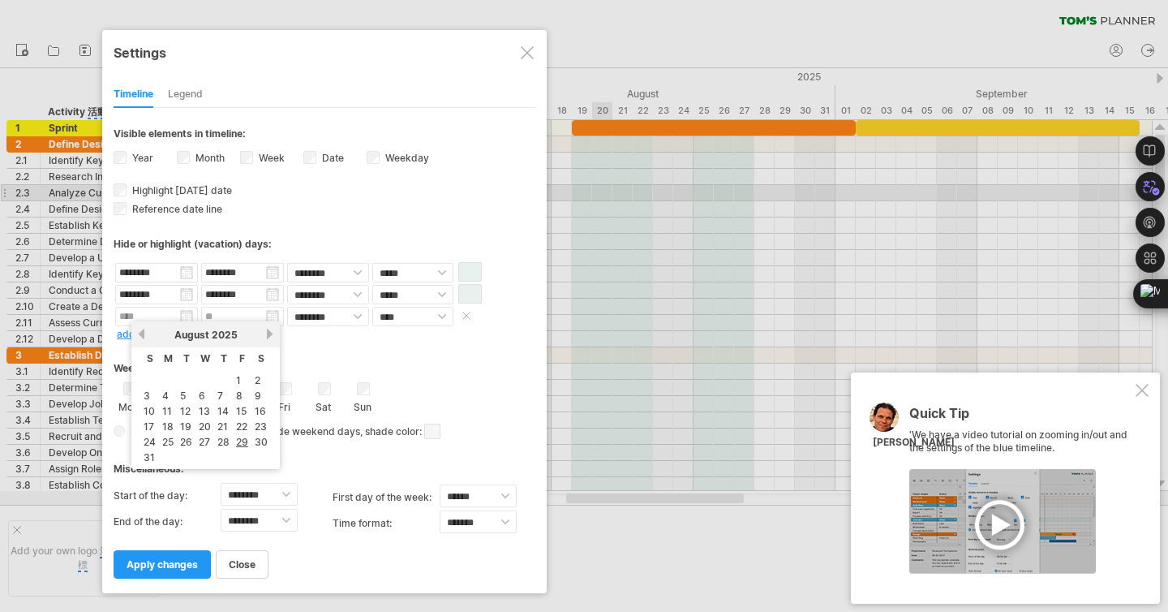
click at [183, 317] on input "text" at bounding box center [156, 316] width 83 height 19
click at [270, 331] on link "next" at bounding box center [270, 334] width 12 height 12
click at [166, 381] on link "1" at bounding box center [165, 379] width 8 height 15
type input "********"
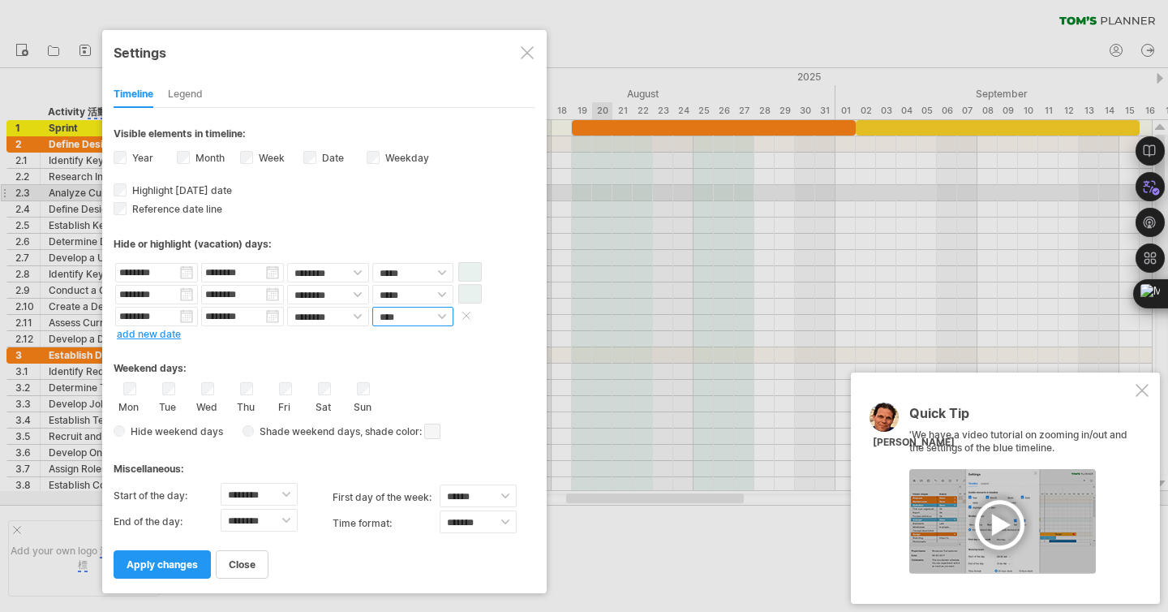
click at [441, 316] on select "**** *****" at bounding box center [412, 316] width 81 height 19
select select "*"
click at [470, 321] on span at bounding box center [470, 315] width 24 height 19
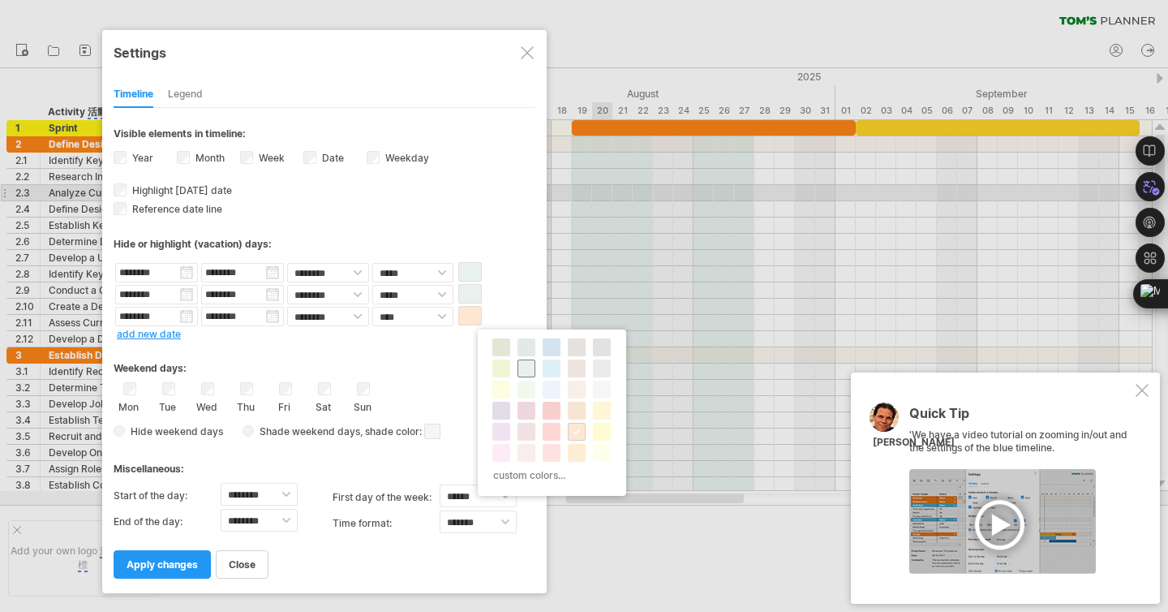
click at [520, 372] on span at bounding box center [526, 368] width 13 height 13
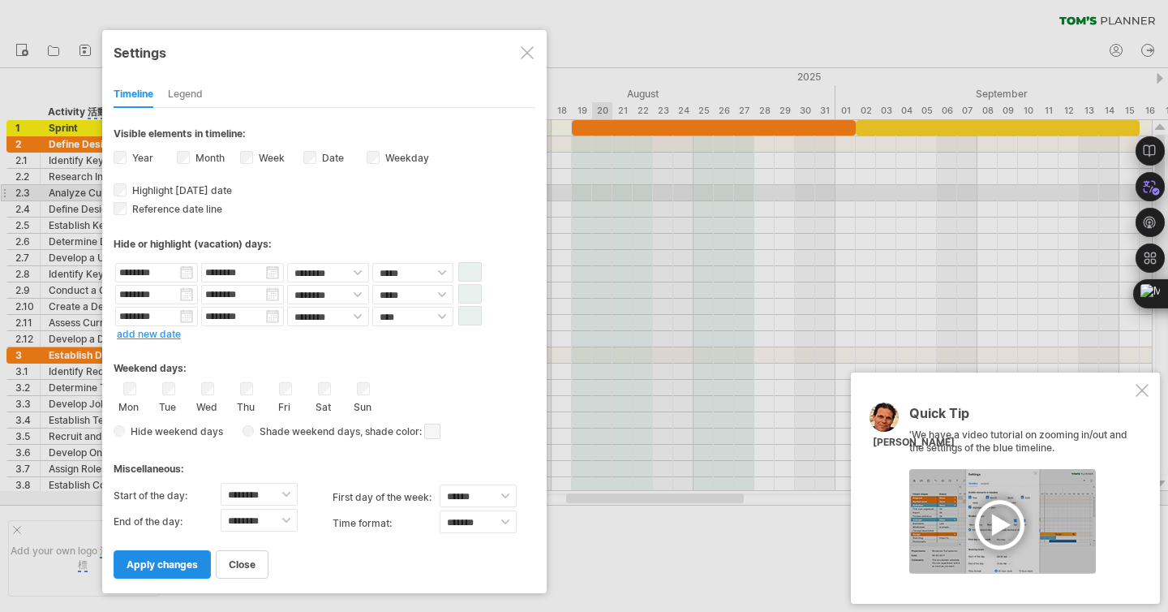
click at [178, 563] on span "apply changes" at bounding box center [162, 564] width 71 height 12
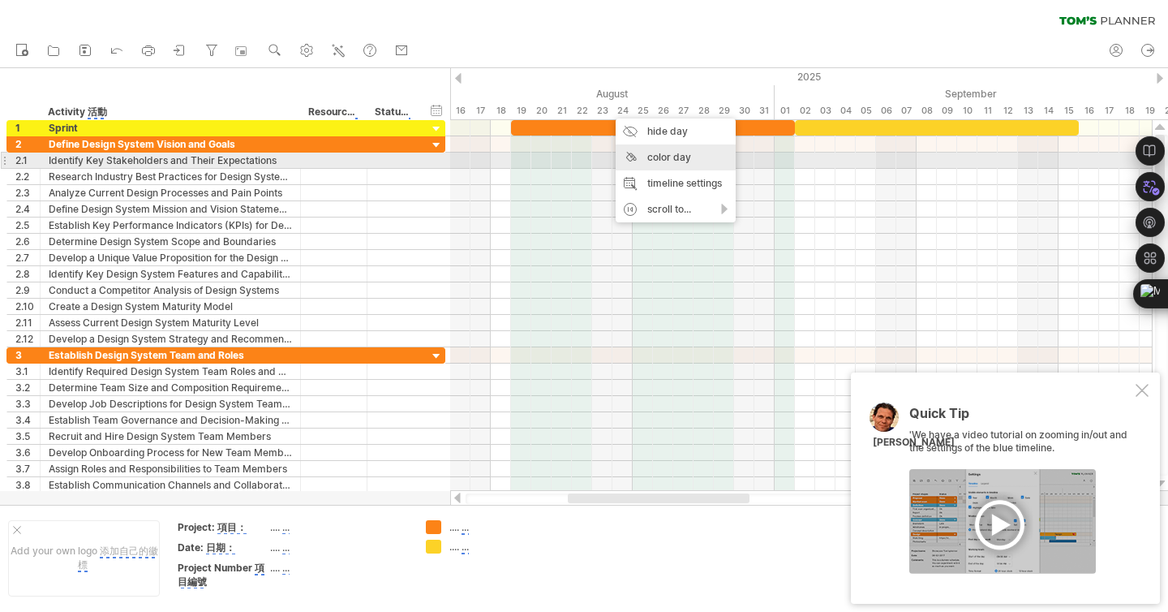
click at [647, 161] on div "color day" at bounding box center [676, 157] width 120 height 26
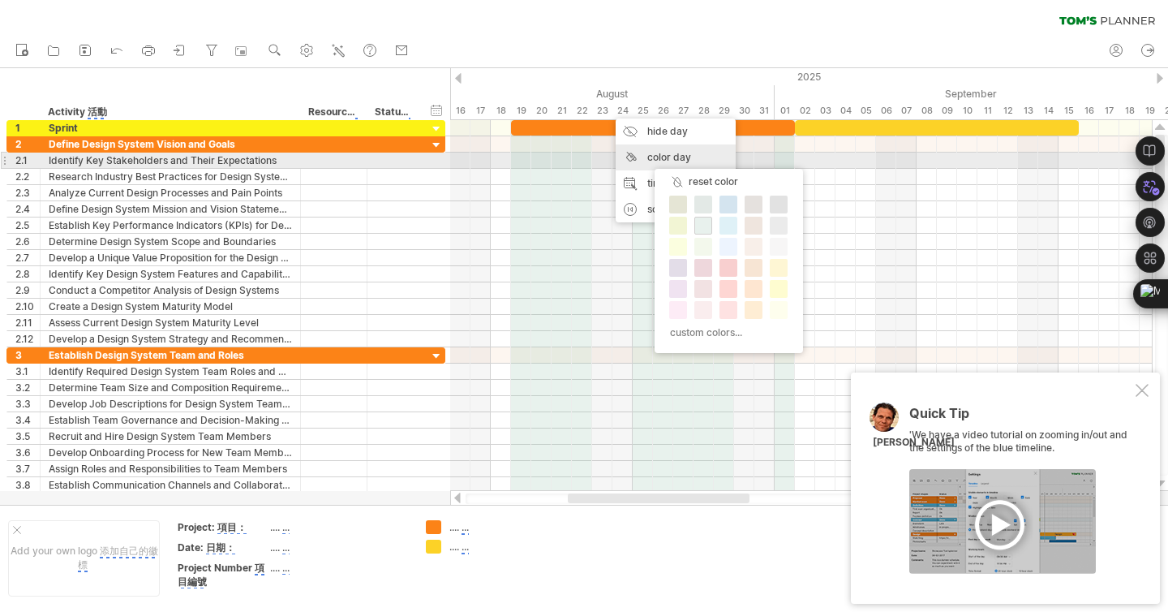
click at [647, 161] on div "color day" at bounding box center [676, 157] width 120 height 26
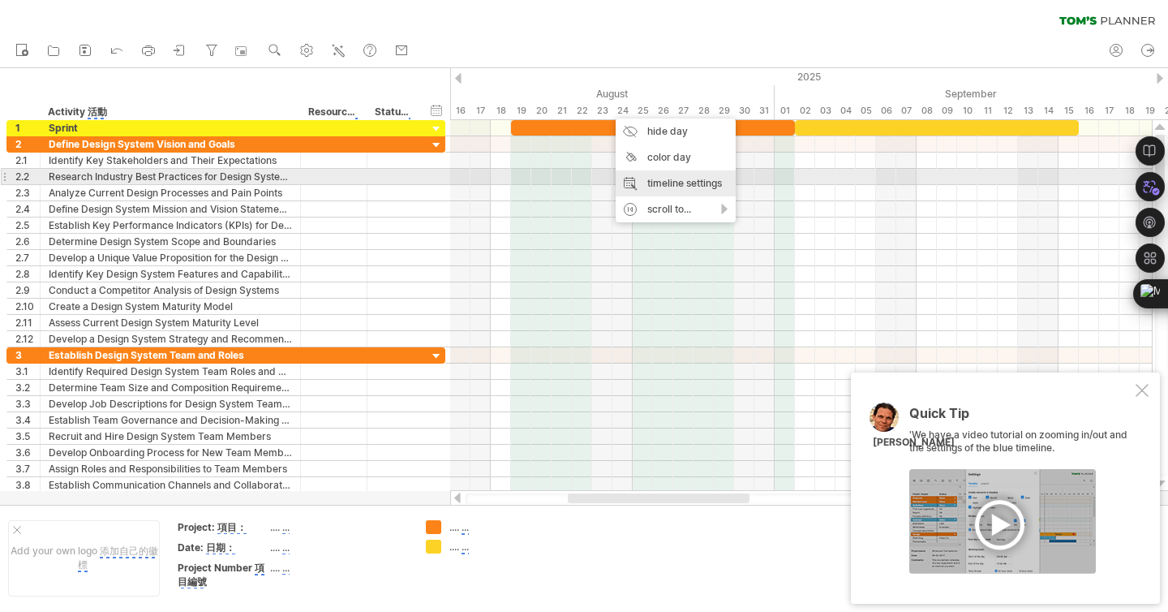
click at [647, 175] on div "timeline settings" at bounding box center [676, 183] width 120 height 26
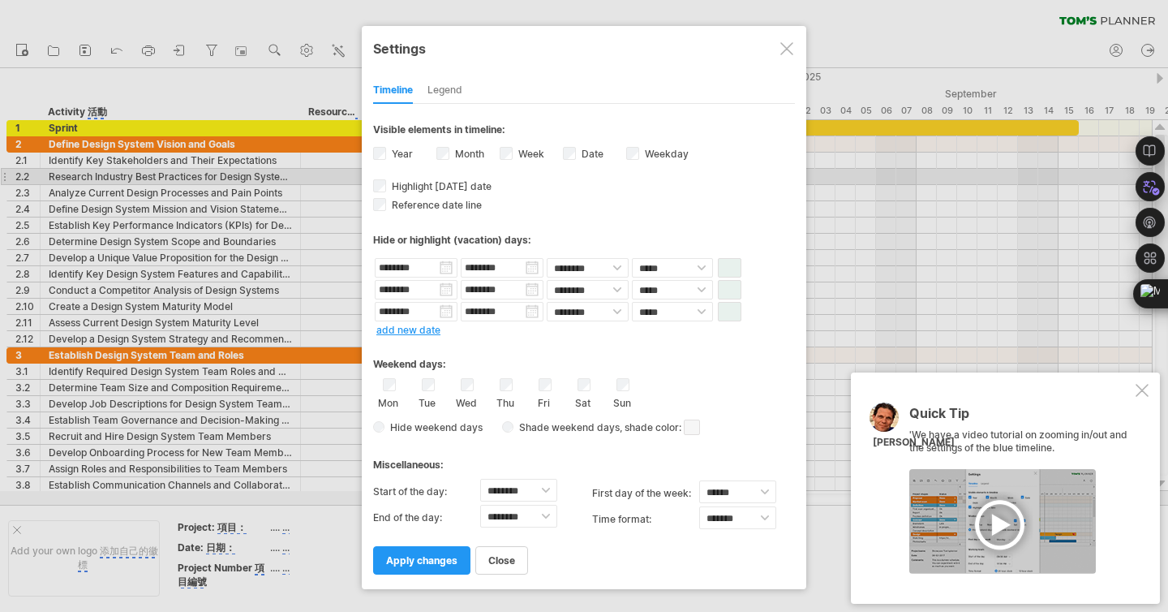
click at [693, 428] on span at bounding box center [692, 426] width 16 height 15
click at [726, 457] on span at bounding box center [724, 454] width 13 height 13
click at [729, 264] on span at bounding box center [730, 267] width 24 height 19
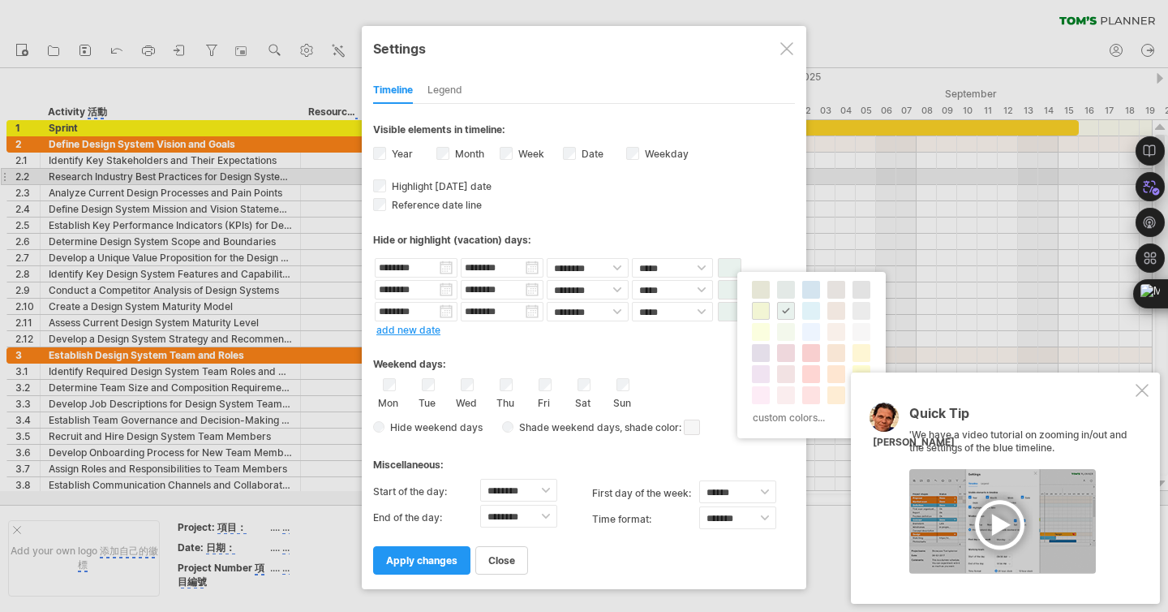
click at [764, 312] on span at bounding box center [761, 310] width 13 height 13
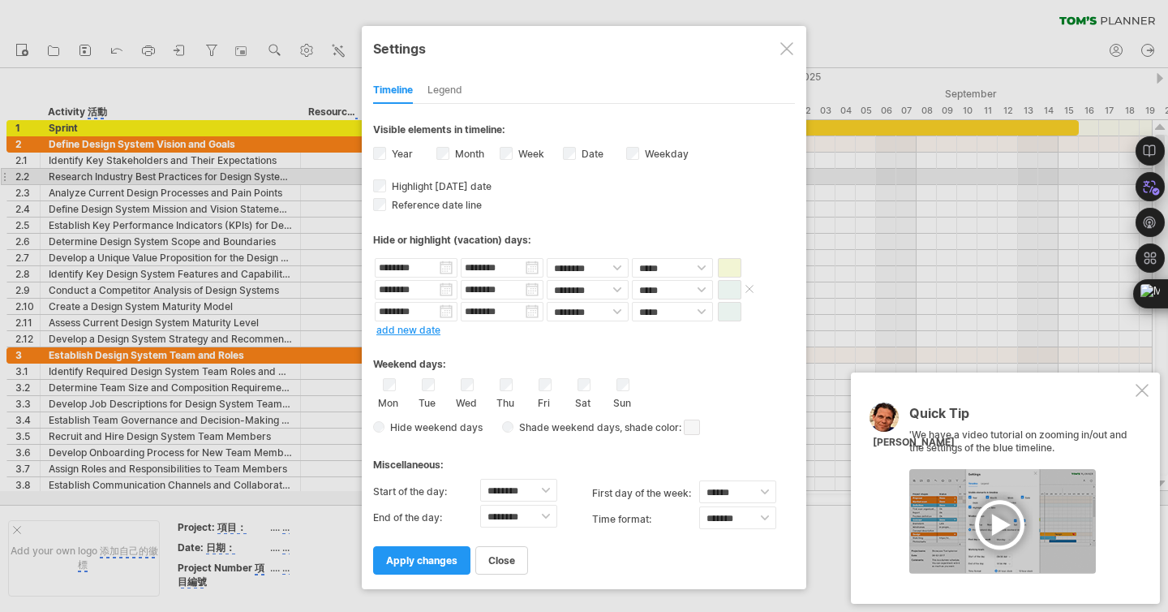
click at [727, 280] on span at bounding box center [730, 289] width 24 height 19
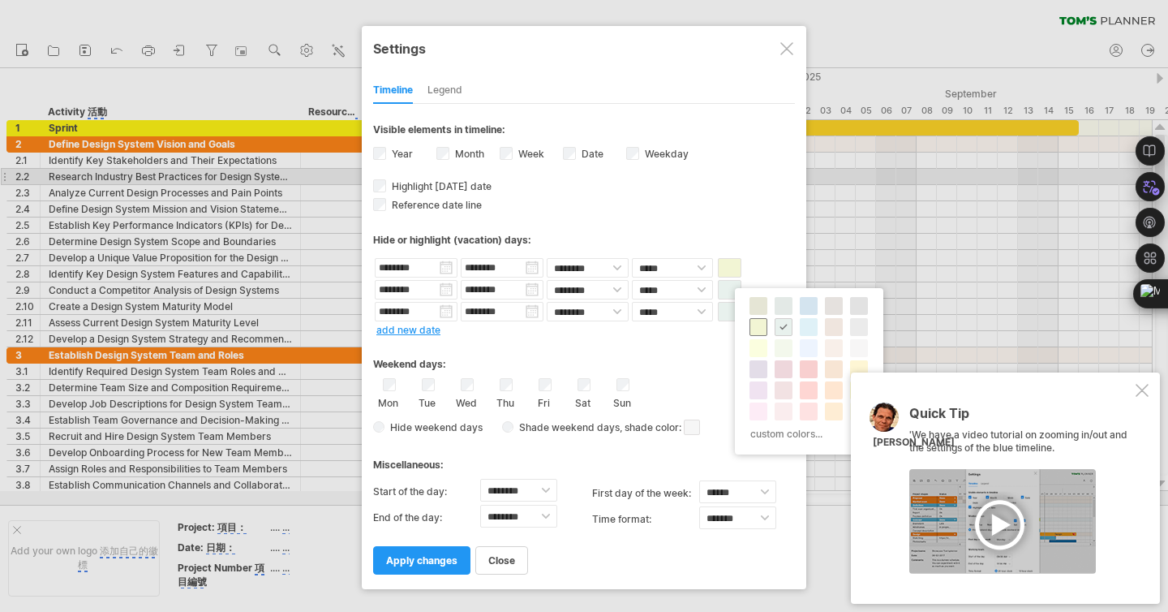
click at [755, 324] on span at bounding box center [758, 326] width 13 height 13
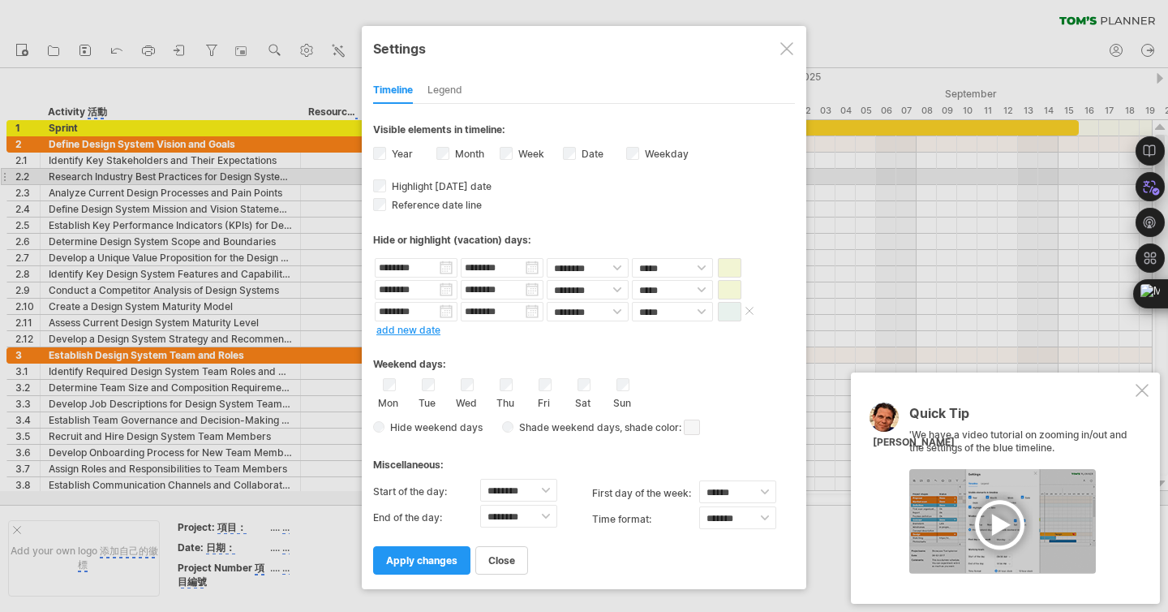
click at [731, 303] on span at bounding box center [730, 311] width 24 height 19
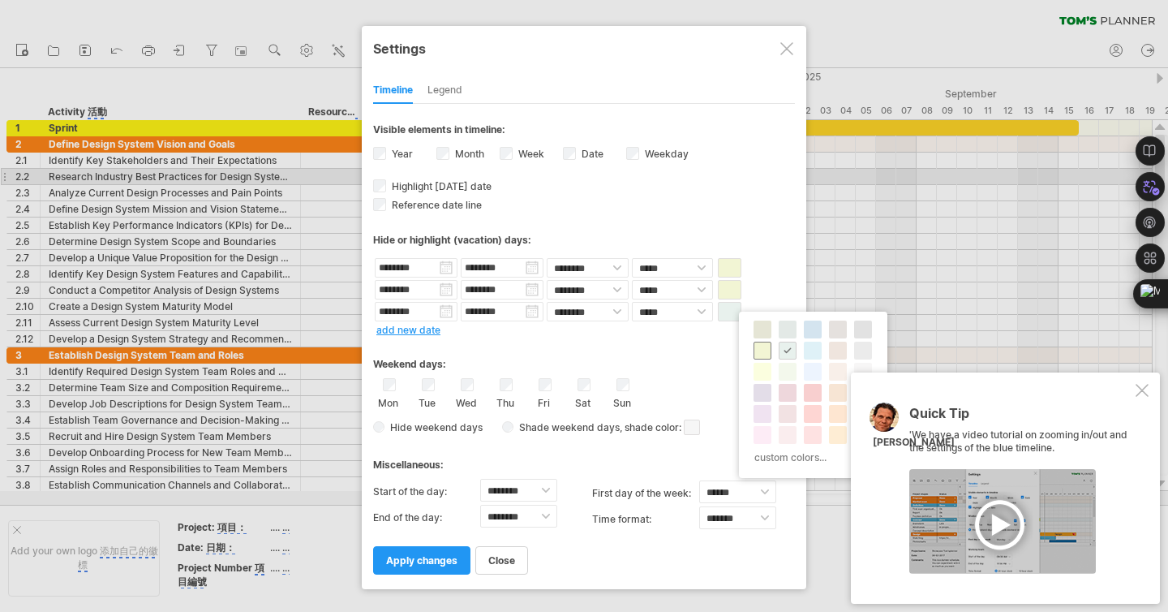
click at [766, 350] on span at bounding box center [762, 350] width 13 height 13
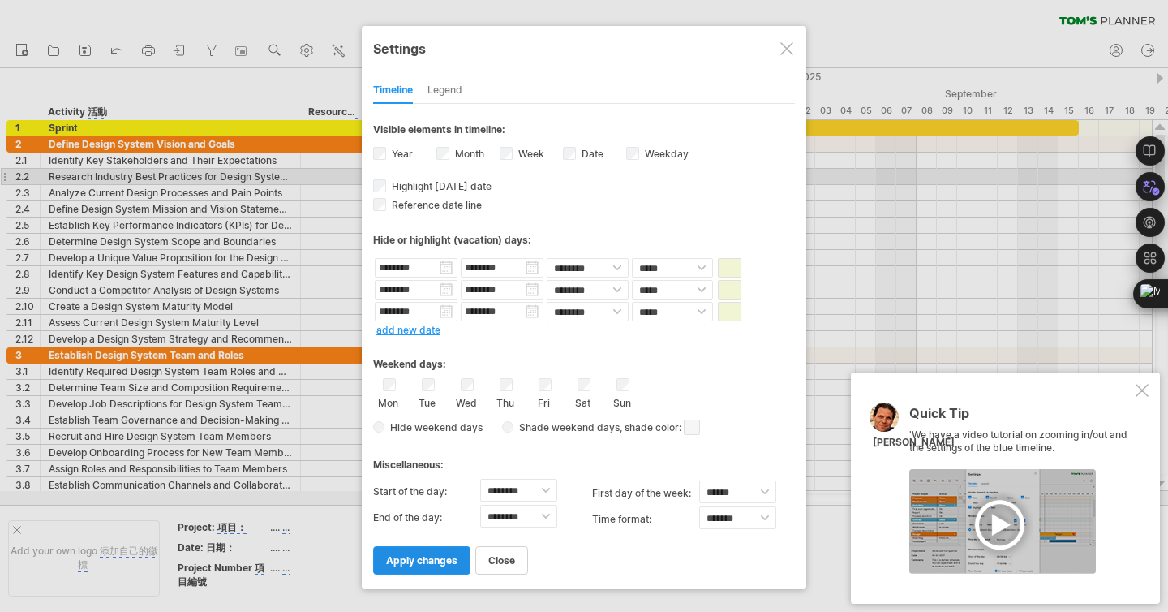
click at [433, 562] on span "apply changes" at bounding box center [421, 560] width 71 height 12
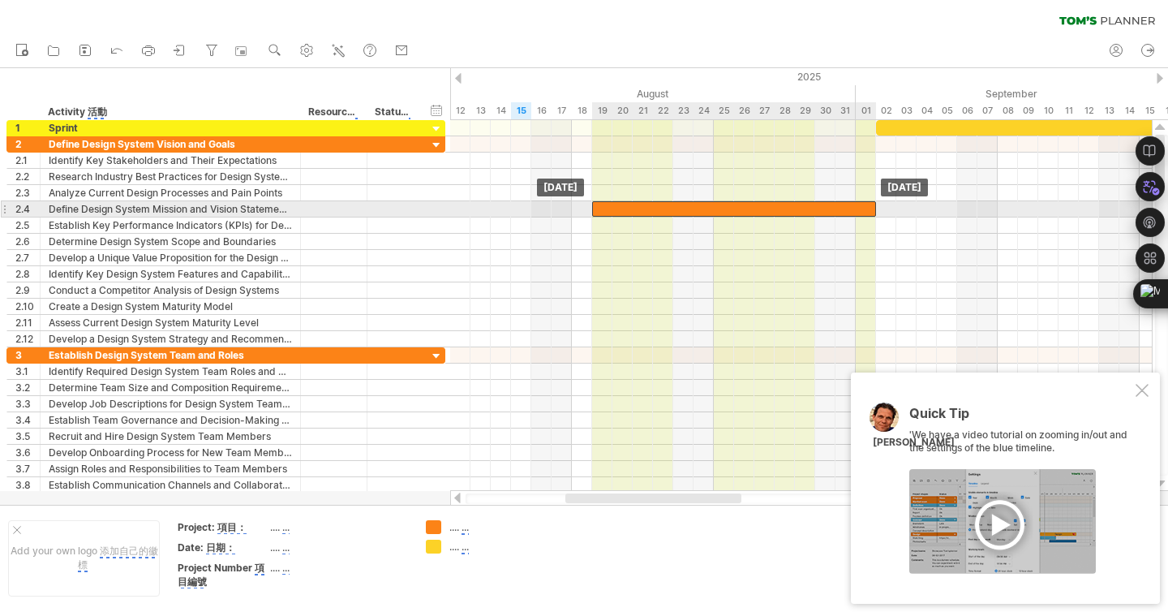
drag, startPoint x: 755, startPoint y: 124, endPoint x: 759, endPoint y: 201, distance: 77.2
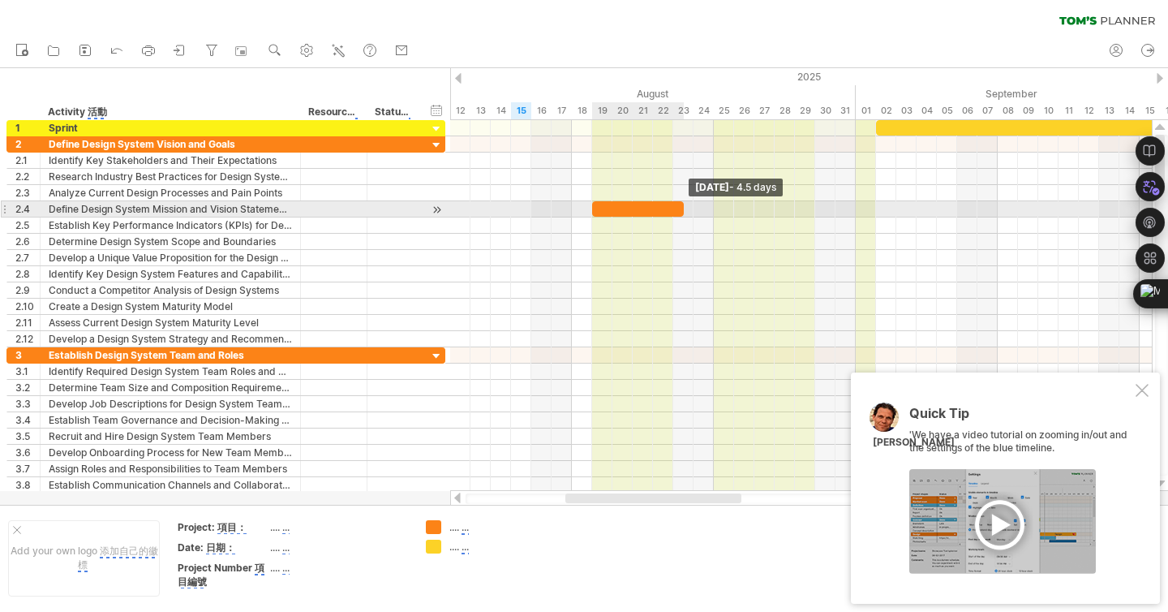
drag, startPoint x: 875, startPoint y: 207, endPoint x: 673, endPoint y: 207, distance: 202.0
click at [681, 208] on span at bounding box center [684, 208] width 6 height 15
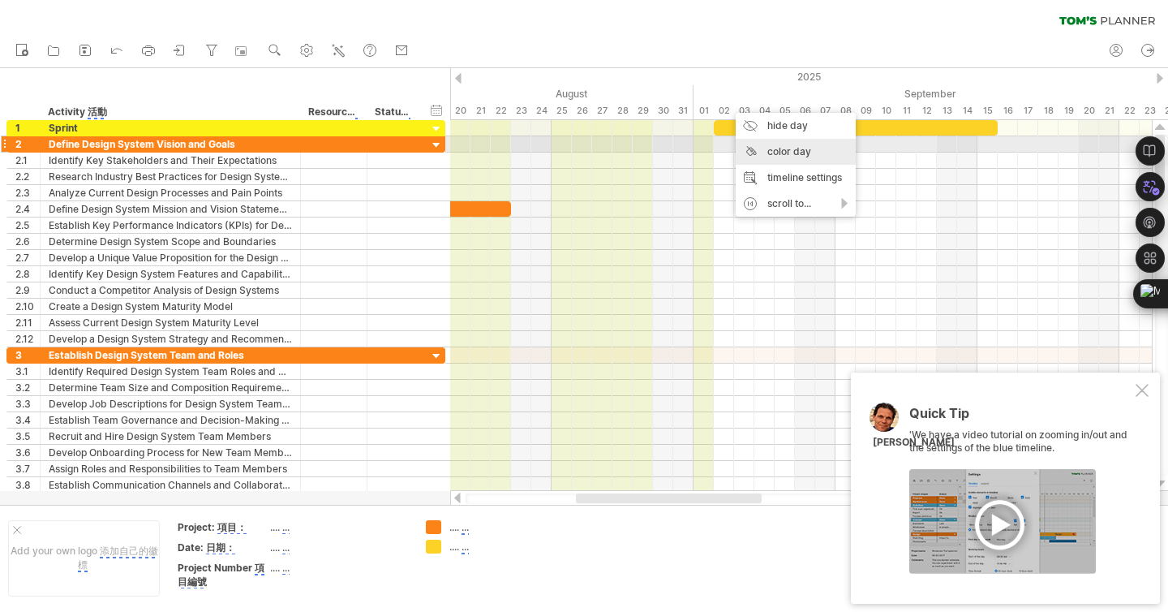
click at [762, 148] on div "color day" at bounding box center [796, 152] width 120 height 26
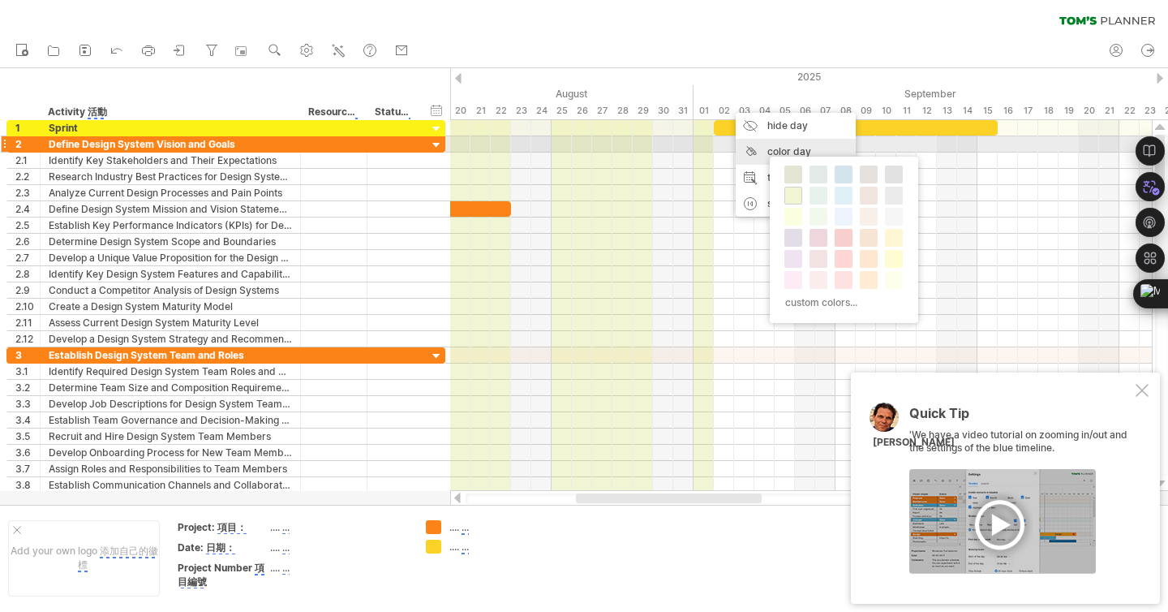
click at [750, 148] on div "color day" at bounding box center [796, 152] width 120 height 26
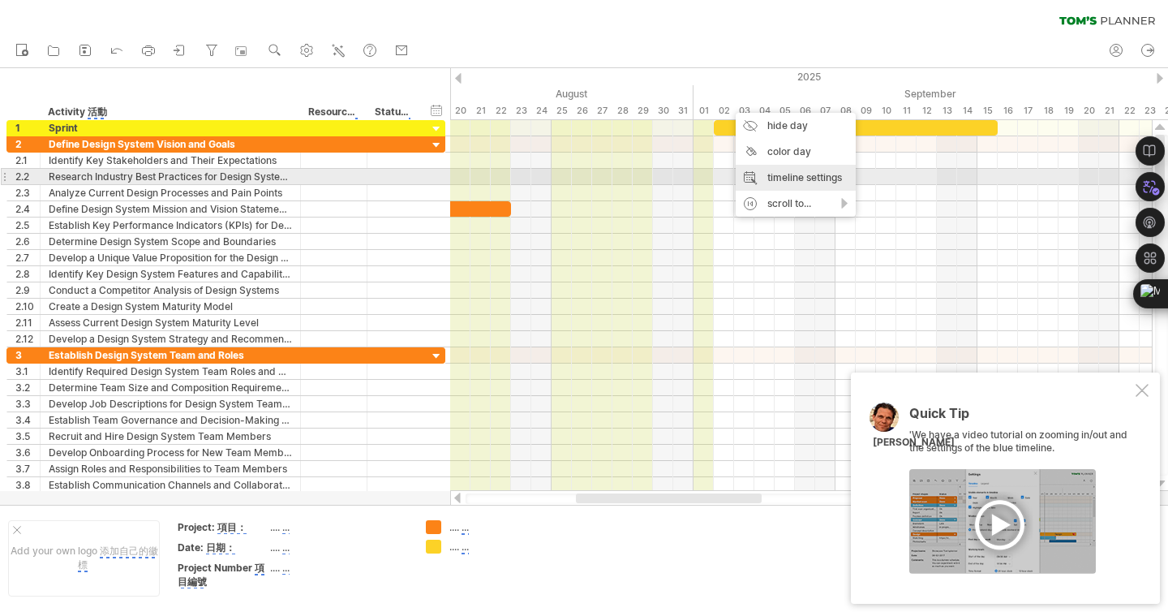
click at [763, 173] on div "timeline settings" at bounding box center [796, 178] width 120 height 26
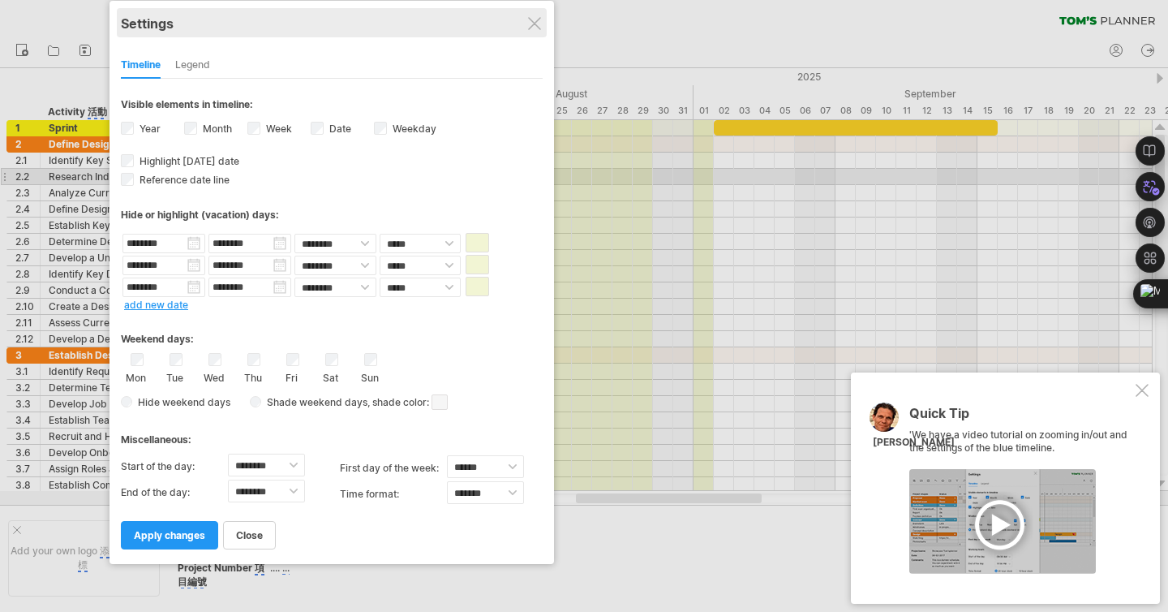
drag, startPoint x: 603, startPoint y: 37, endPoint x: 350, endPoint y: 13, distance: 253.5
click at [350, 13] on div "Settings" at bounding box center [332, 22] width 422 height 29
click at [176, 303] on link "add new date" at bounding box center [156, 305] width 64 height 12
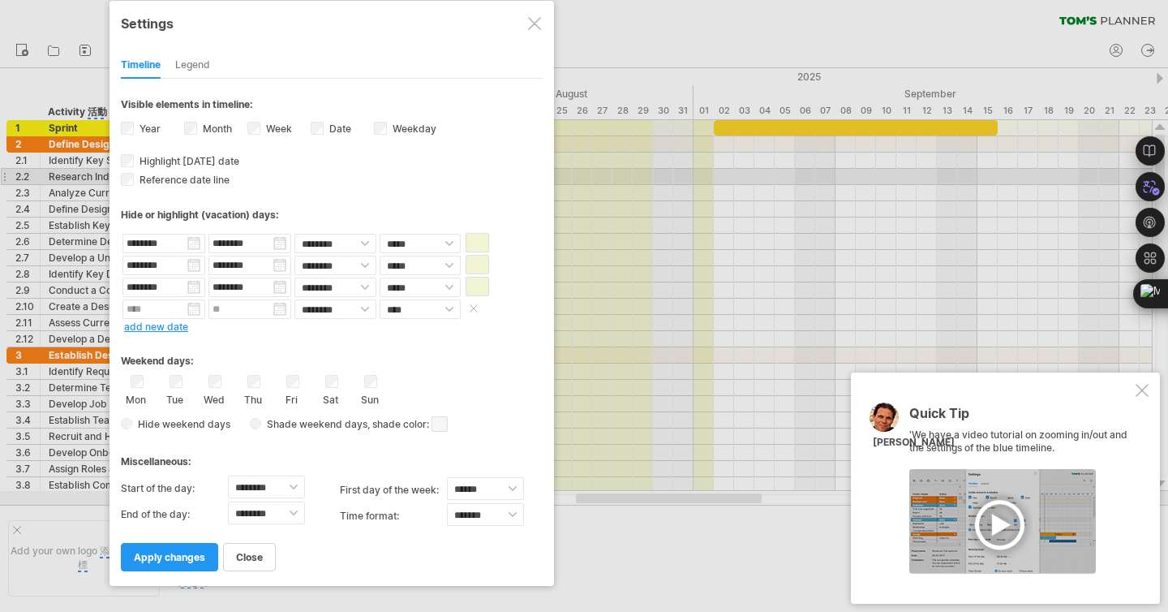
click at [171, 304] on input "text" at bounding box center [164, 308] width 83 height 19
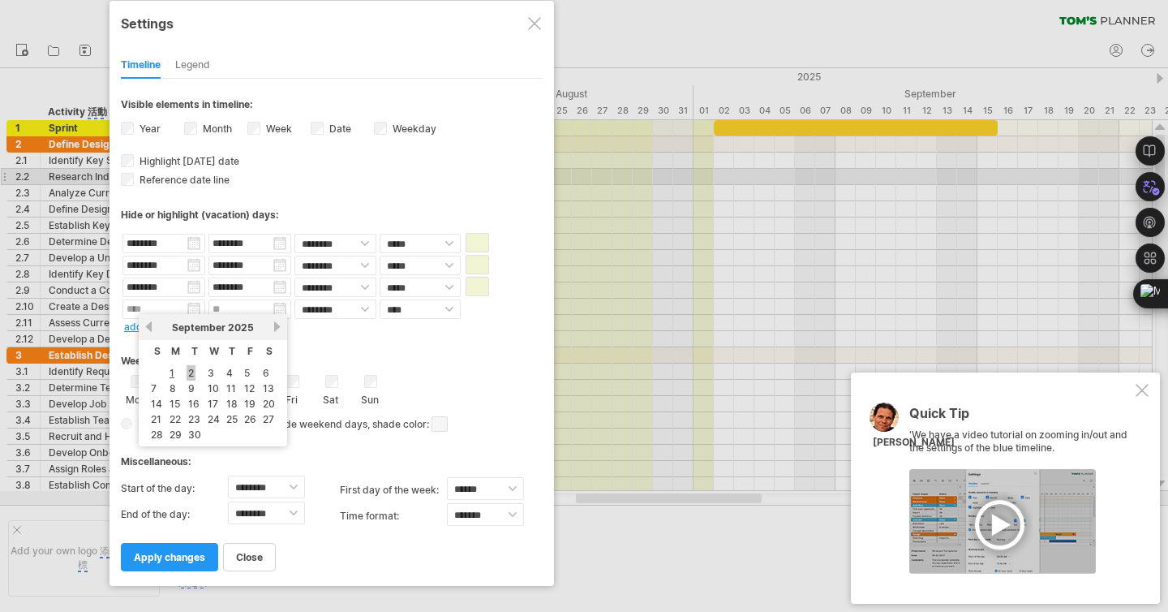
click at [191, 369] on link "2" at bounding box center [191, 372] width 9 height 15
type input "********"
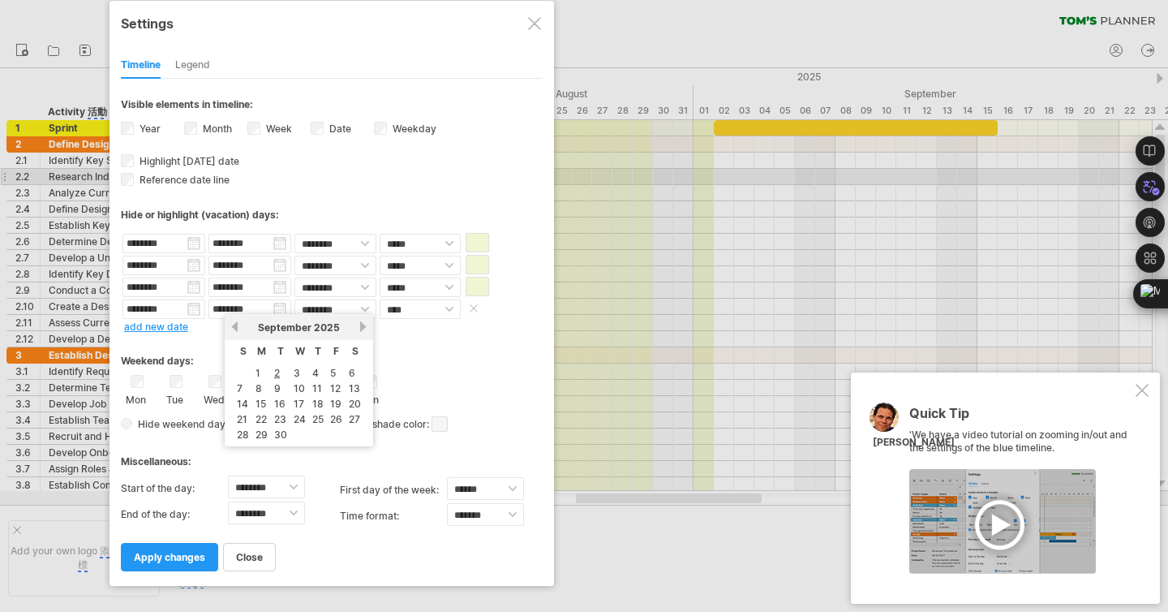
click at [281, 307] on input "********" at bounding box center [250, 308] width 83 height 19
click at [333, 369] on link "5" at bounding box center [333, 372] width 9 height 15
type input "********"
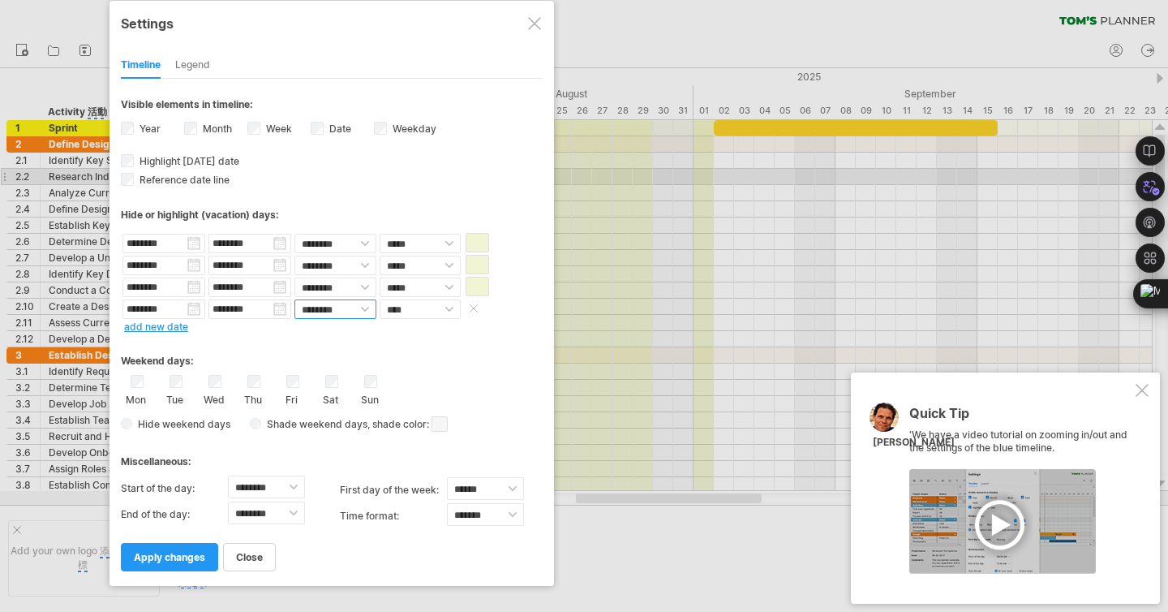
click at [364, 307] on select "******** ********" at bounding box center [336, 308] width 82 height 19
select select "*"
click at [446, 306] on select "**** *****" at bounding box center [420, 308] width 81 height 19
select select "*"
click at [363, 307] on select "******** ********" at bounding box center [336, 308] width 82 height 19
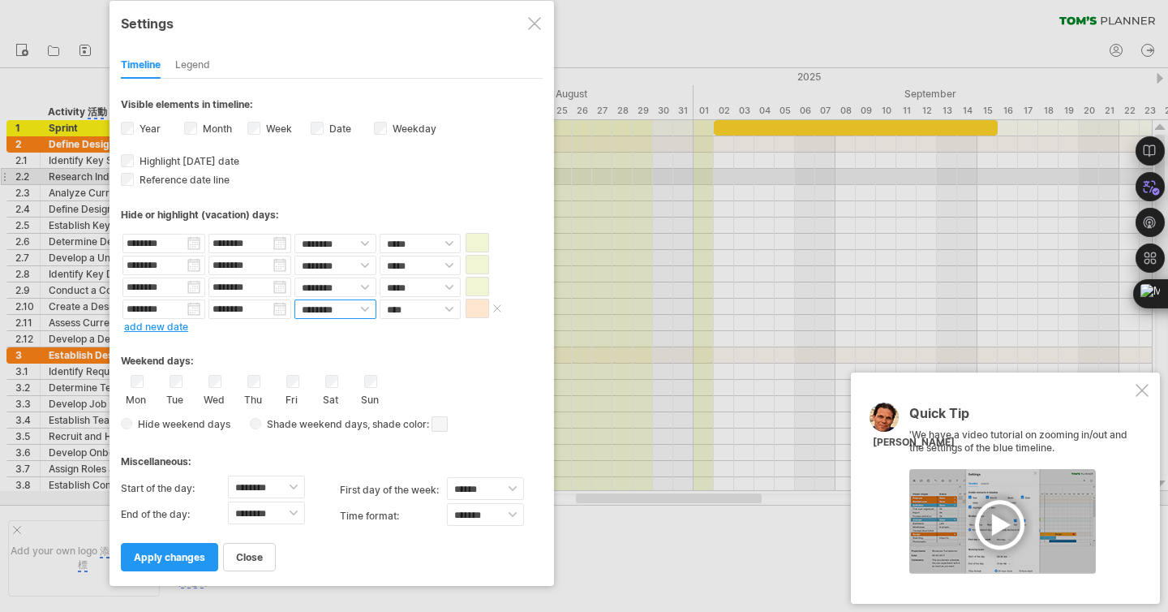
select select "*"
click at [475, 311] on span at bounding box center [478, 308] width 24 height 19
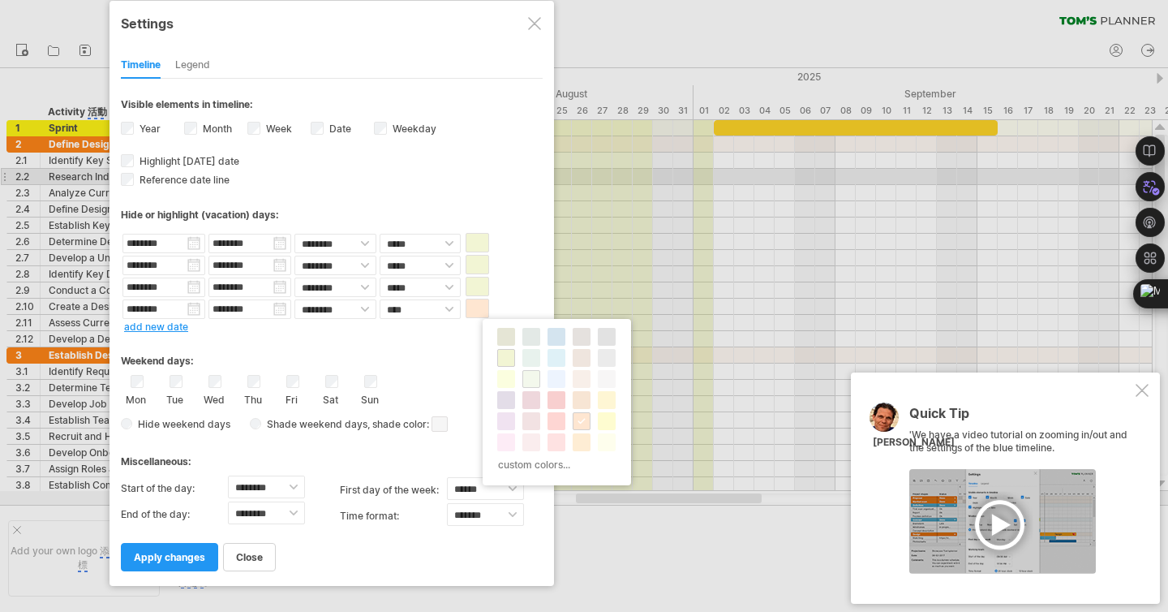
click at [537, 377] on span at bounding box center [531, 378] width 13 height 13
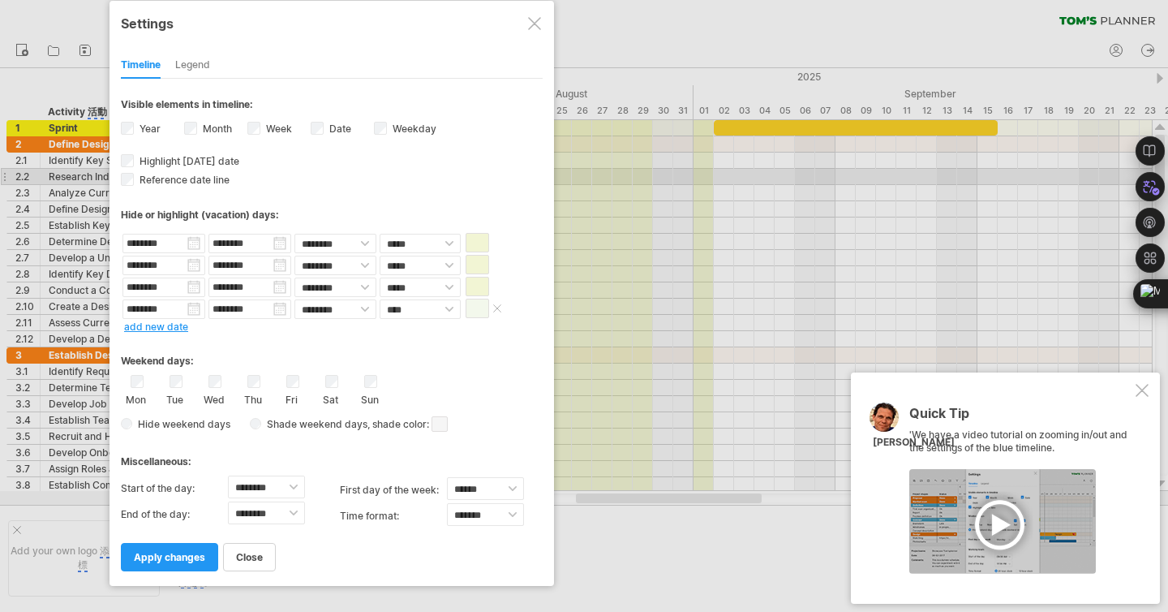
click at [475, 307] on span at bounding box center [478, 308] width 24 height 19
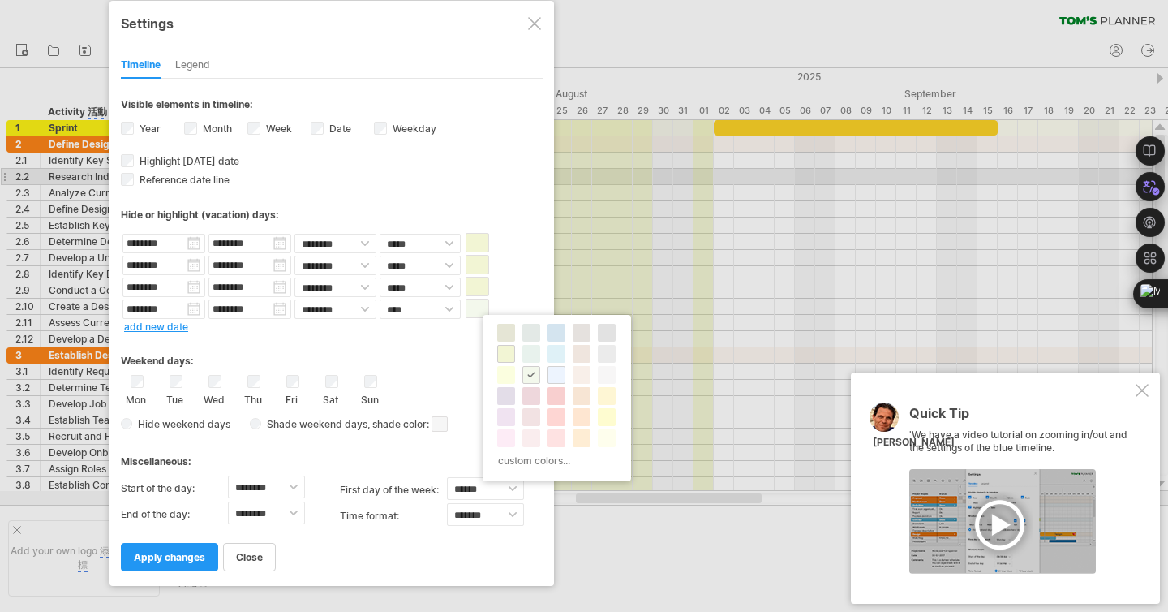
click at [558, 375] on span at bounding box center [556, 374] width 13 height 13
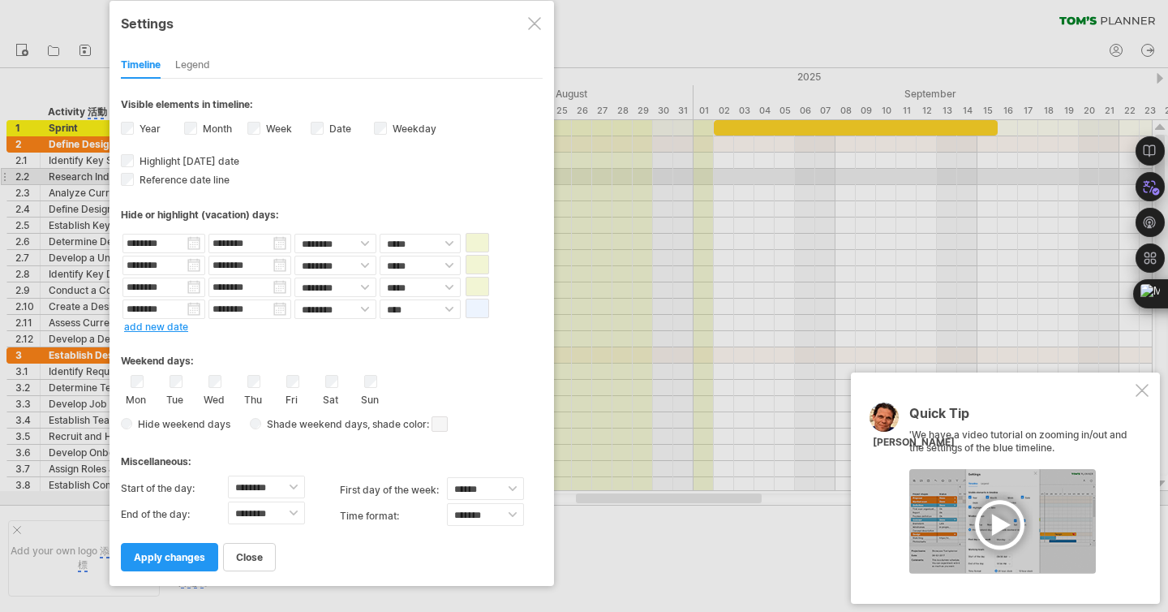
click at [154, 325] on link "add new date" at bounding box center [156, 326] width 64 height 12
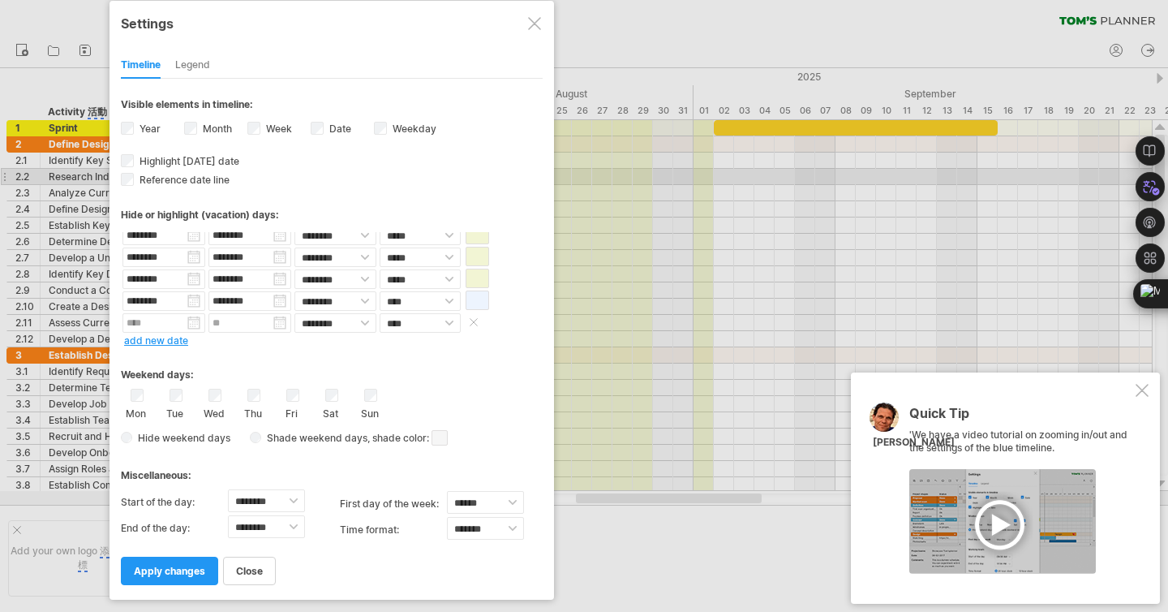
click at [196, 325] on input "text" at bounding box center [164, 322] width 83 height 19
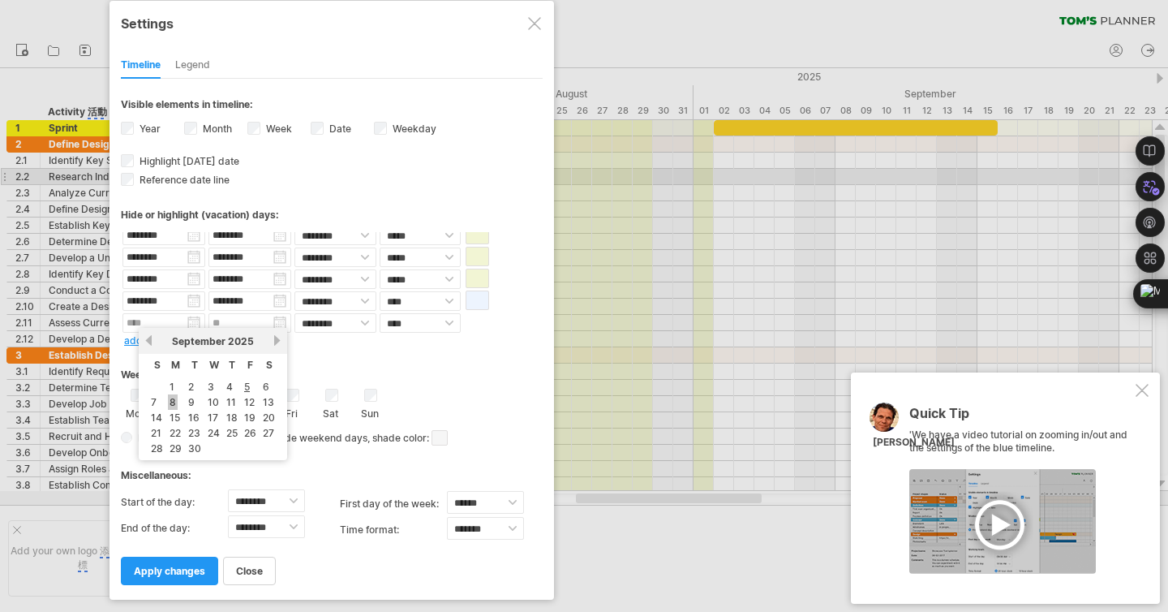
click at [170, 405] on link "8" at bounding box center [173, 401] width 10 height 15
type input "********"
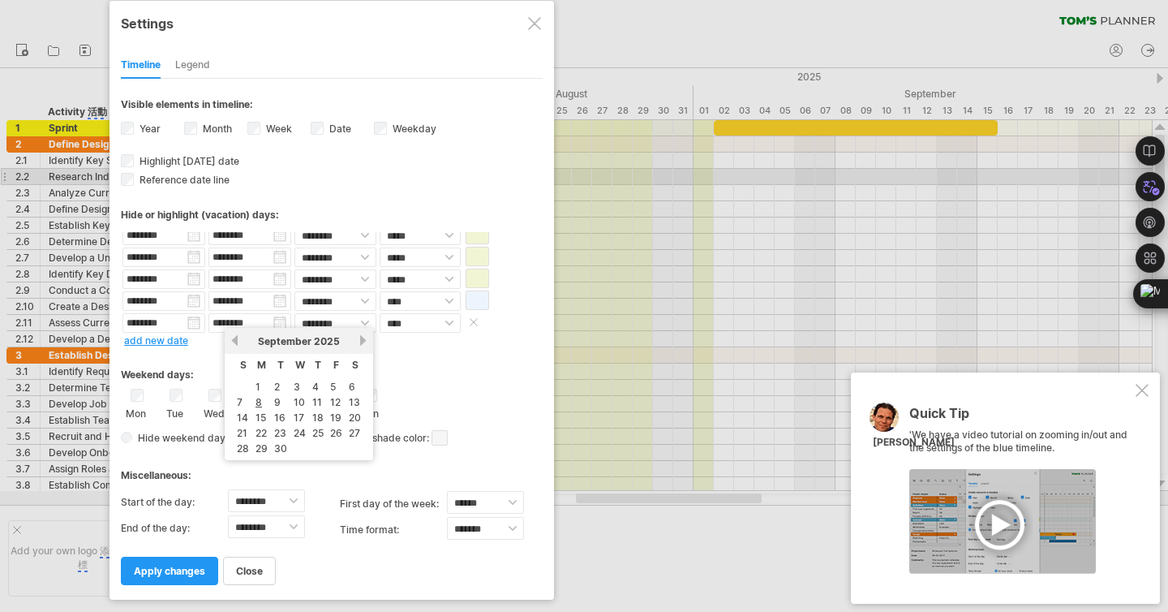
click at [276, 322] on input "********" at bounding box center [250, 322] width 83 height 19
click at [333, 406] on link "12" at bounding box center [336, 401] width 14 height 15
type input "********"
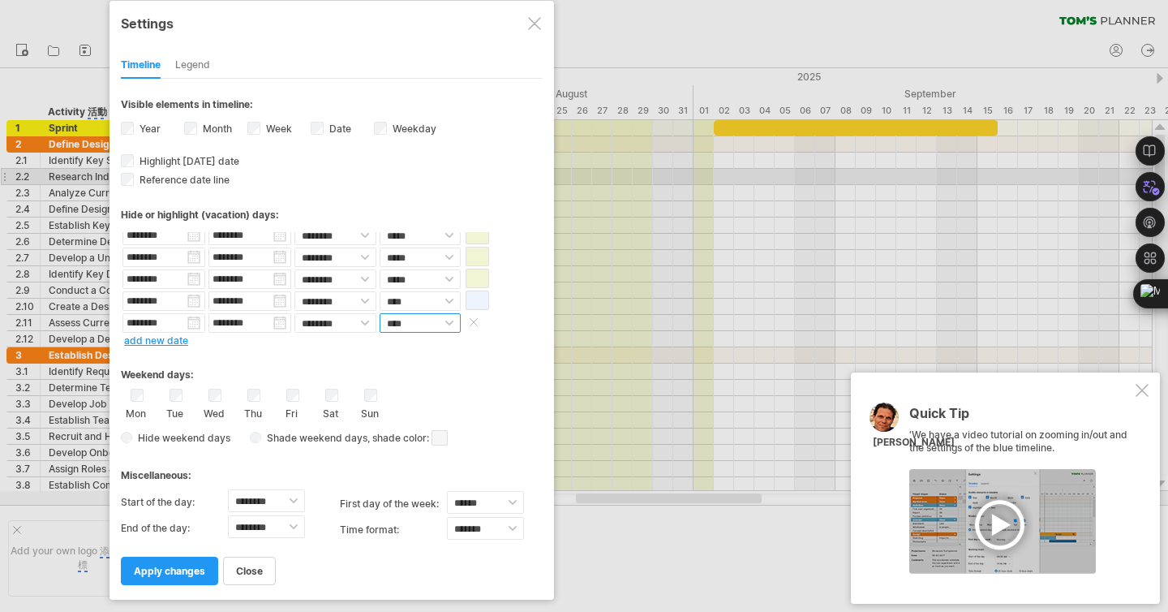
click at [445, 323] on select "**** *****" at bounding box center [420, 322] width 81 height 19
select select "*"
click at [474, 324] on span at bounding box center [478, 321] width 24 height 19
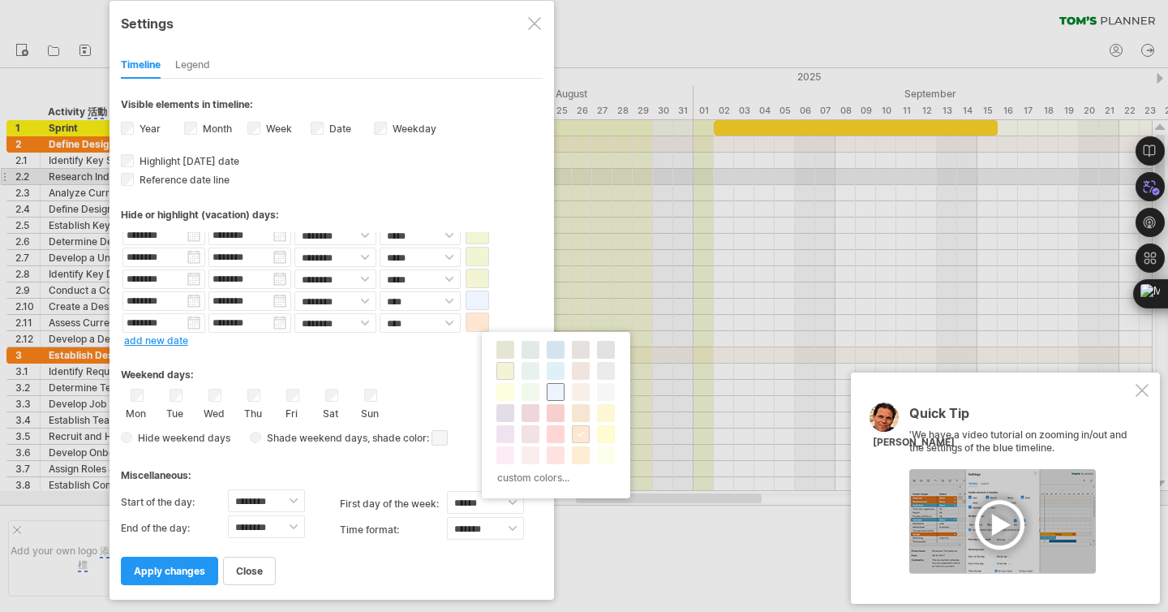
click at [560, 394] on span at bounding box center [555, 391] width 13 height 13
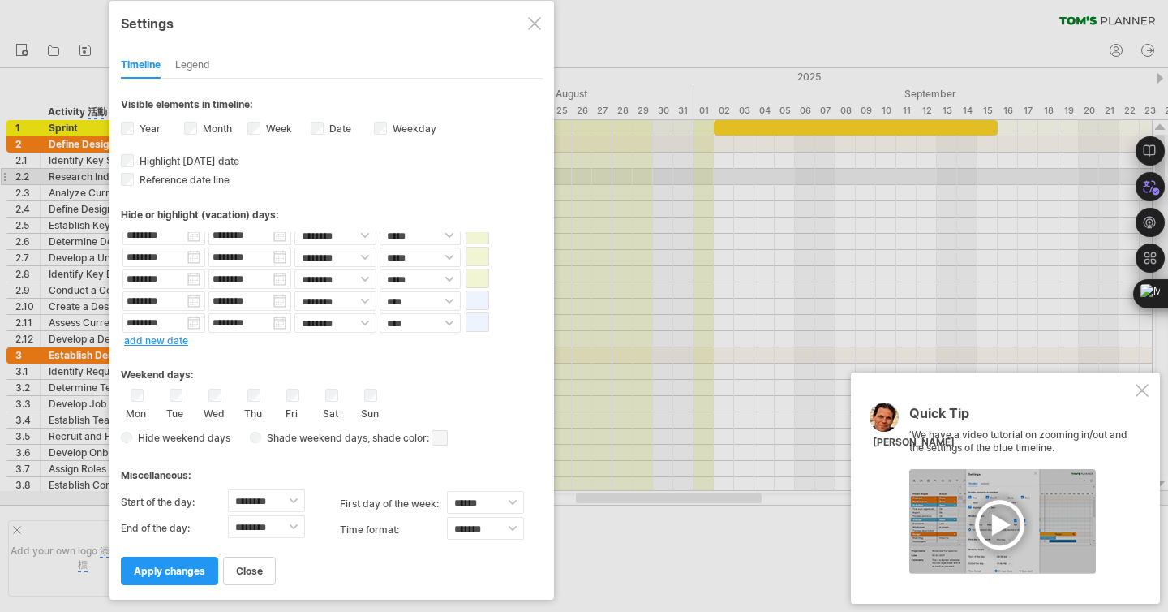
click at [171, 340] on link "add new date" at bounding box center [156, 340] width 64 height 12
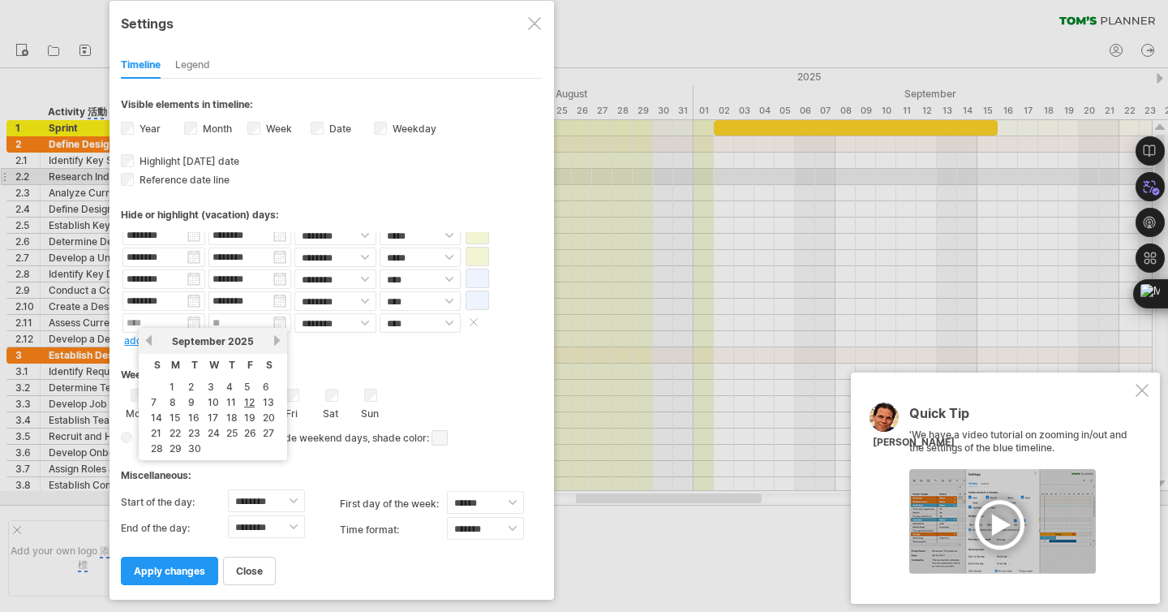
click at [192, 325] on input "text" at bounding box center [164, 322] width 83 height 19
click at [175, 414] on link "15" at bounding box center [175, 417] width 14 height 15
type input "********"
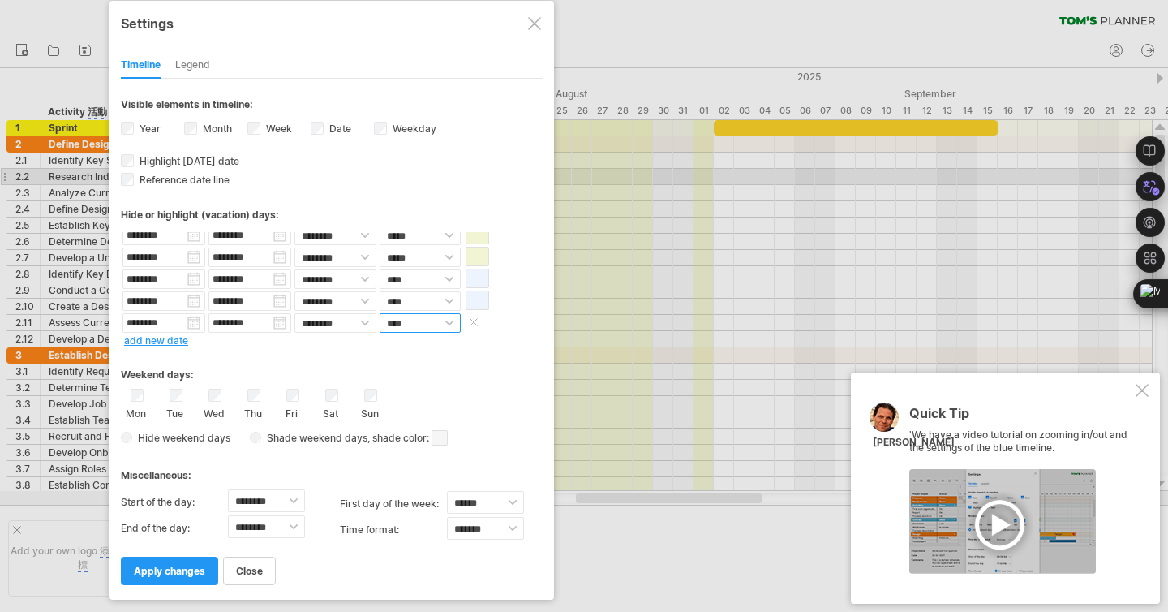
click at [424, 324] on select "**** *****" at bounding box center [420, 322] width 81 height 19
select select "*"
click at [474, 322] on span at bounding box center [478, 321] width 24 height 19
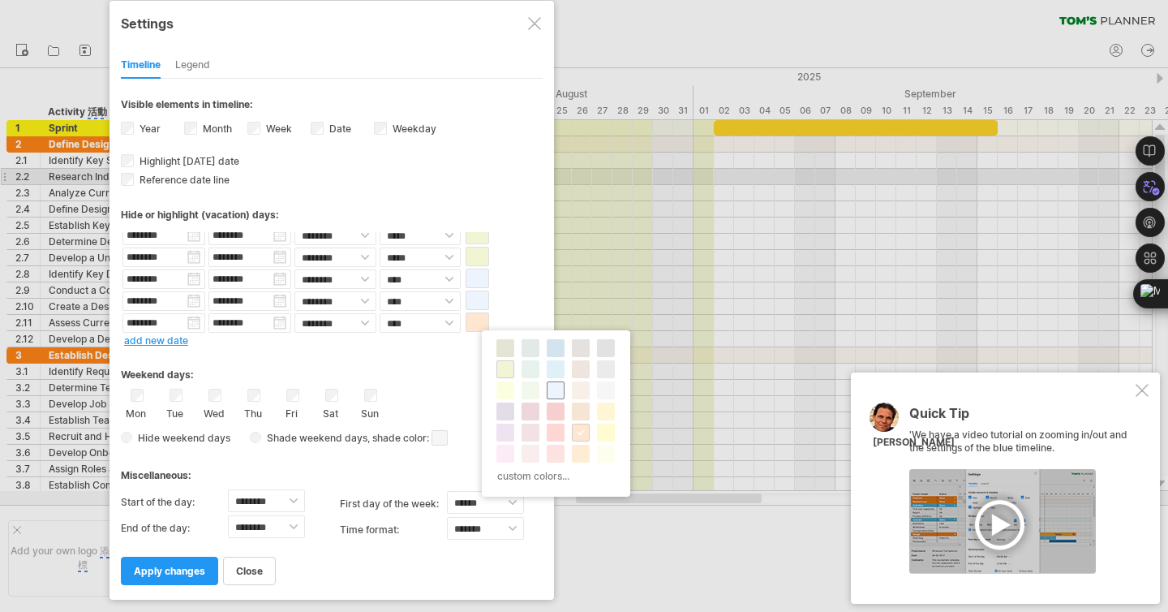
click at [553, 390] on span at bounding box center [555, 390] width 13 height 13
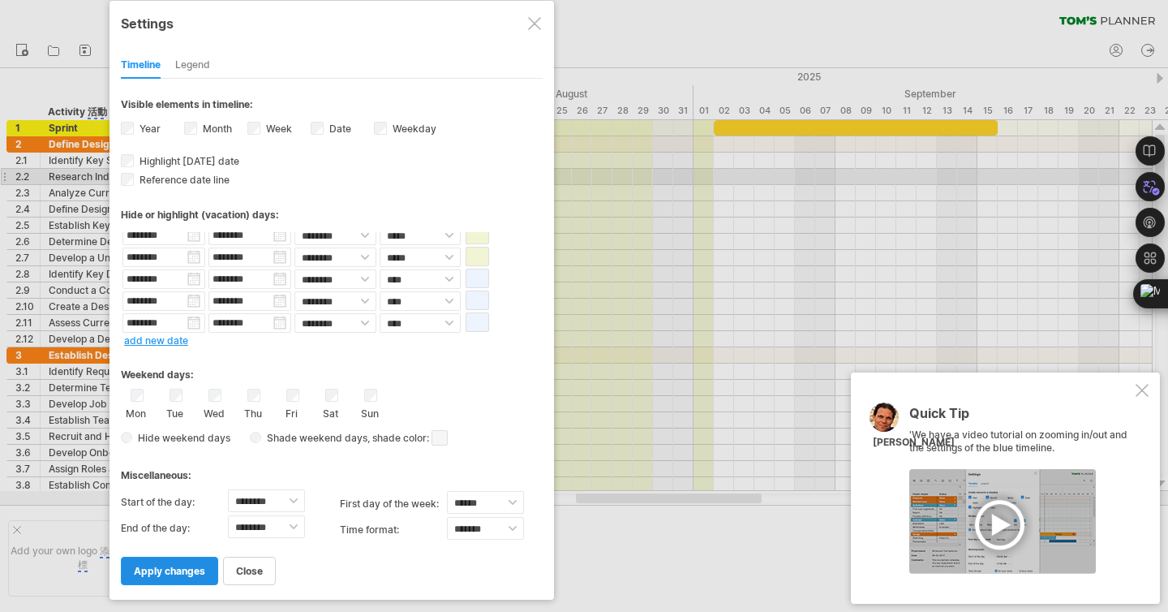
click at [170, 574] on link "apply changes" at bounding box center [169, 571] width 97 height 28
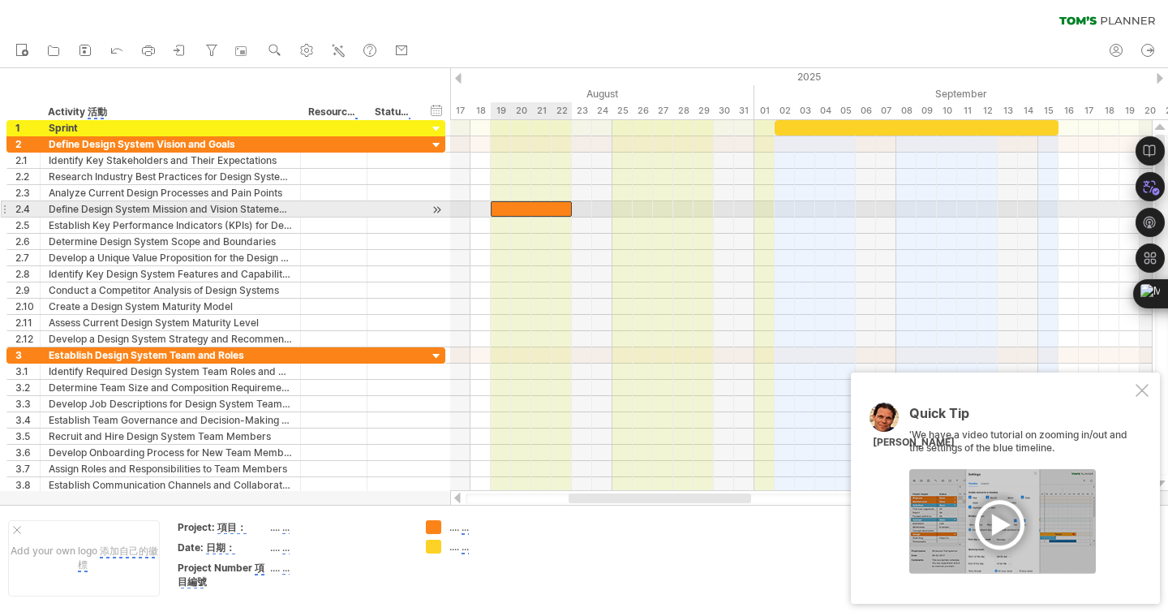
click at [545, 207] on div at bounding box center [531, 208] width 81 height 15
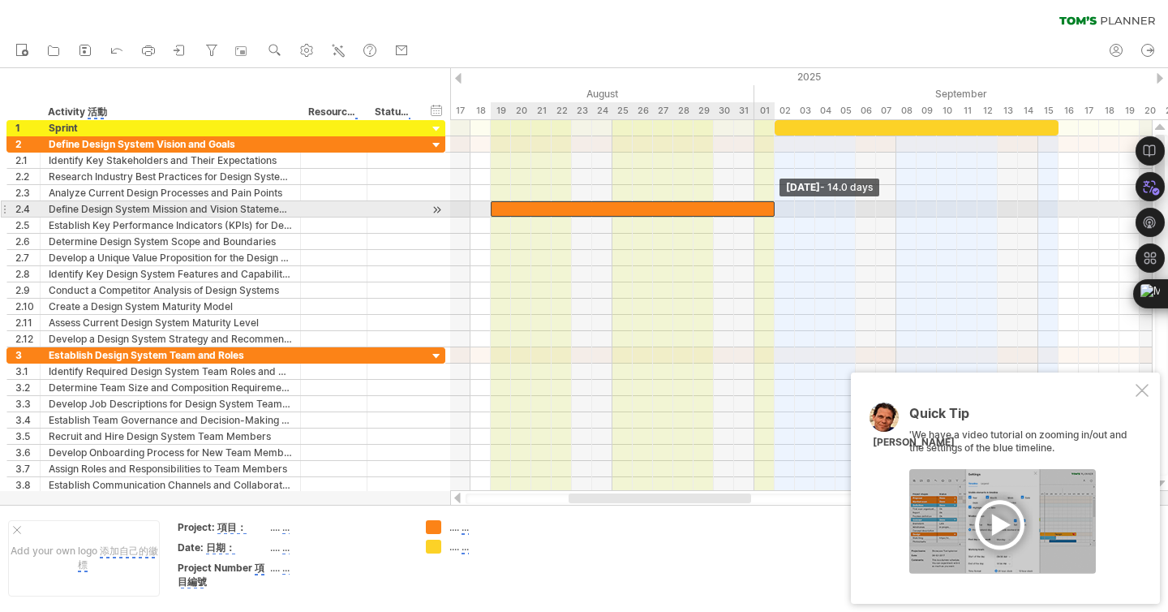
drag, startPoint x: 570, startPoint y: 206, endPoint x: 772, endPoint y: 208, distance: 202.8
click at [772, 208] on span at bounding box center [775, 208] width 6 height 15
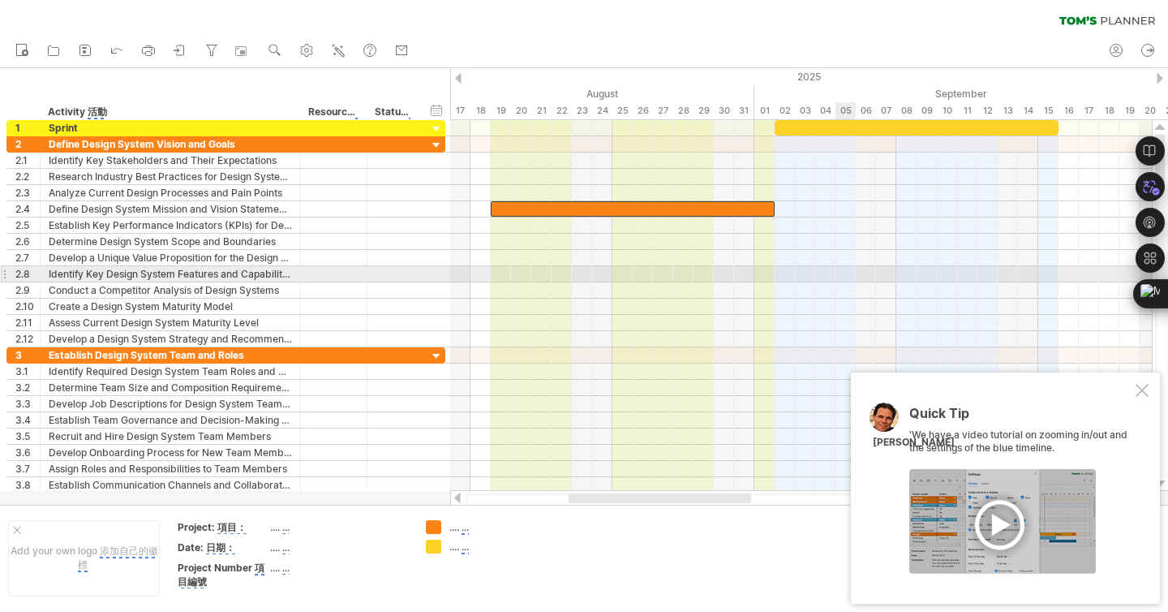
click at [849, 277] on div at bounding box center [801, 274] width 702 height 16
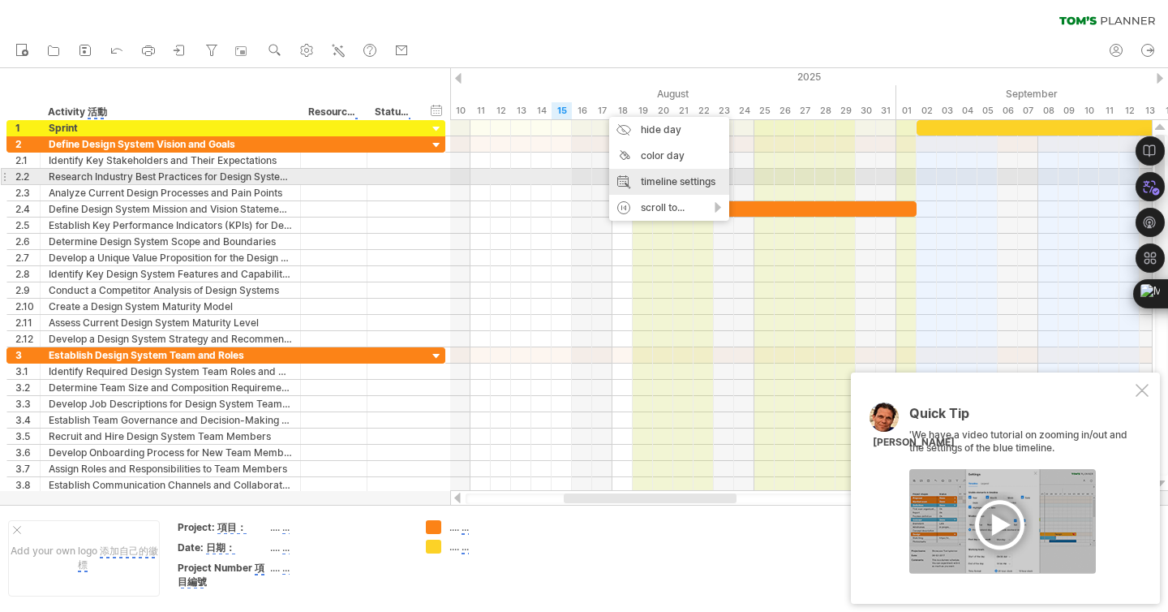
click at [650, 178] on div "timeline settings" at bounding box center [669, 182] width 120 height 26
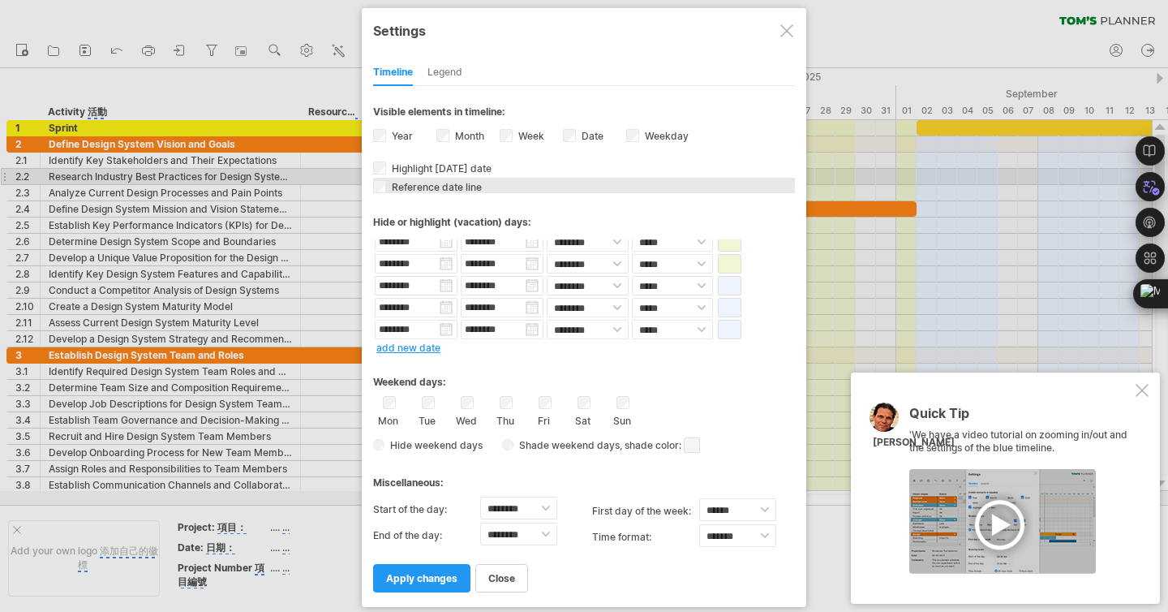
scroll to position [0, 0]
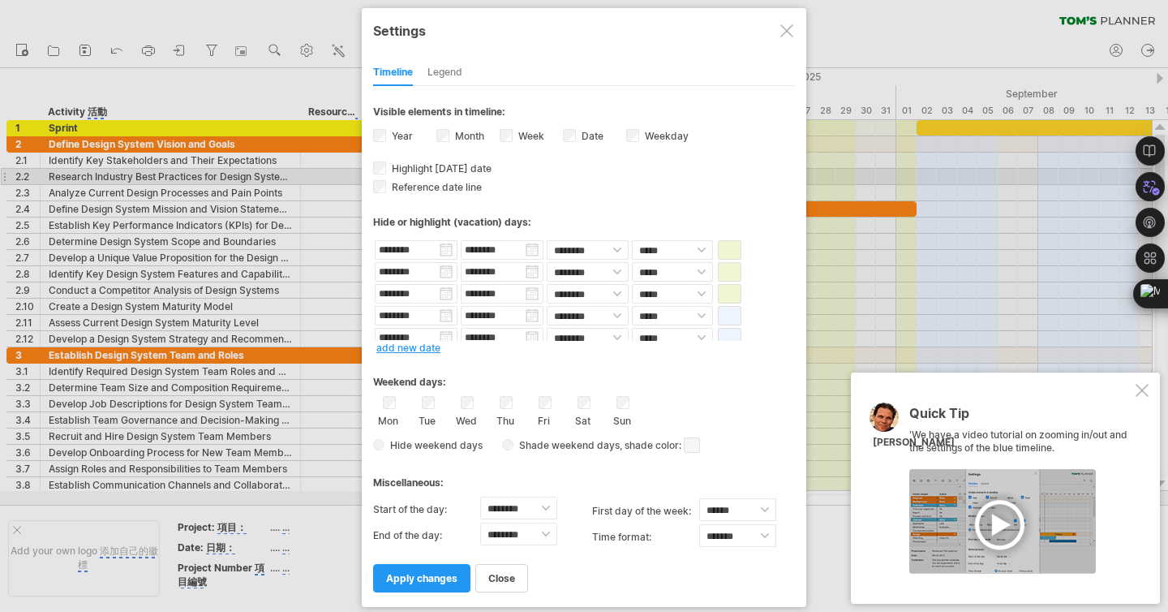
click at [694, 441] on span at bounding box center [692, 444] width 16 height 15
click at [799, 463] on span at bounding box center [800, 466] width 13 height 13
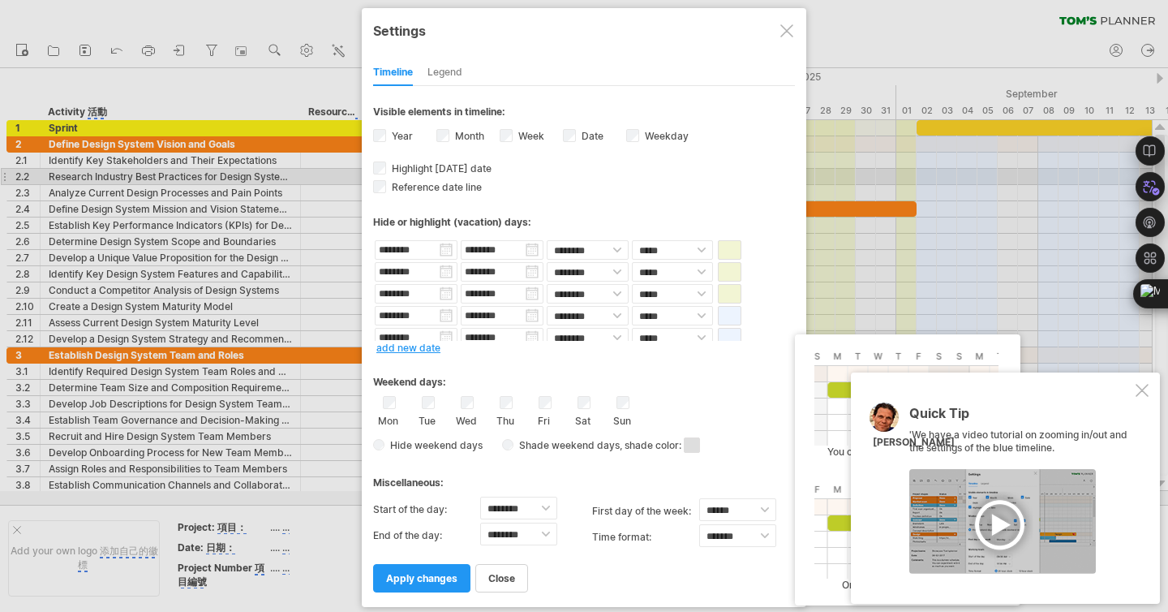
click at [694, 441] on span at bounding box center [692, 444] width 16 height 15
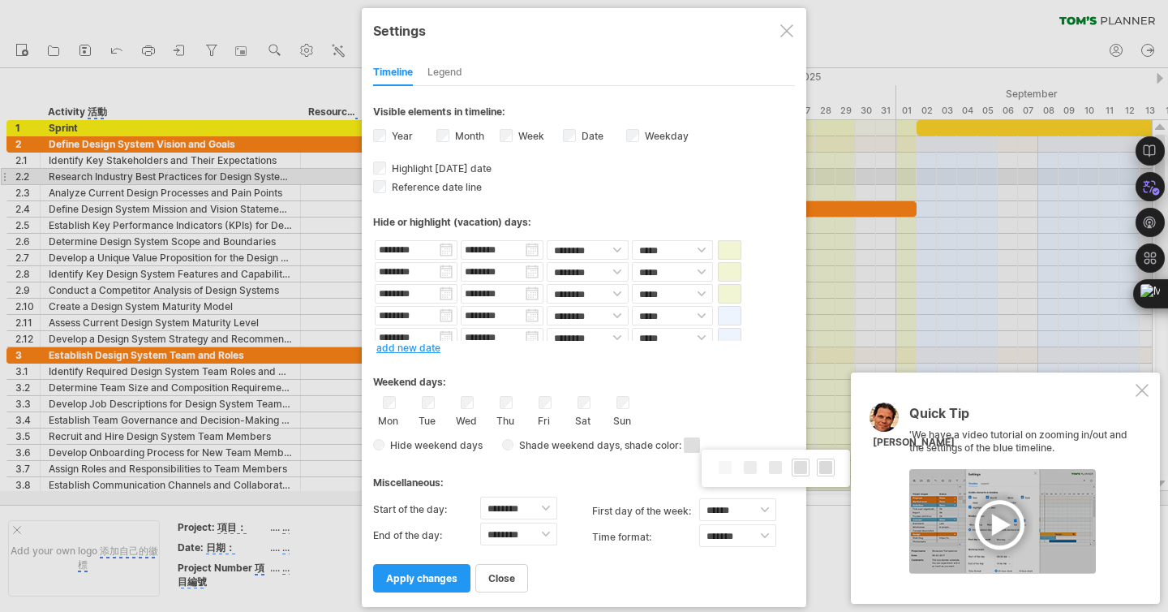
click at [819, 463] on div at bounding box center [826, 467] width 18 height 18
click at [427, 568] on link "apply changes" at bounding box center [421, 578] width 97 height 28
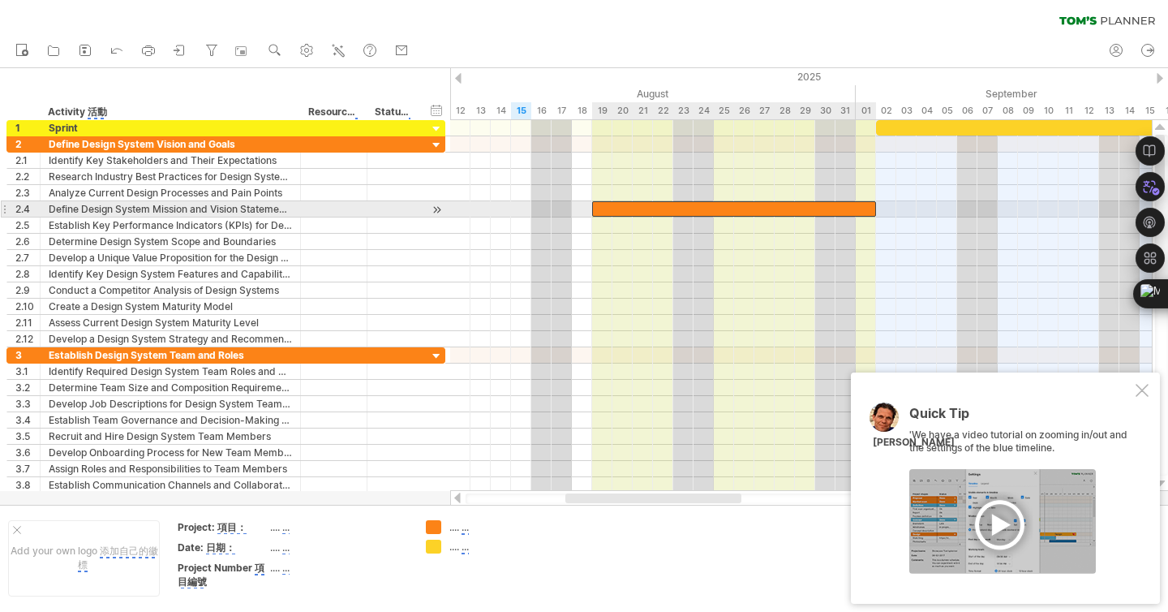
click at [855, 208] on div at bounding box center [734, 208] width 284 height 15
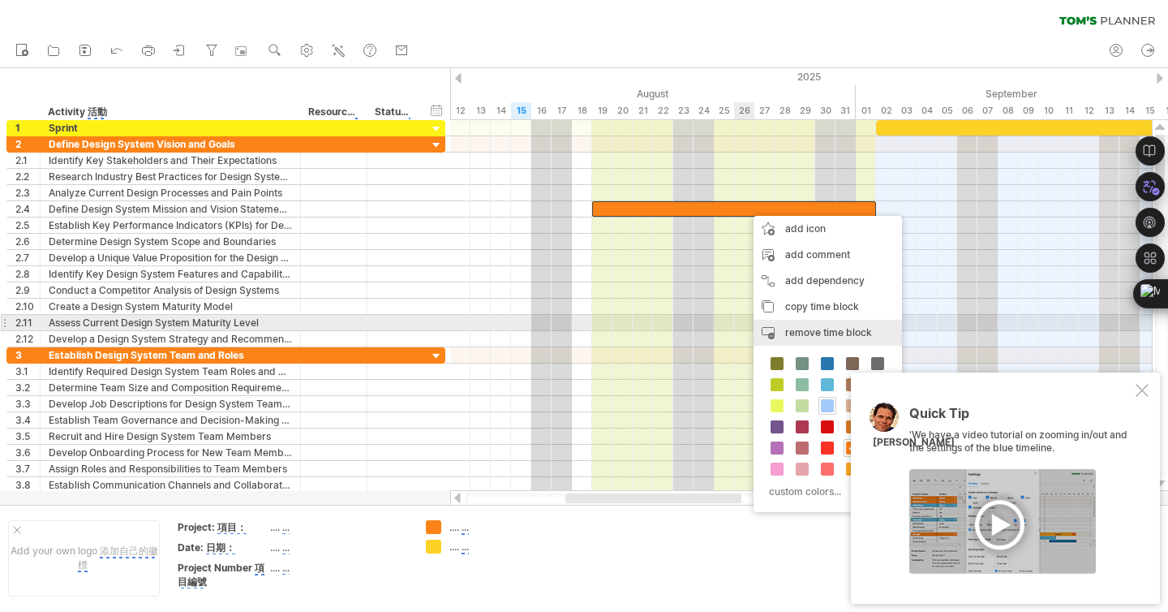
click at [795, 327] on span "remove time block" at bounding box center [828, 332] width 87 height 12
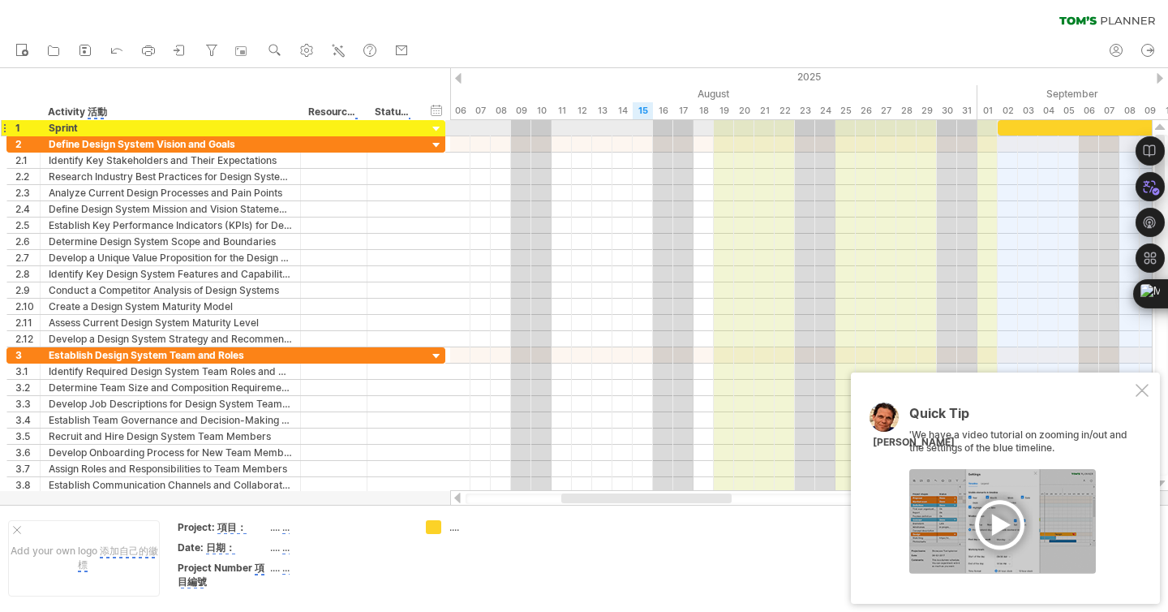
click at [6, 127] on div at bounding box center [4, 127] width 6 height 17
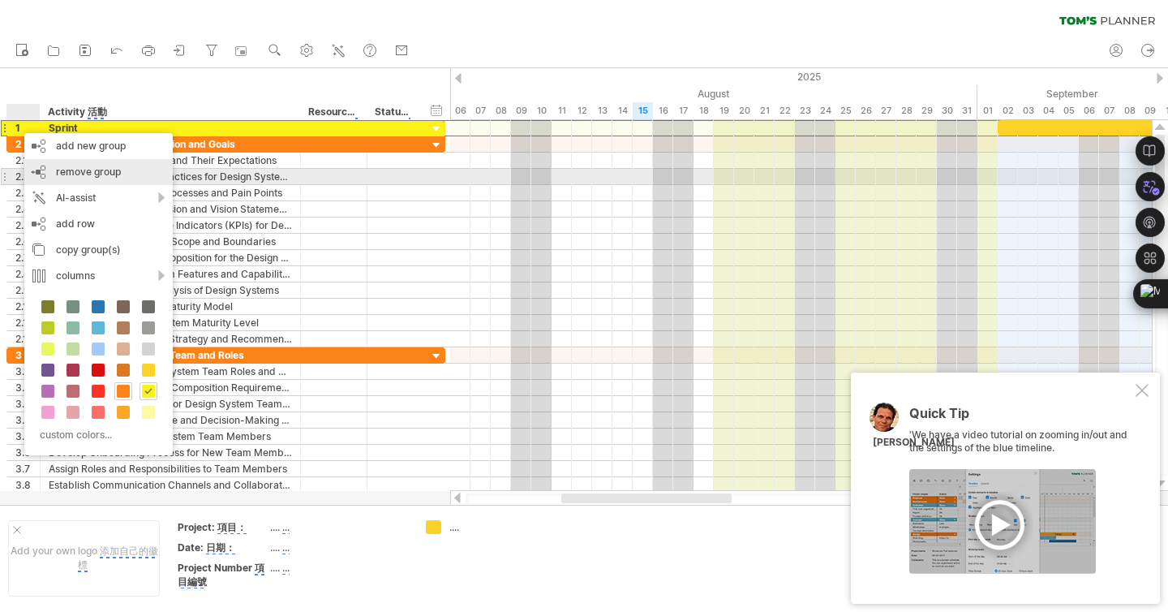
click at [85, 171] on span "remove group" at bounding box center [88, 172] width 65 height 12
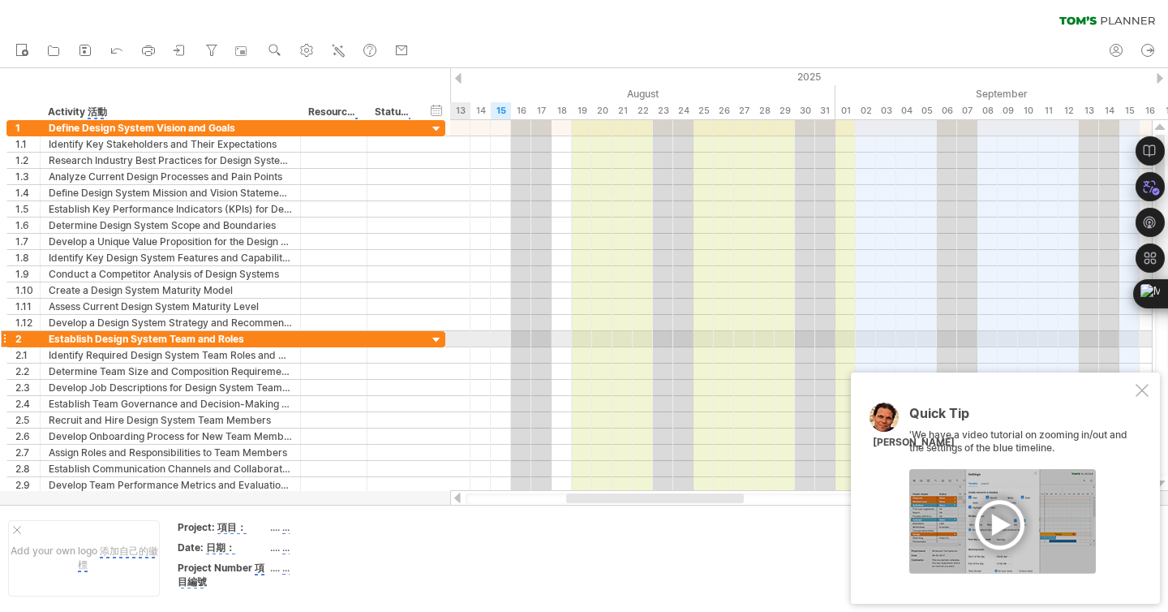
click at [434, 340] on div at bounding box center [436, 340] width 15 height 15
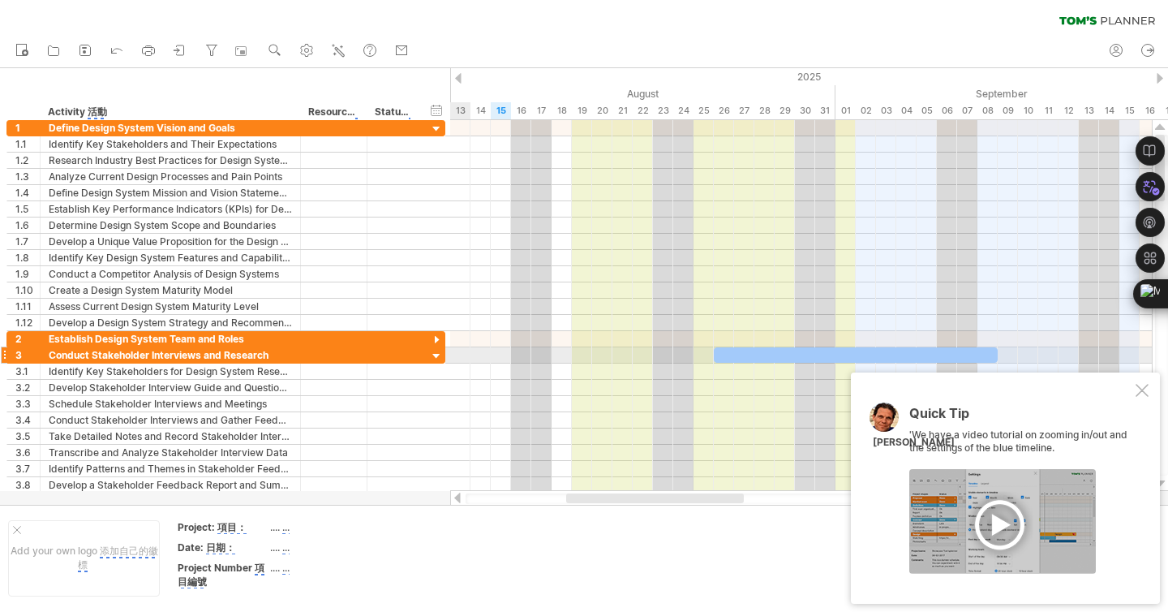
click at [439, 363] on div at bounding box center [436, 356] width 15 height 15
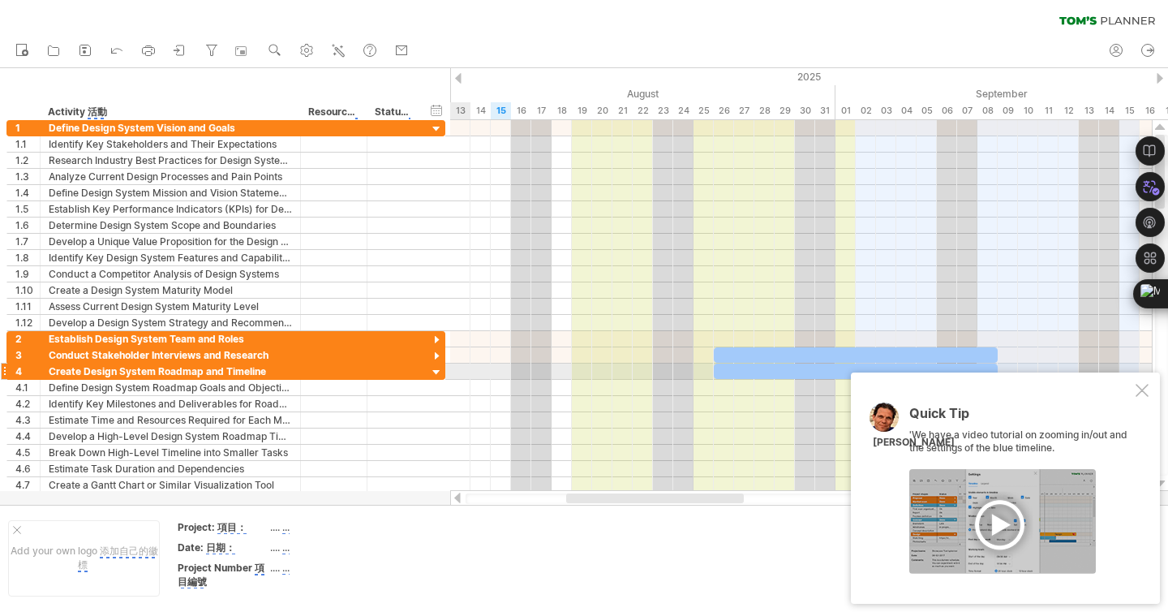
click at [435, 374] on div at bounding box center [436, 372] width 15 height 15
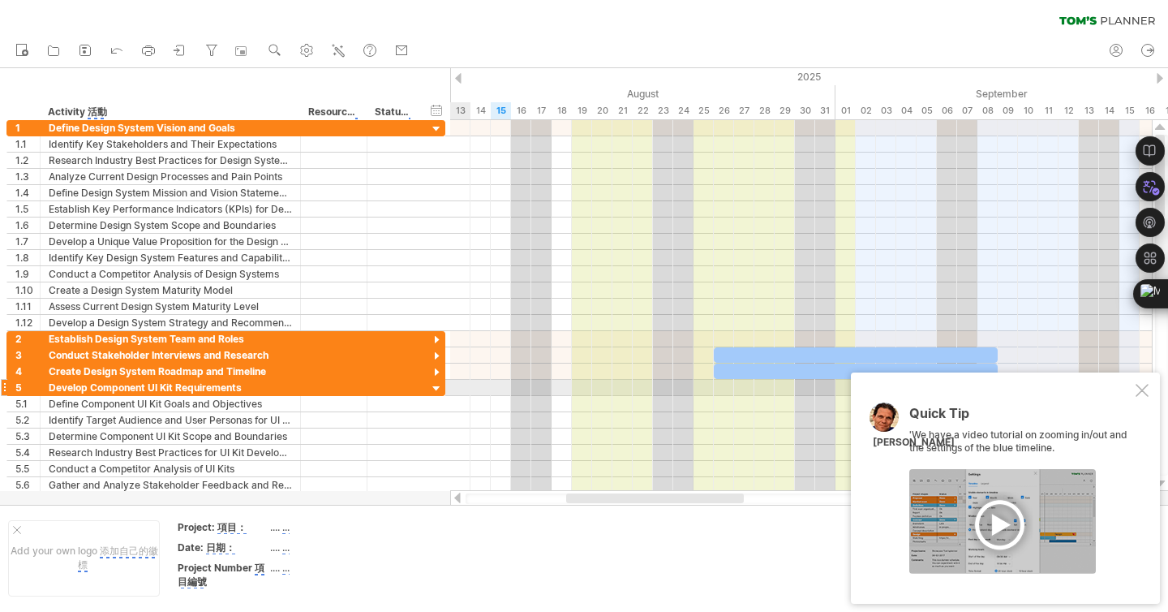
click at [436, 385] on div at bounding box center [436, 388] width 15 height 15
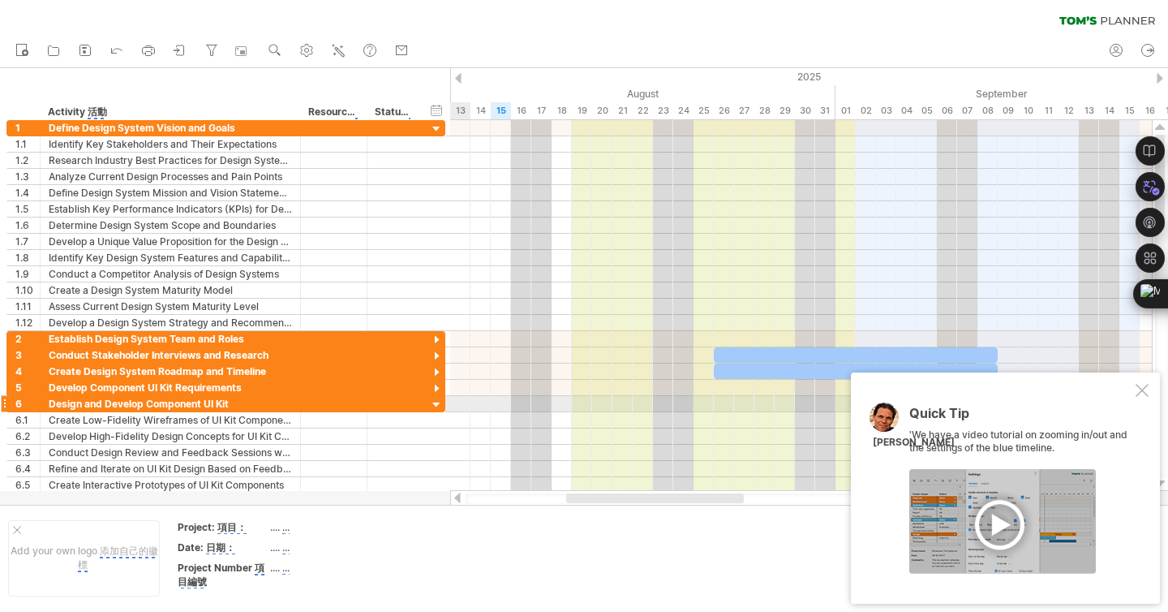
click at [432, 406] on div at bounding box center [436, 405] width 15 height 15
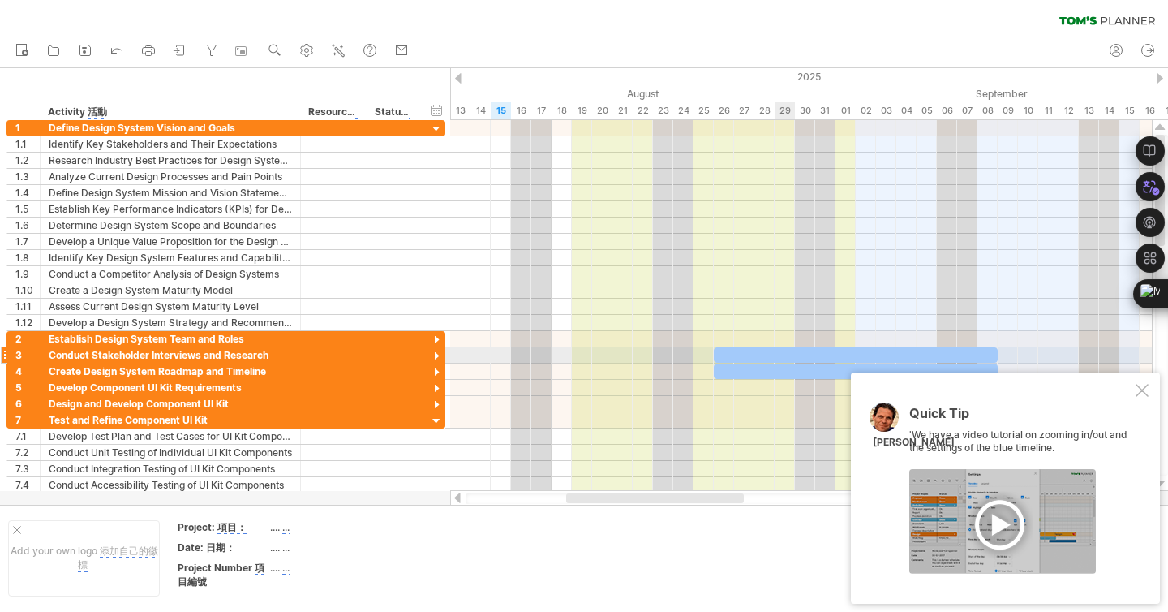
click at [770, 355] on div at bounding box center [856, 354] width 284 height 15
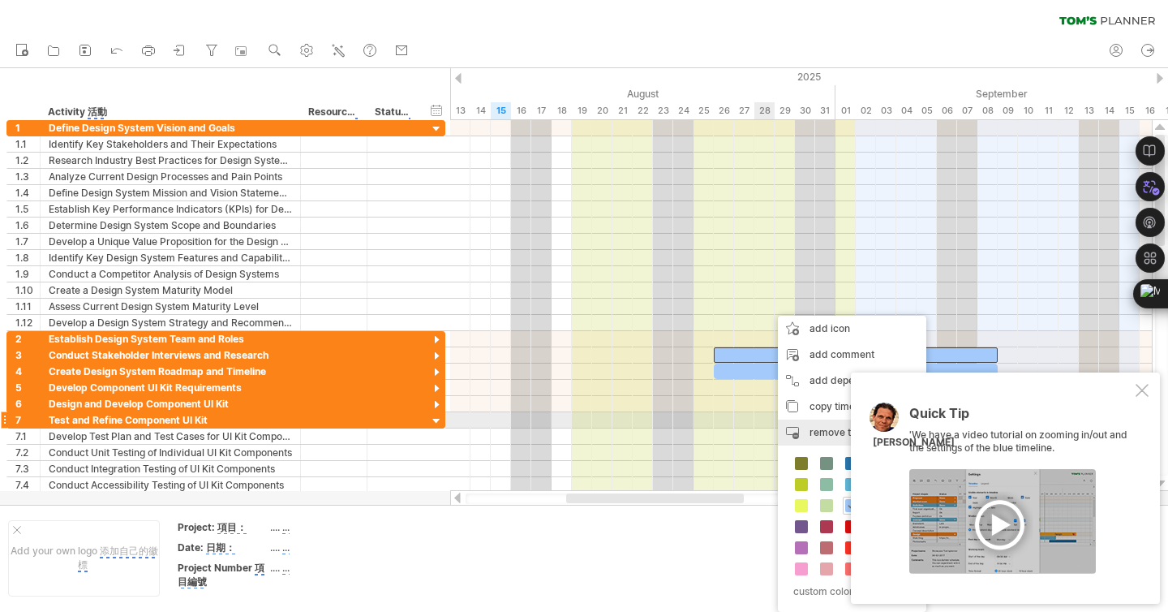
click at [801, 428] on div "remove time block remove selected items" at bounding box center [852, 432] width 148 height 26
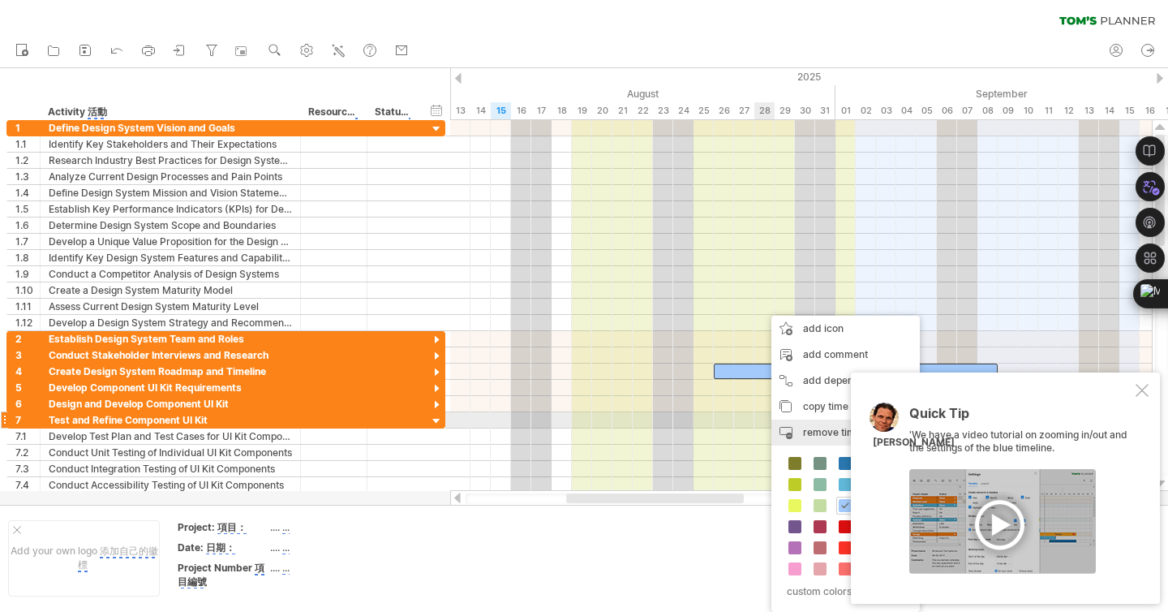
click at [793, 427] on div "remove time block remove selected items" at bounding box center [846, 432] width 148 height 26
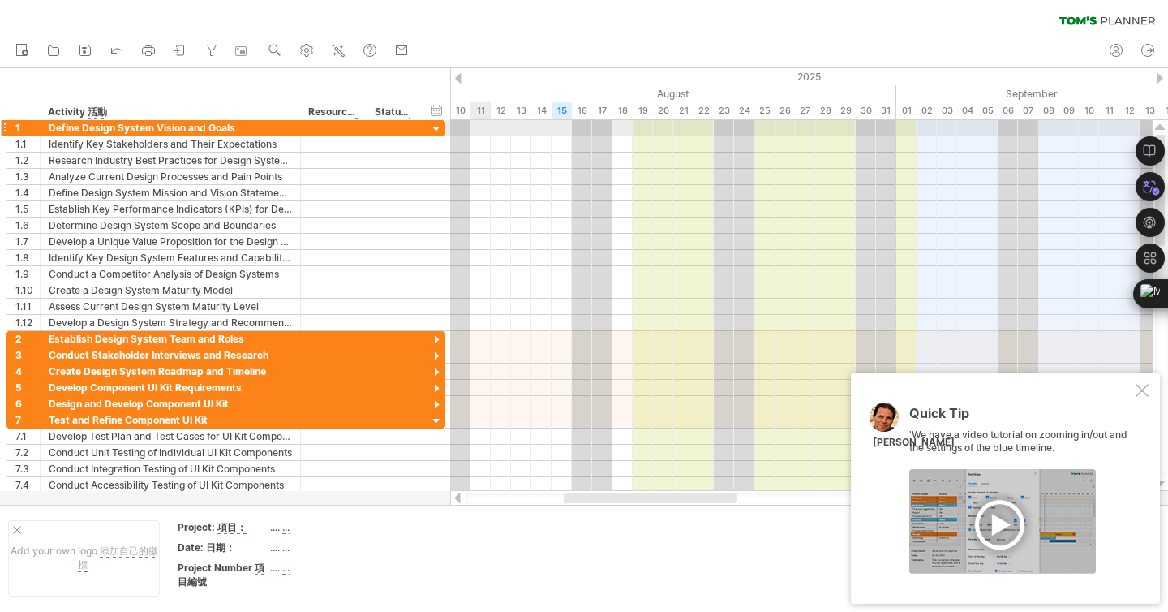
click at [6, 129] on div at bounding box center [4, 127] width 6 height 17
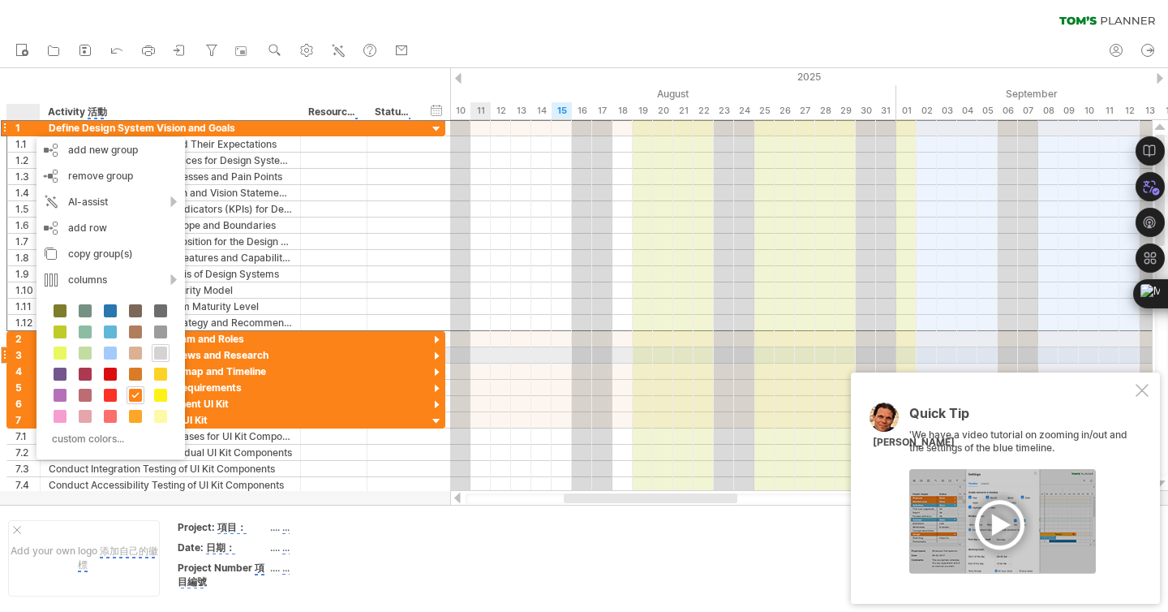
click at [164, 347] on span at bounding box center [160, 352] width 13 height 13
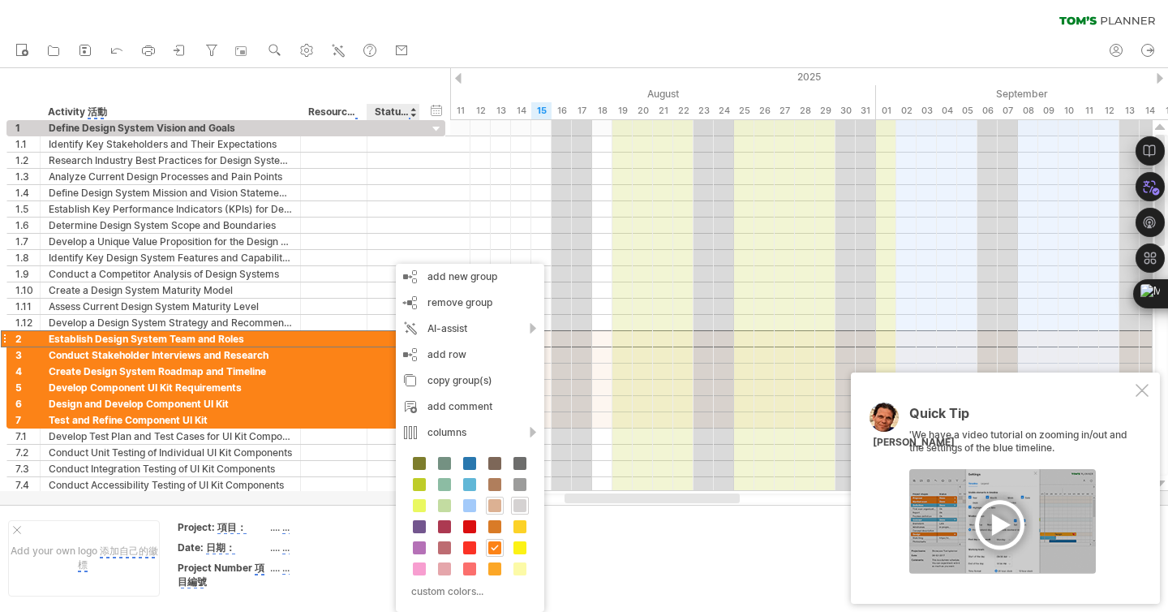
click at [497, 506] on span at bounding box center [494, 505] width 13 height 13
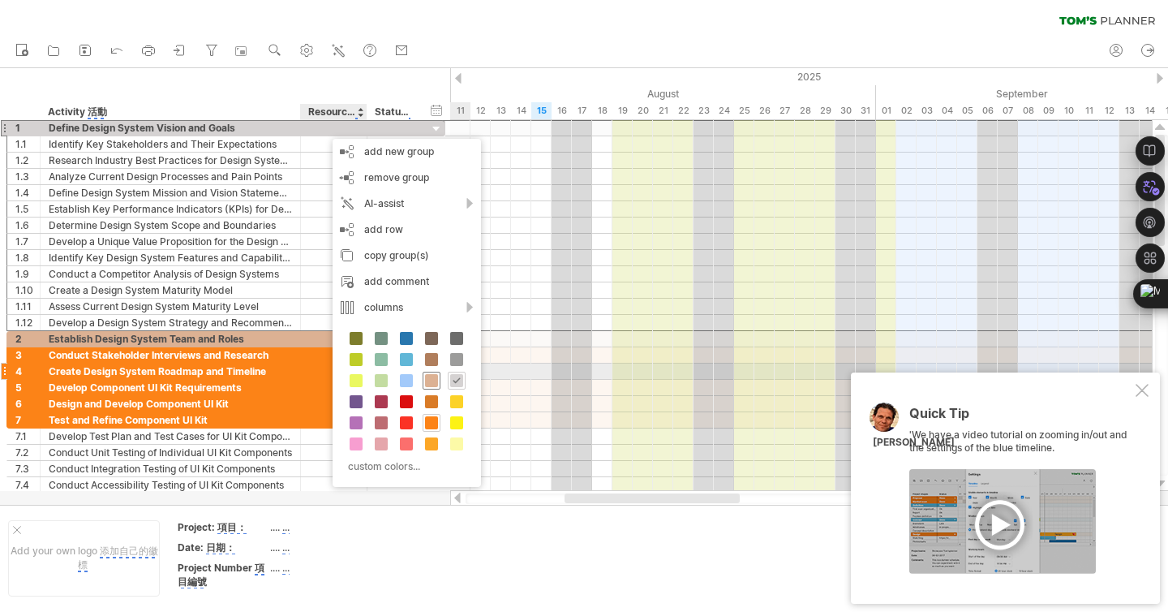
click at [426, 375] on span at bounding box center [431, 380] width 13 height 13
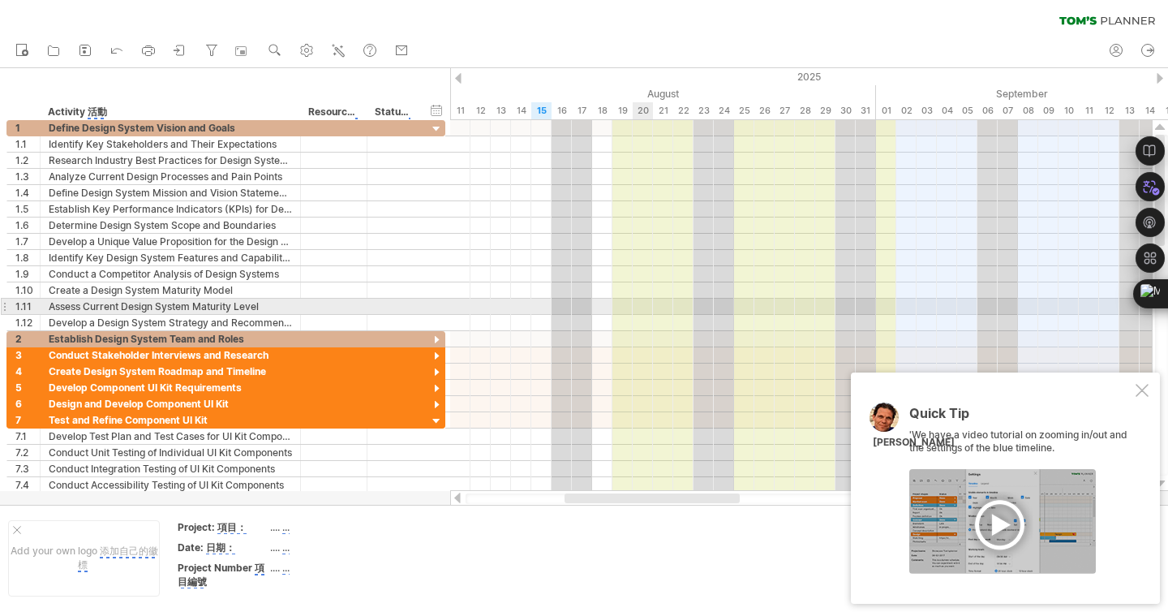
click at [643, 313] on div at bounding box center [801, 307] width 702 height 16
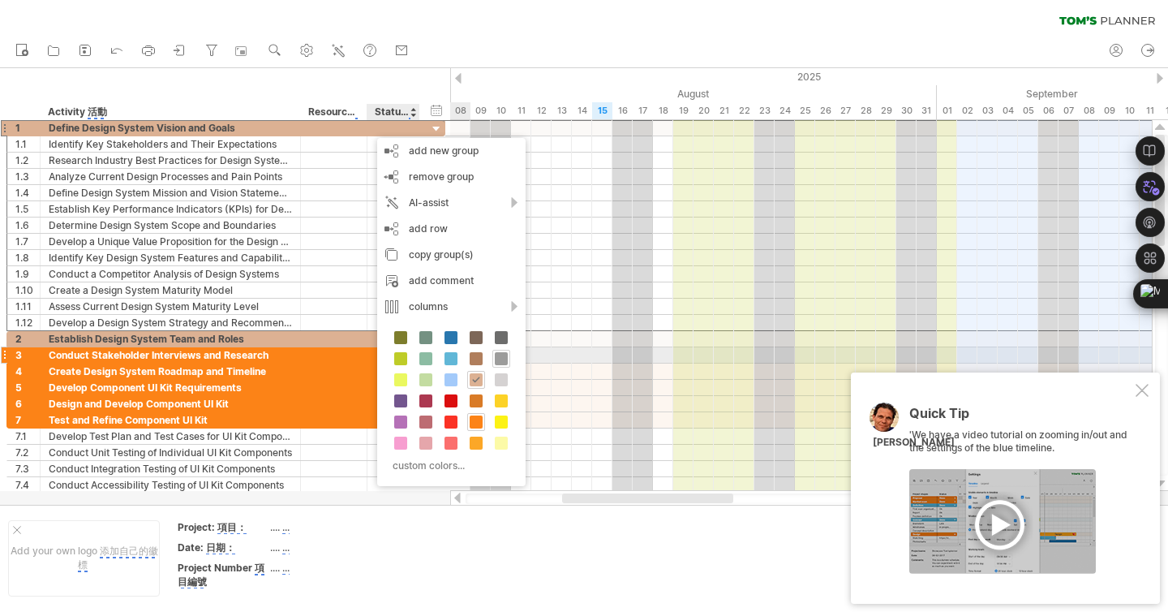
click at [501, 360] on span at bounding box center [501, 358] width 13 height 13
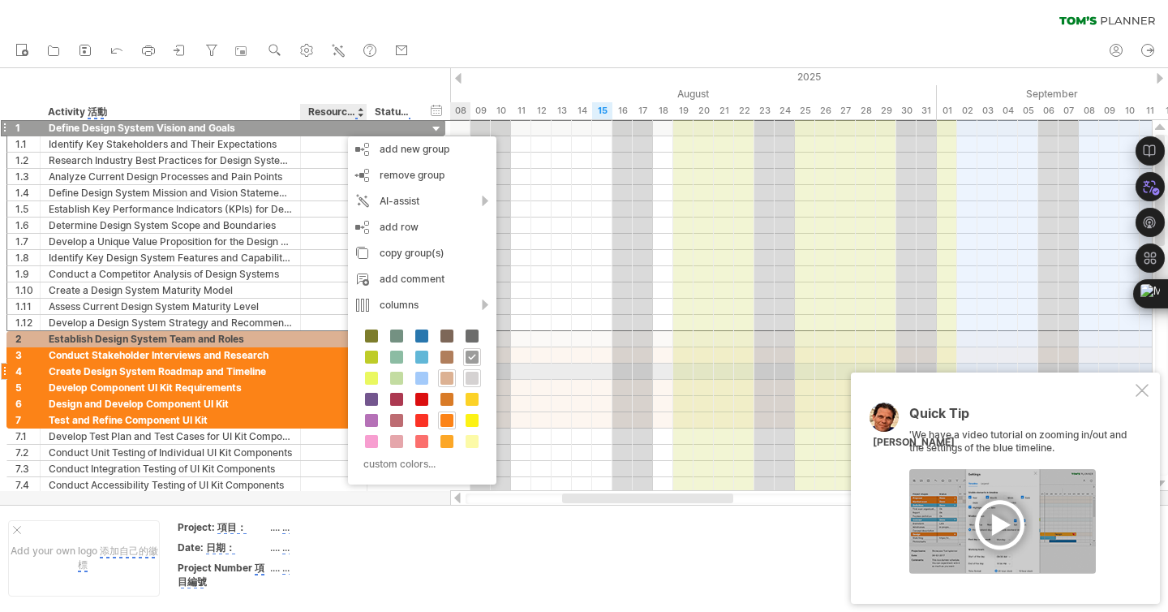
click at [473, 375] on span at bounding box center [472, 378] width 13 height 13
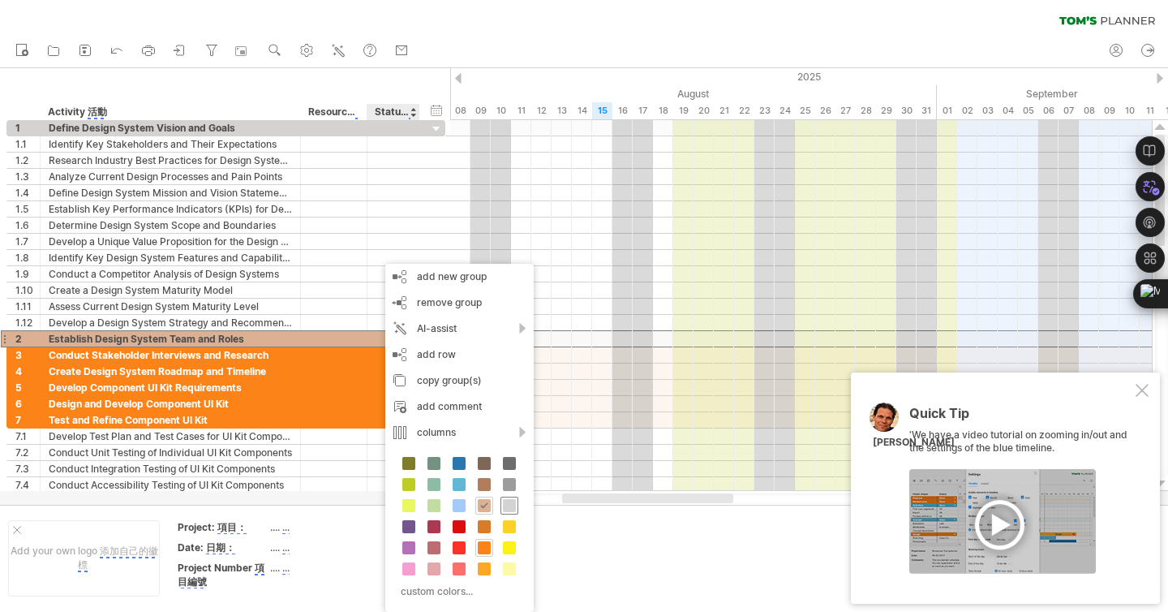
click at [507, 505] on span at bounding box center [509, 505] width 13 height 13
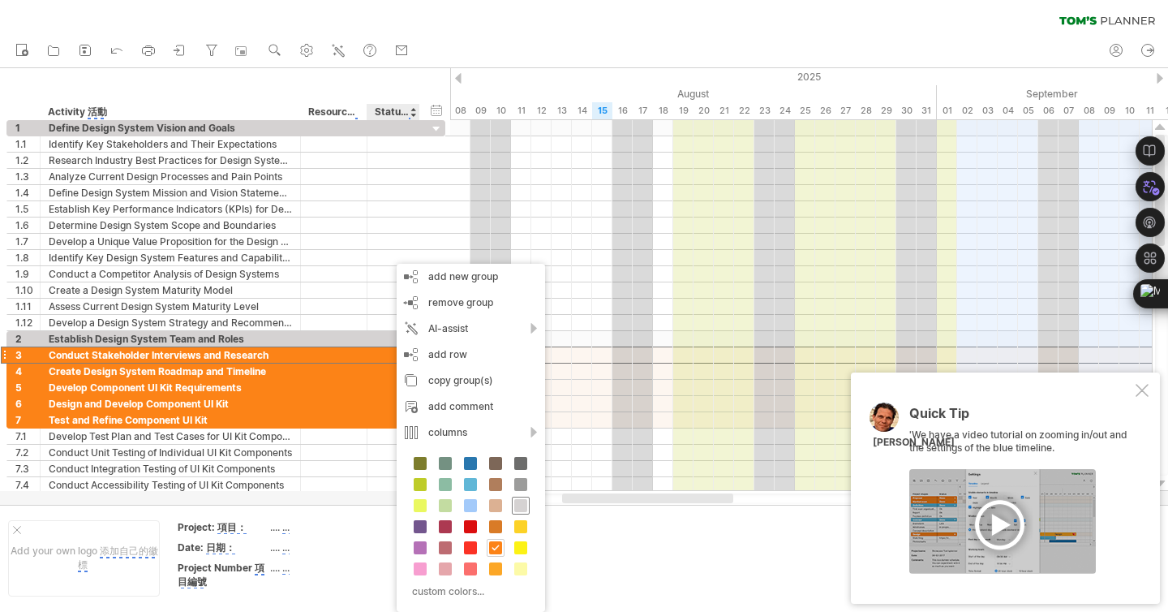
click at [517, 502] on span at bounding box center [520, 505] width 13 height 13
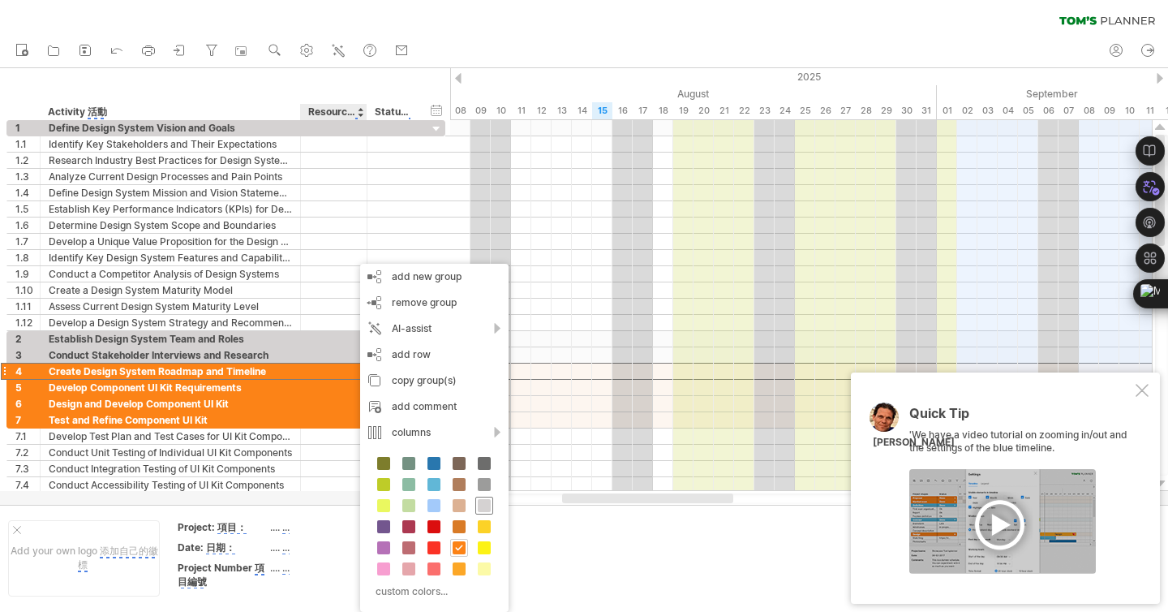
click at [483, 505] on span at bounding box center [484, 505] width 13 height 13
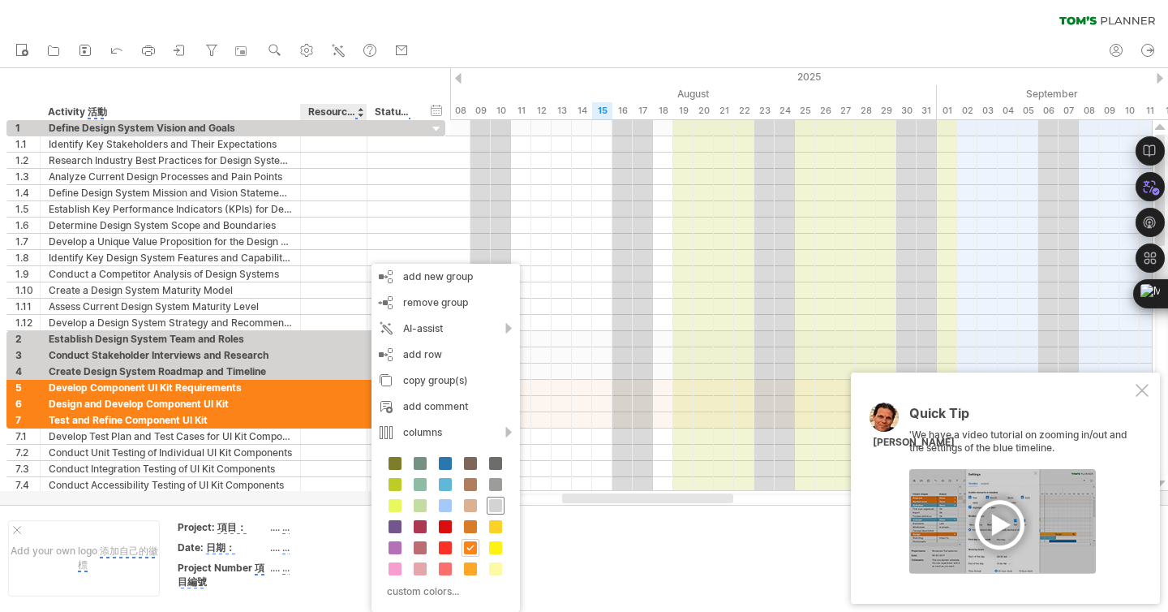
click at [495, 506] on span at bounding box center [495, 505] width 13 height 13
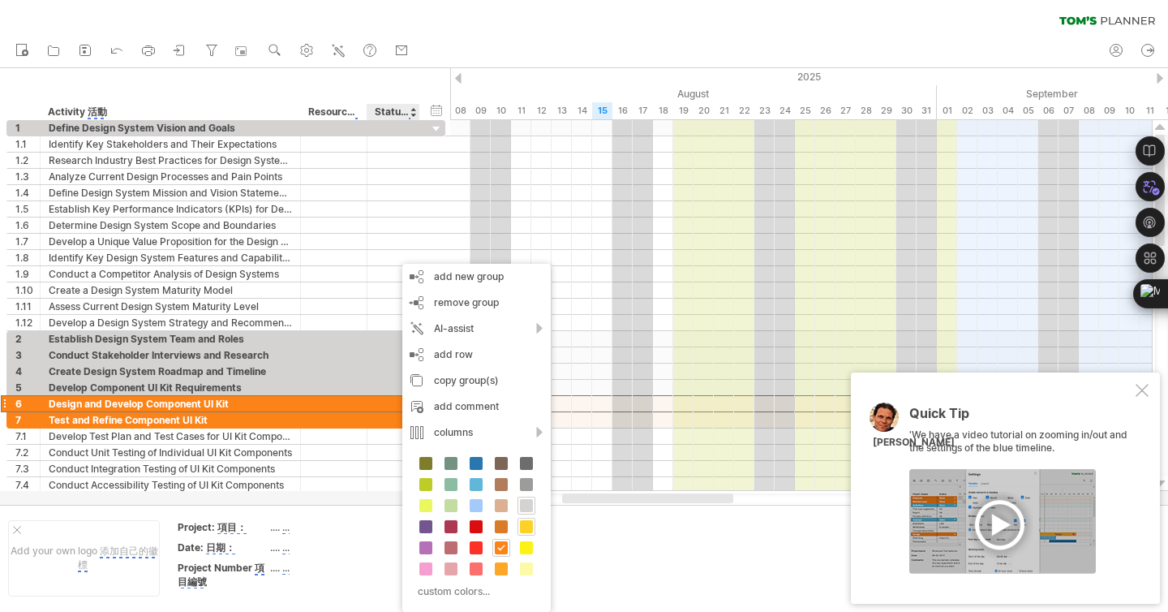
click at [528, 526] on span at bounding box center [526, 526] width 13 height 13
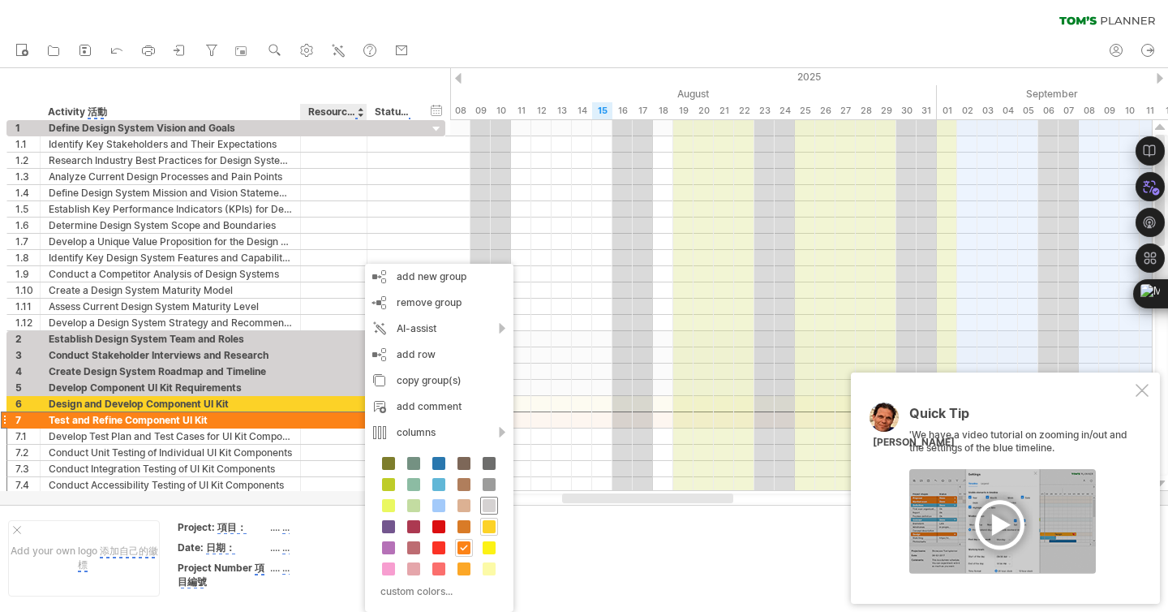
click at [490, 507] on span at bounding box center [489, 505] width 13 height 13
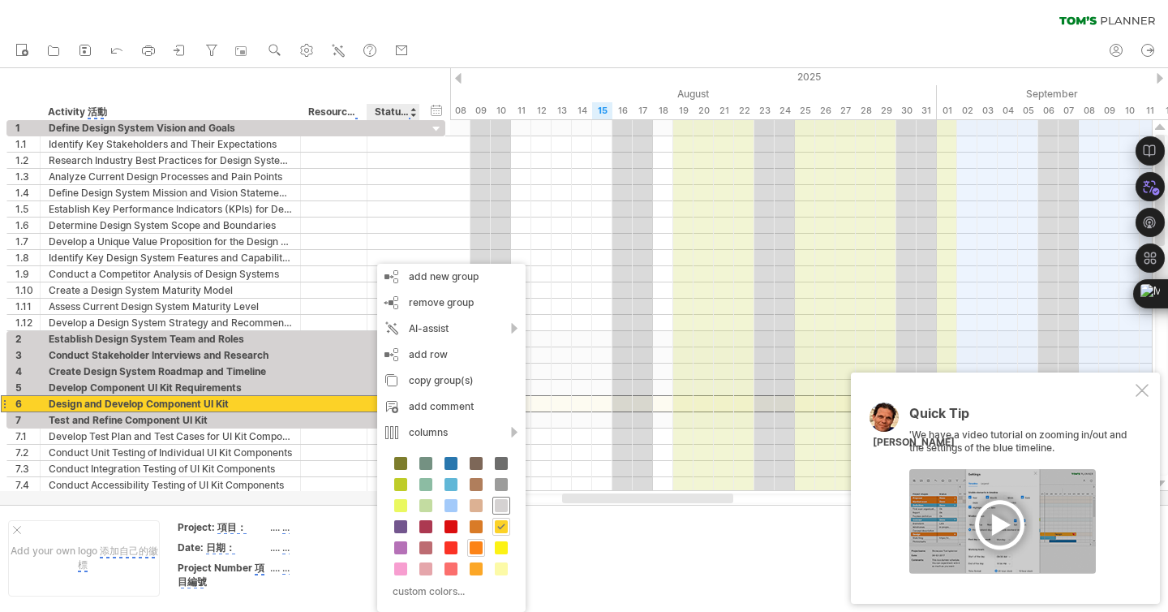
click at [505, 504] on span at bounding box center [501, 505] width 13 height 13
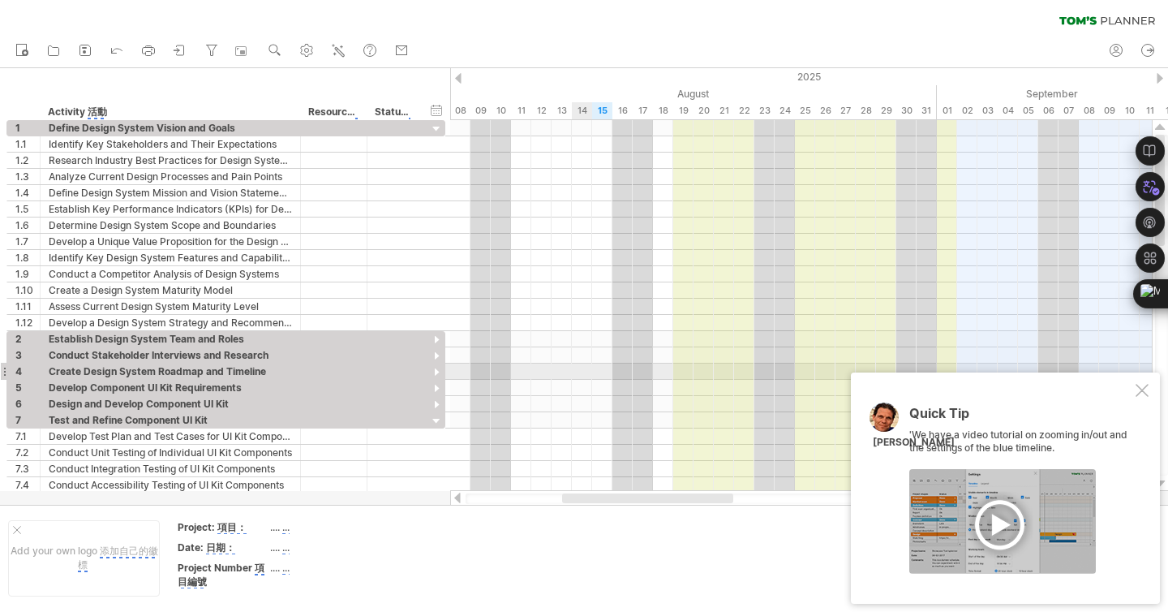
click at [579, 372] on div at bounding box center [801, 371] width 702 height 16
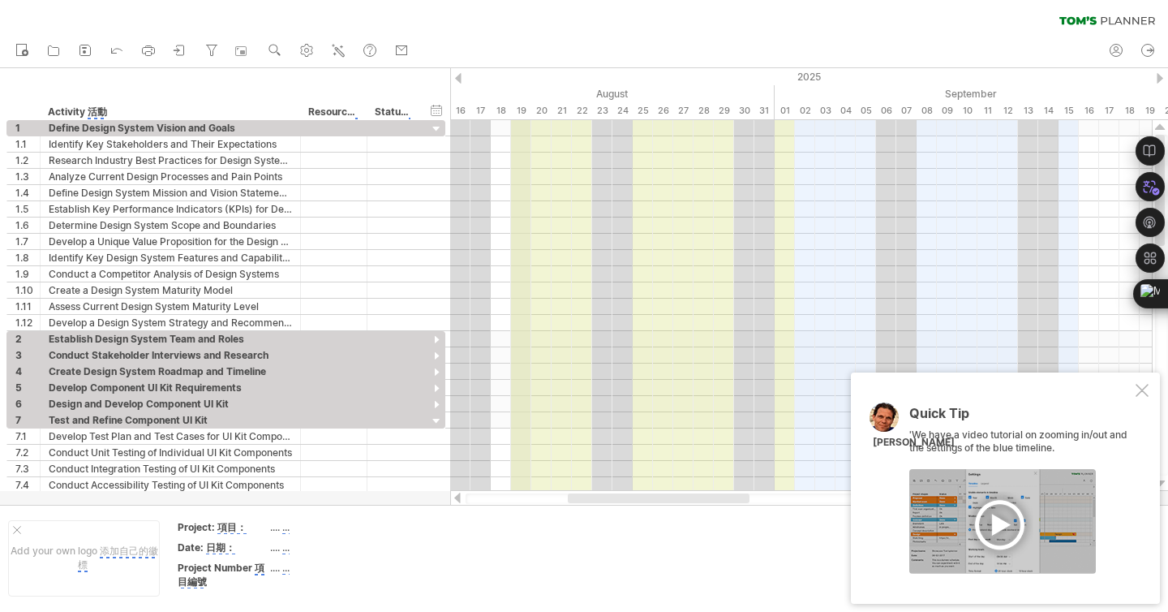
click at [519, 110] on div "19" at bounding box center [521, 110] width 20 height 17
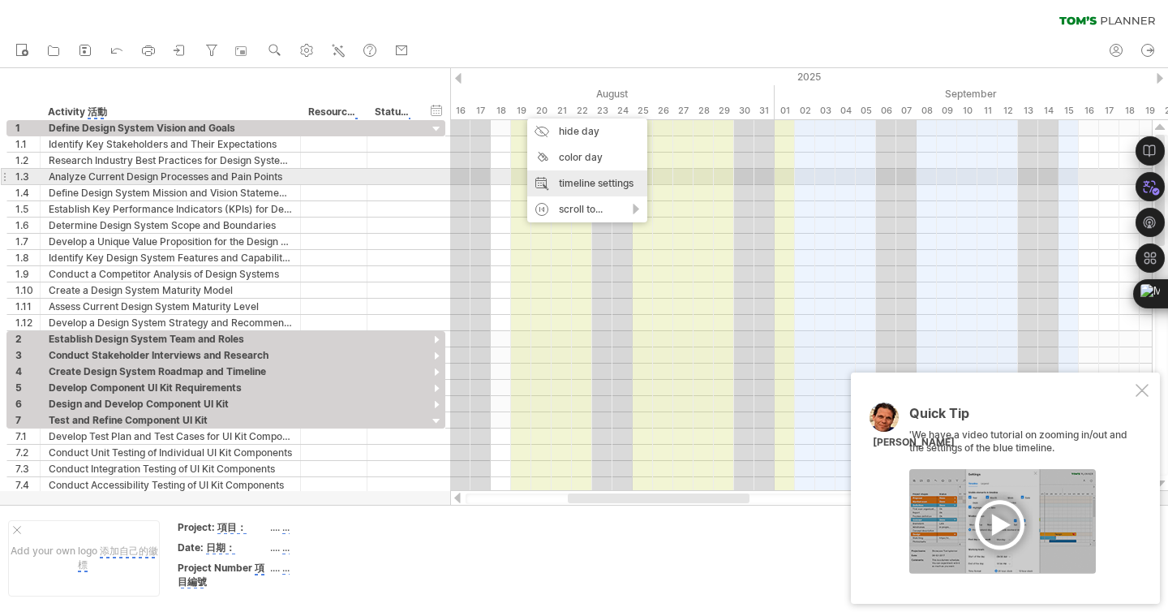
click at [574, 183] on div "timeline settings" at bounding box center [587, 183] width 120 height 26
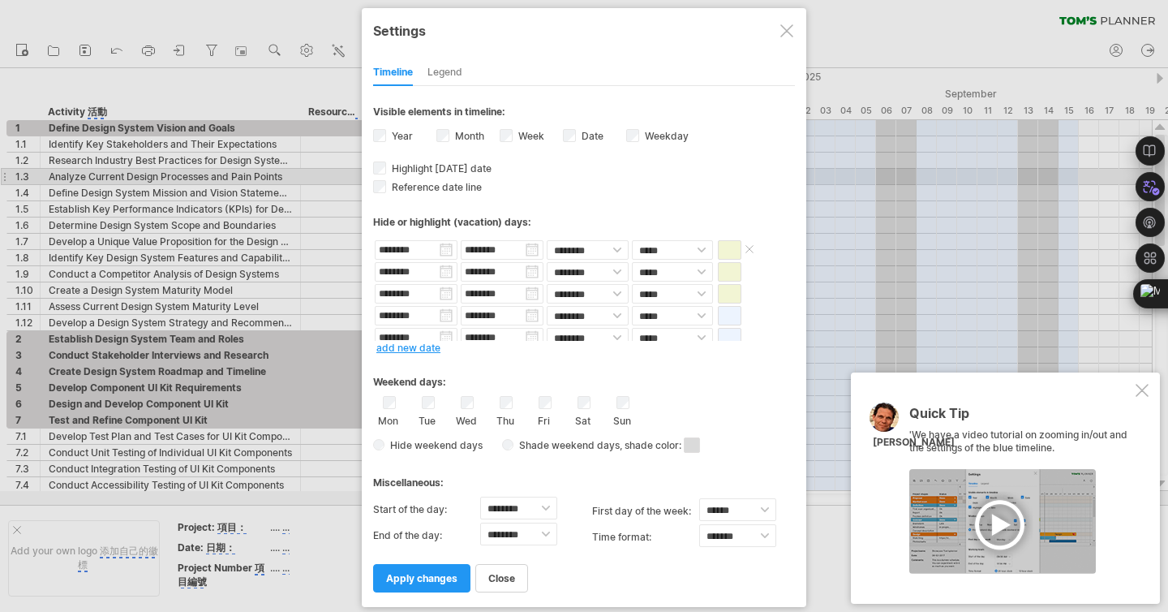
click at [729, 247] on span at bounding box center [730, 249] width 24 height 19
click at [1141, 393] on div at bounding box center [1142, 390] width 13 height 13
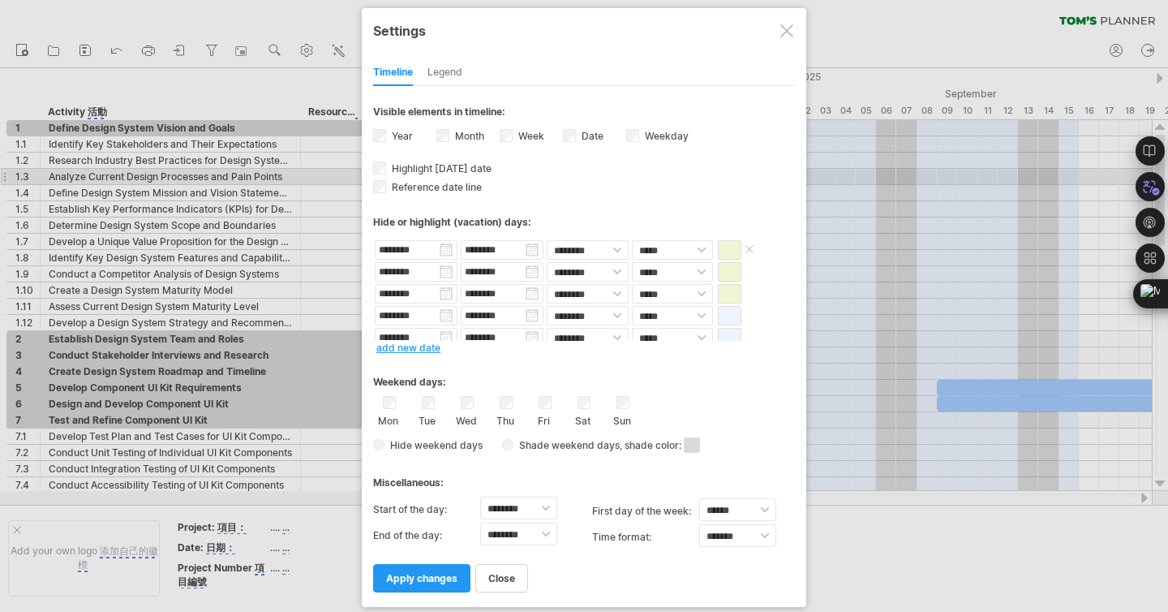
click at [729, 247] on span at bounding box center [730, 249] width 24 height 19
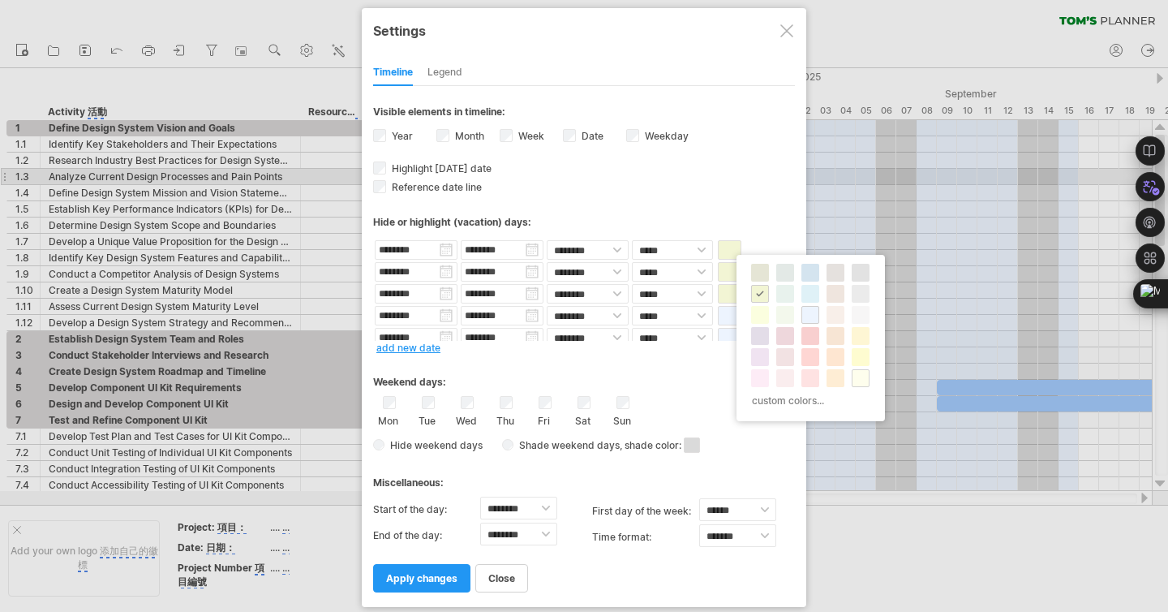
click at [860, 372] on span at bounding box center [860, 378] width 13 height 13
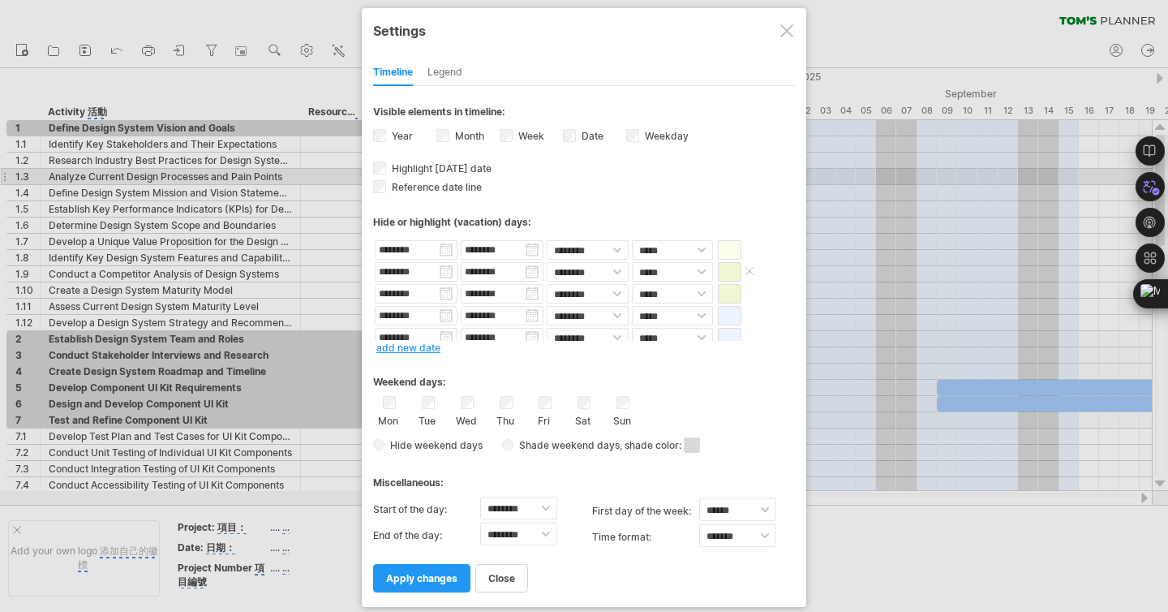
click at [730, 268] on span at bounding box center [730, 271] width 24 height 19
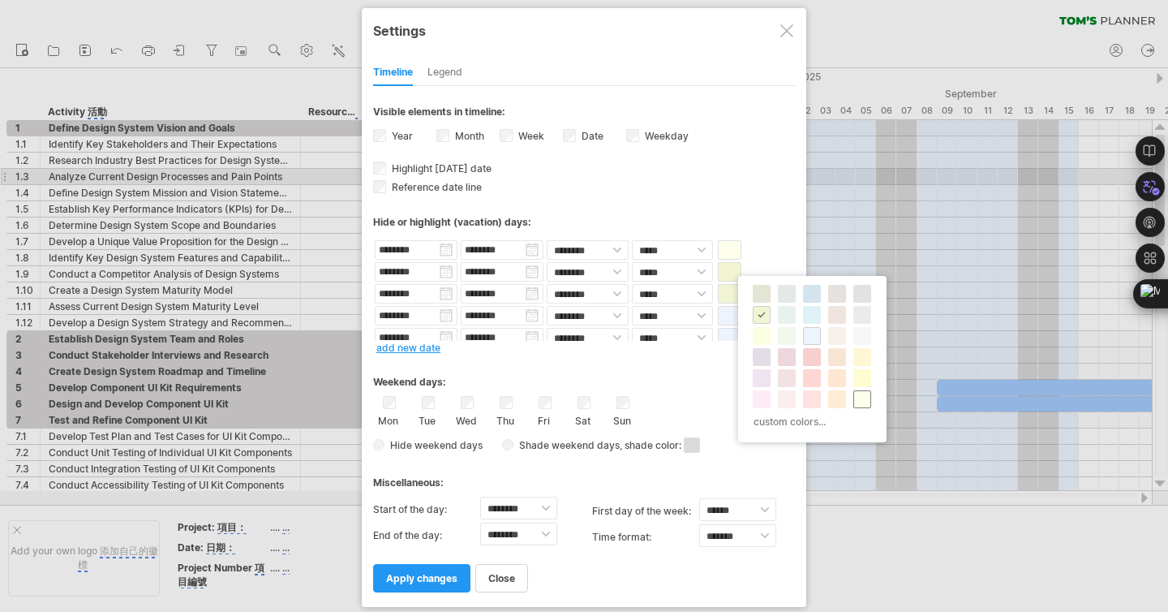
click at [859, 399] on span at bounding box center [862, 399] width 13 height 13
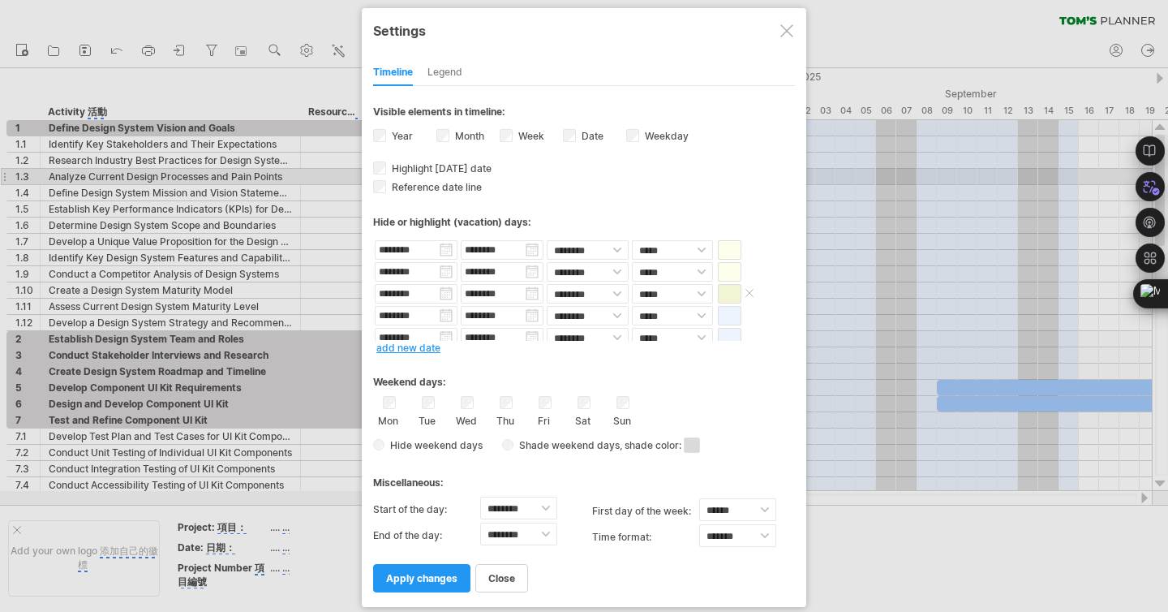
click at [729, 295] on span at bounding box center [730, 293] width 24 height 19
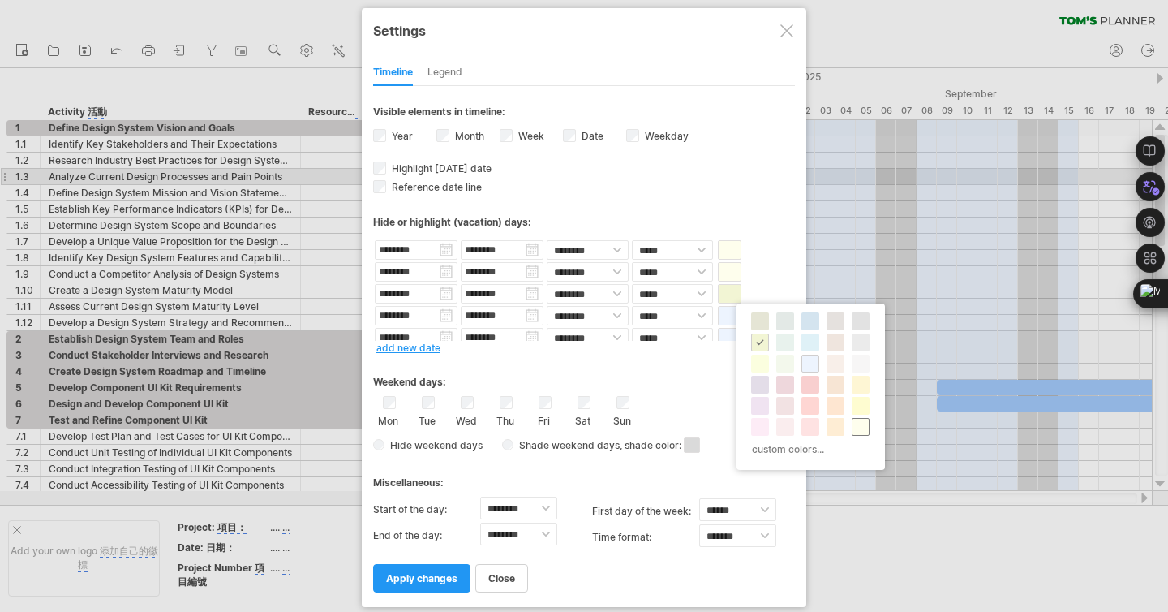
click at [863, 424] on span at bounding box center [860, 426] width 13 height 13
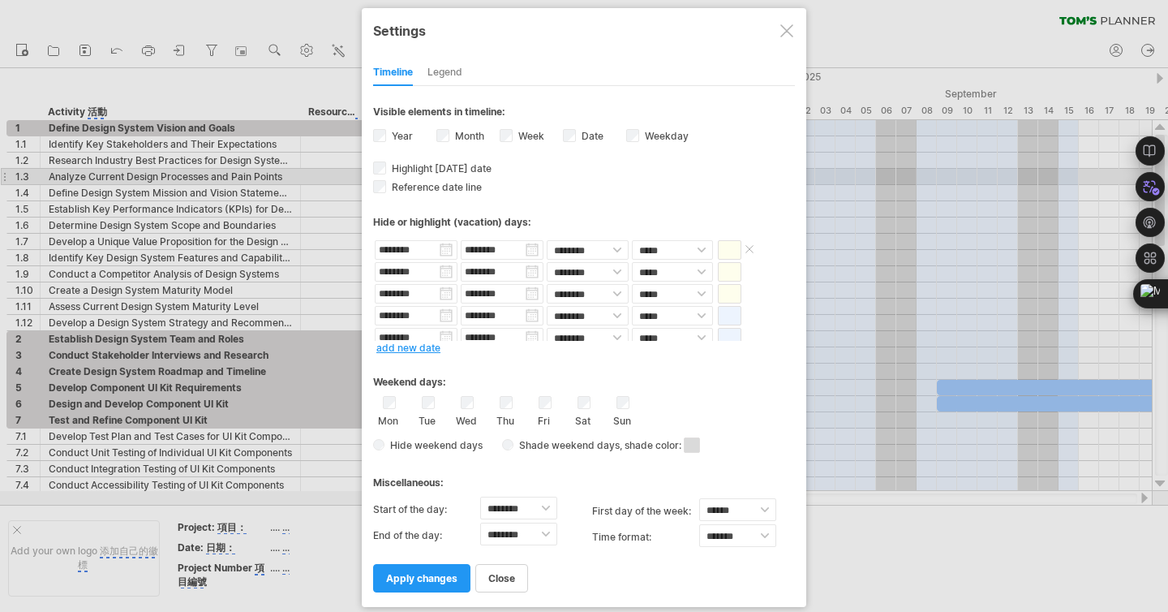
scroll to position [30, 0]
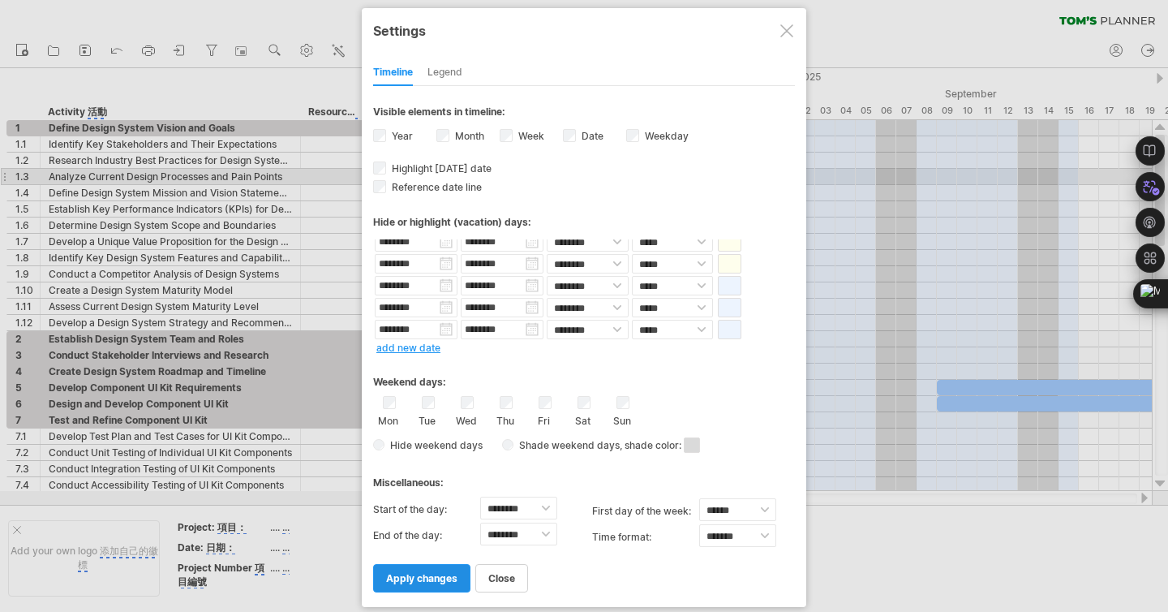
click at [424, 578] on span "apply changes" at bounding box center [421, 578] width 71 height 12
